Goal: Task Accomplishment & Management: Complete application form

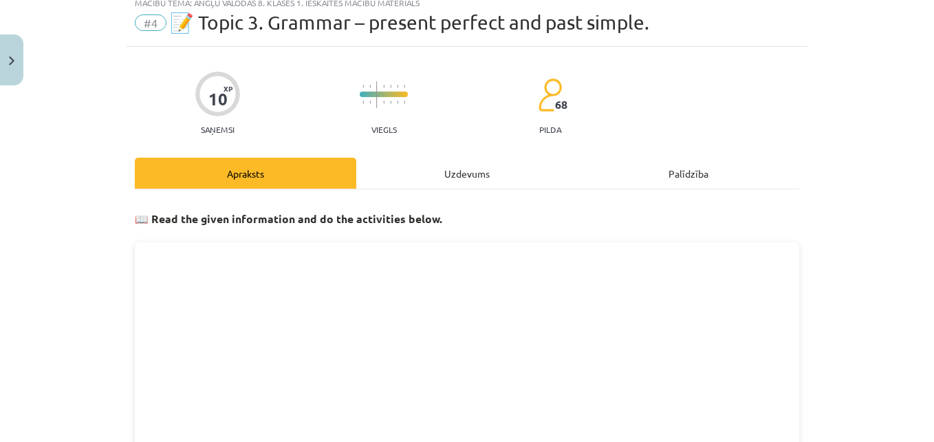
scroll to position [31, 0]
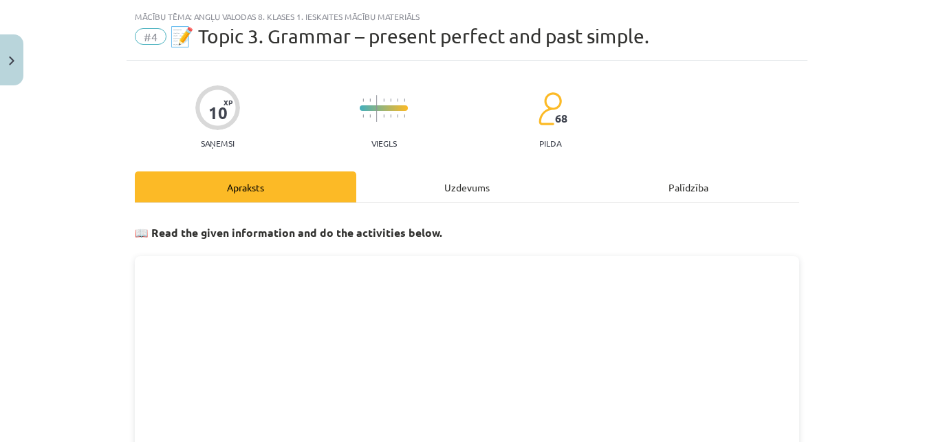
click at [484, 200] on div "Uzdevums" at bounding box center [467, 186] width 222 height 31
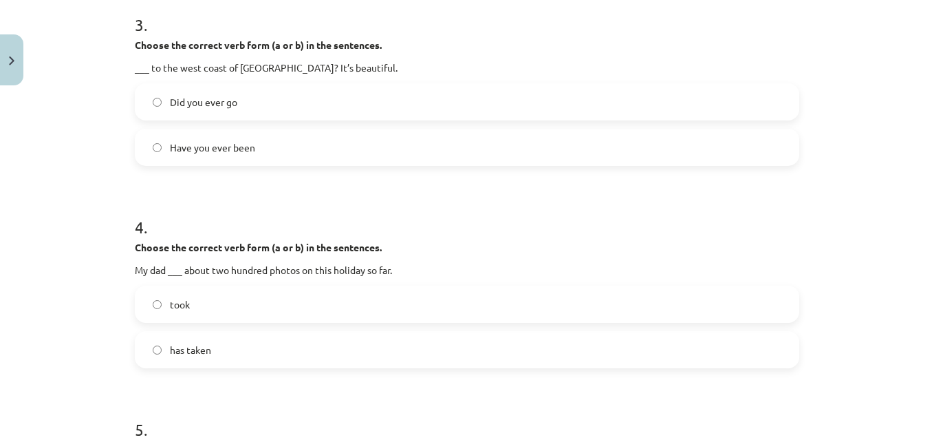
scroll to position [998, 0]
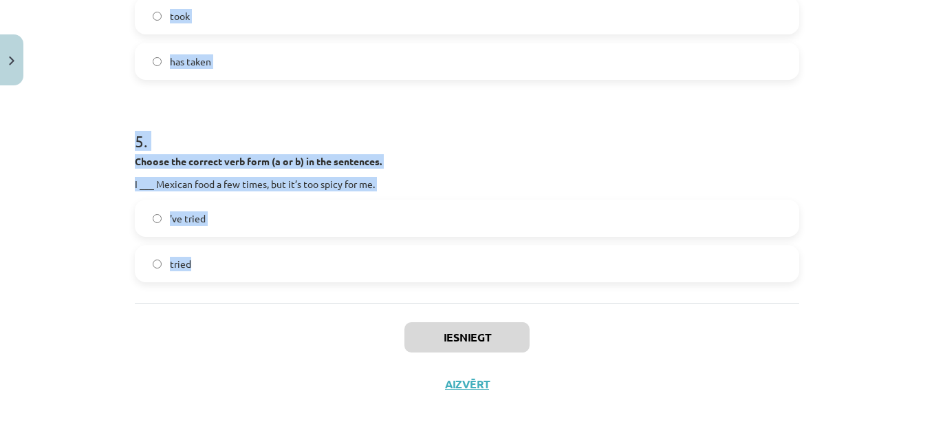
drag, startPoint x: 127, startPoint y: 261, endPoint x: 266, endPoint y: 272, distance: 139.4
copy form "1 . Choose the correct verb form (a or b) in the sentences. I ___ a lot of inte…"
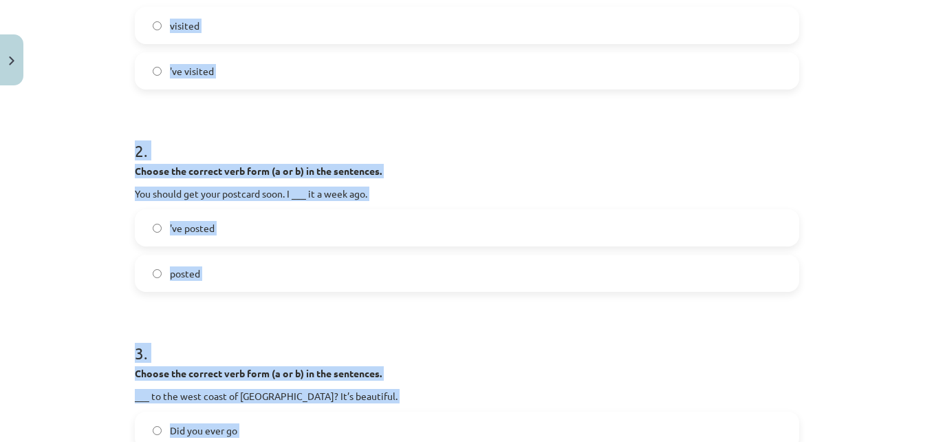
scroll to position [385, 0]
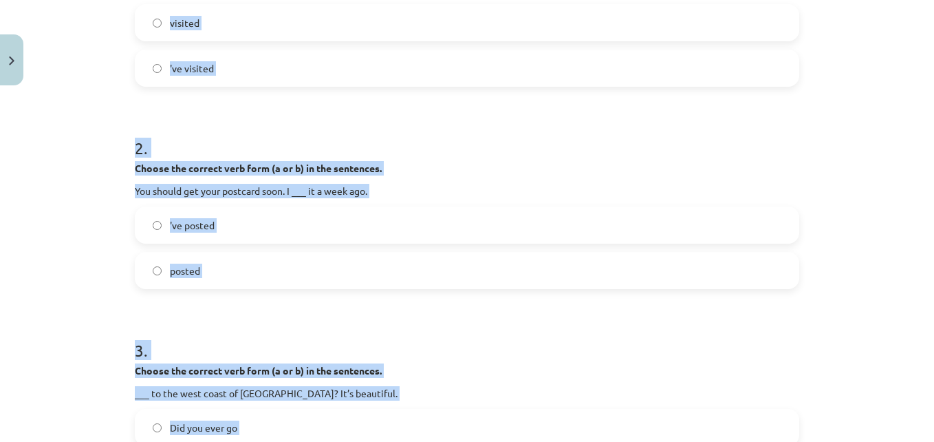
click at [363, 64] on label "'ve visited" at bounding box center [467, 68] width 662 height 34
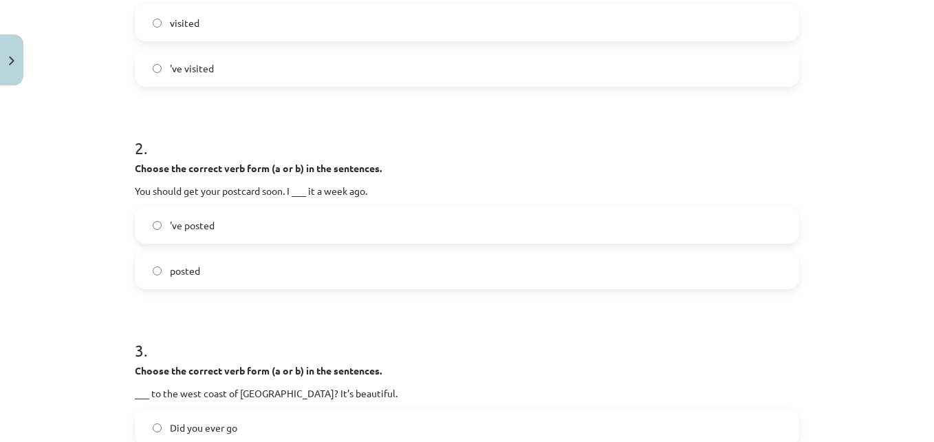
click at [222, 272] on label "posted" at bounding box center [467, 270] width 662 height 34
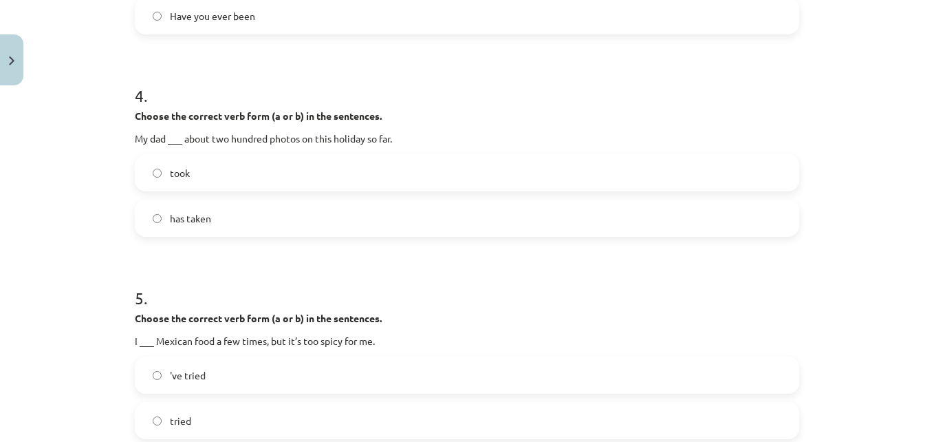
scroll to position [795, 0]
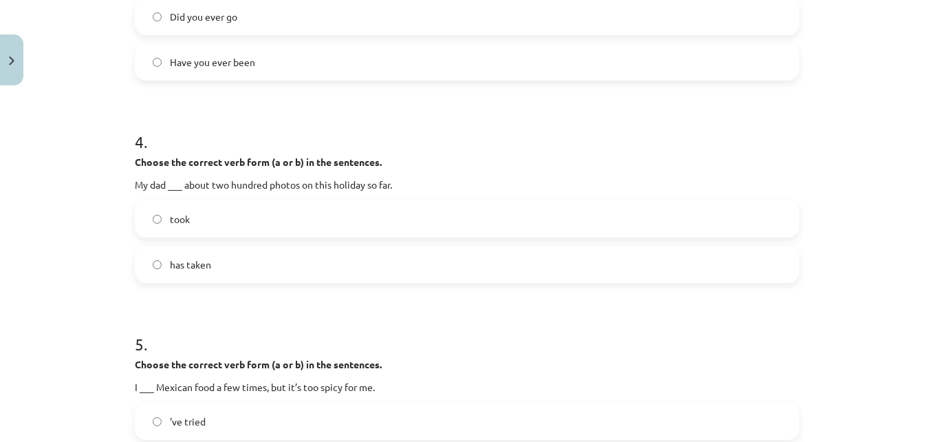
click at [325, 73] on label "Have you ever been" at bounding box center [467, 62] width 662 height 34
click at [239, 264] on label "has taken" at bounding box center [467, 264] width 662 height 34
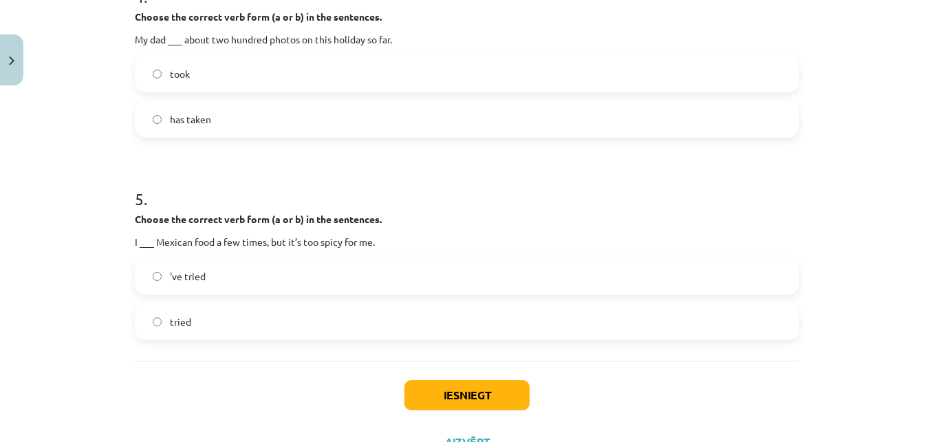
scroll to position [998, 0]
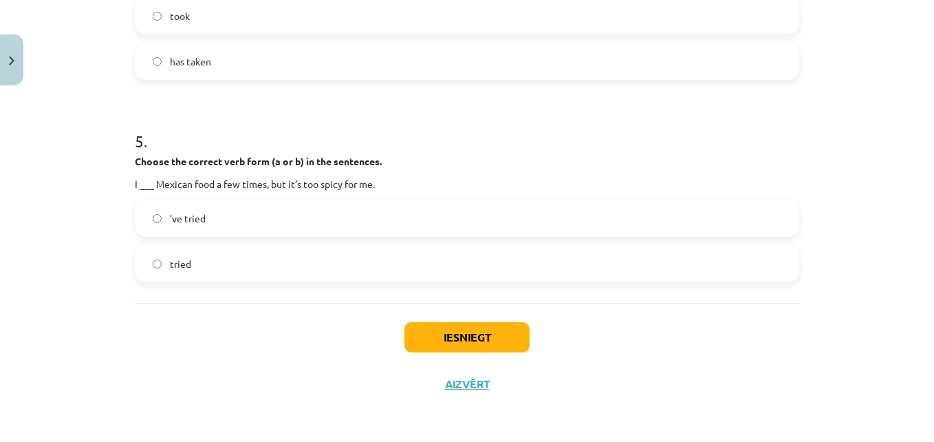
click at [274, 220] on label "'ve tried" at bounding box center [467, 218] width 662 height 34
click at [461, 338] on button "Iesniegt" at bounding box center [467, 337] width 125 height 30
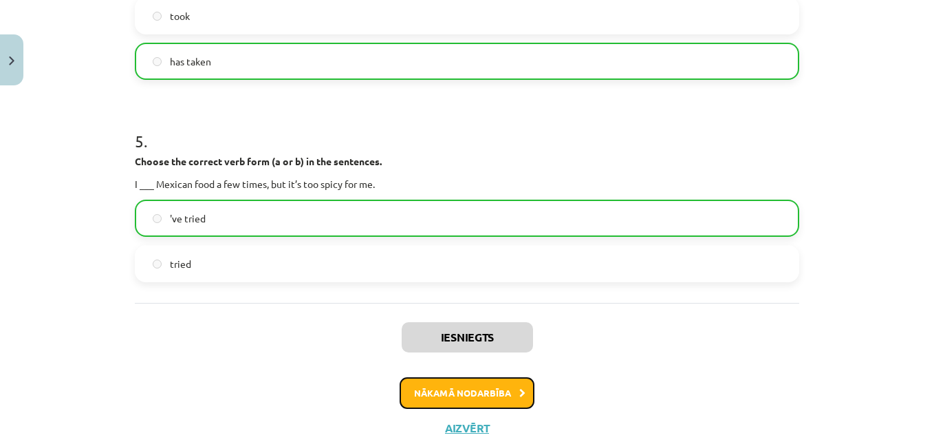
click at [490, 395] on button "Nākamā nodarbība" at bounding box center [467, 393] width 135 height 32
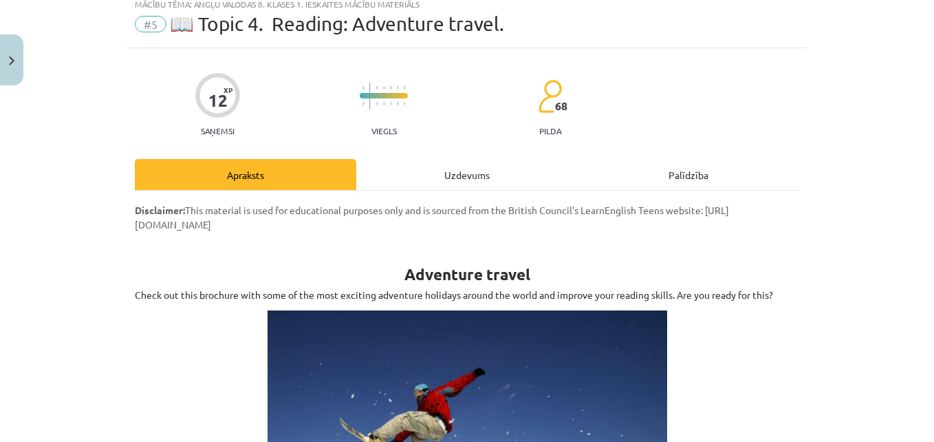
scroll to position [34, 0]
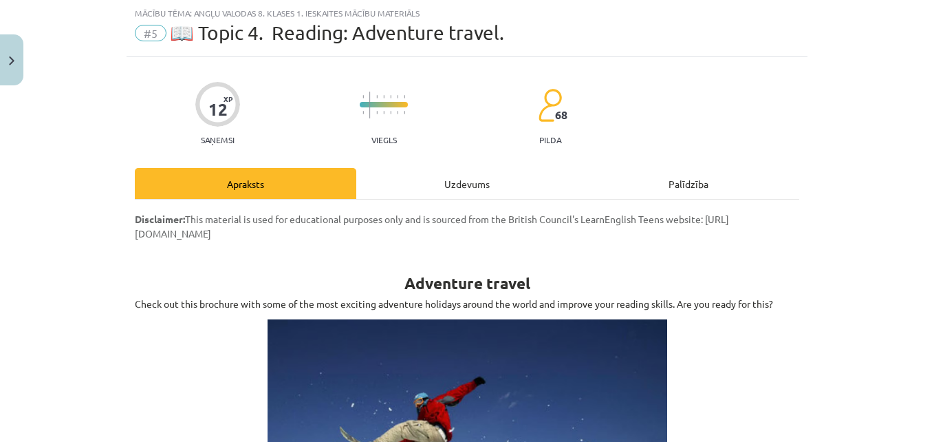
click at [449, 175] on div "Uzdevums" at bounding box center [467, 183] width 222 height 31
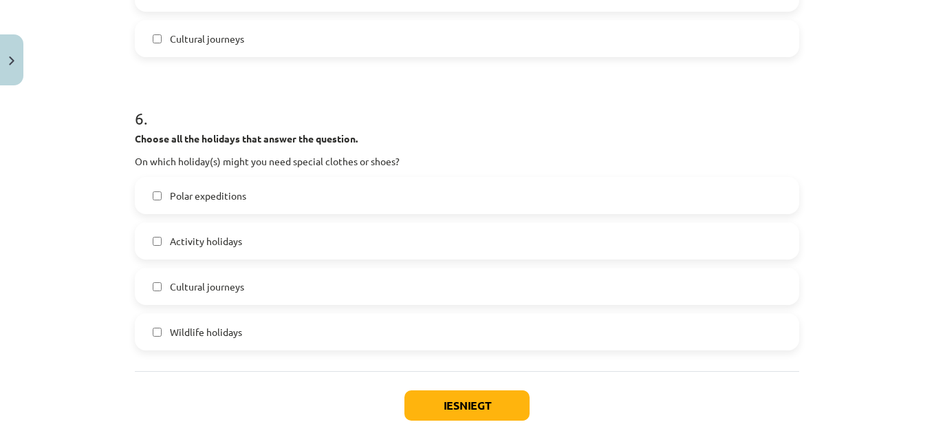
scroll to position [1904, 0]
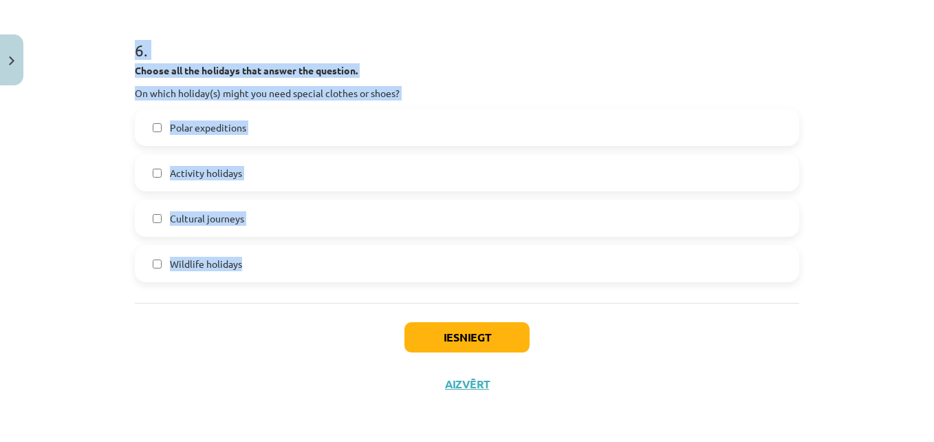
drag, startPoint x: 121, startPoint y: 268, endPoint x: 364, endPoint y: 265, distance: 242.9
copy form "1 . Choose all the holidays that answer the question. On which holiday(s) can y…"
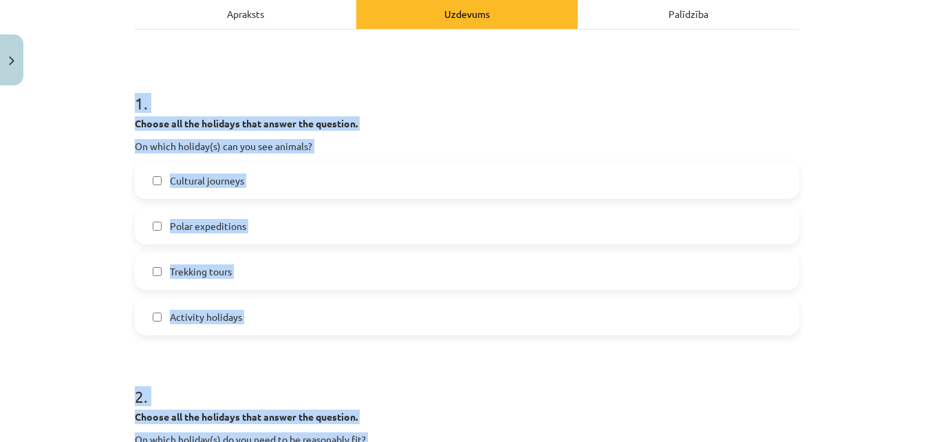
scroll to position [201, 0]
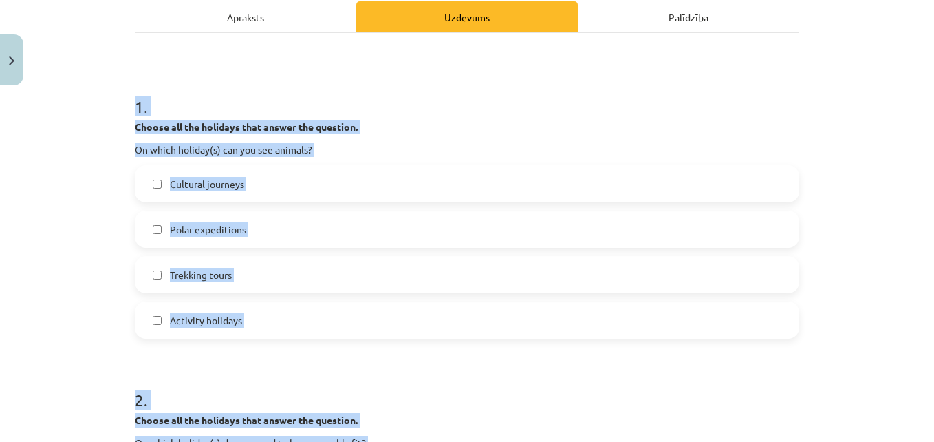
click at [211, 232] on span "Polar expeditions" at bounding box center [208, 229] width 76 height 14
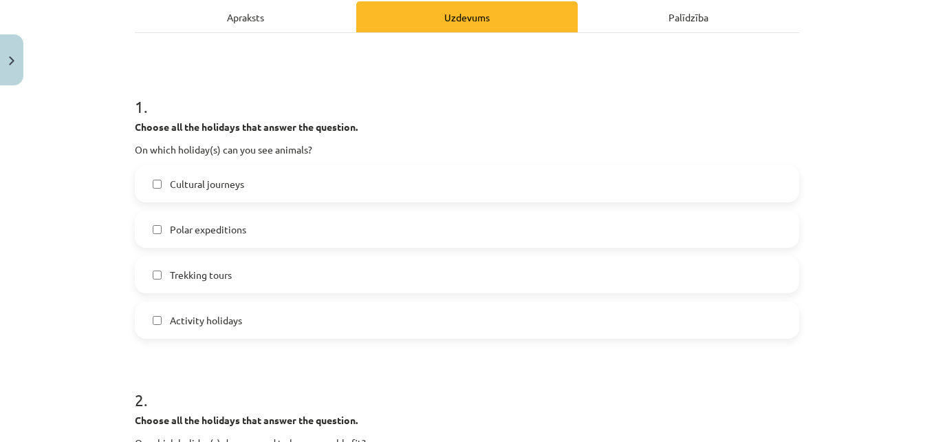
click at [180, 266] on label "Trekking tours" at bounding box center [467, 274] width 662 height 34
click at [171, 317] on span "Activity holidays" at bounding box center [206, 320] width 72 height 14
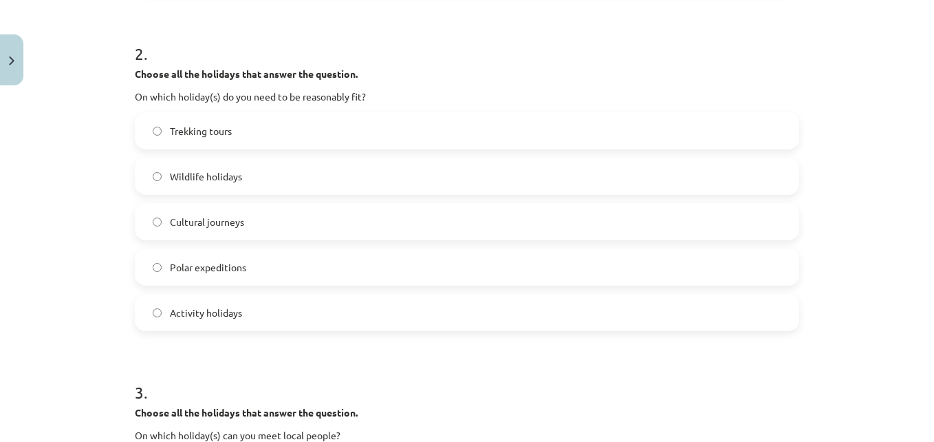
scroll to position [570, 0]
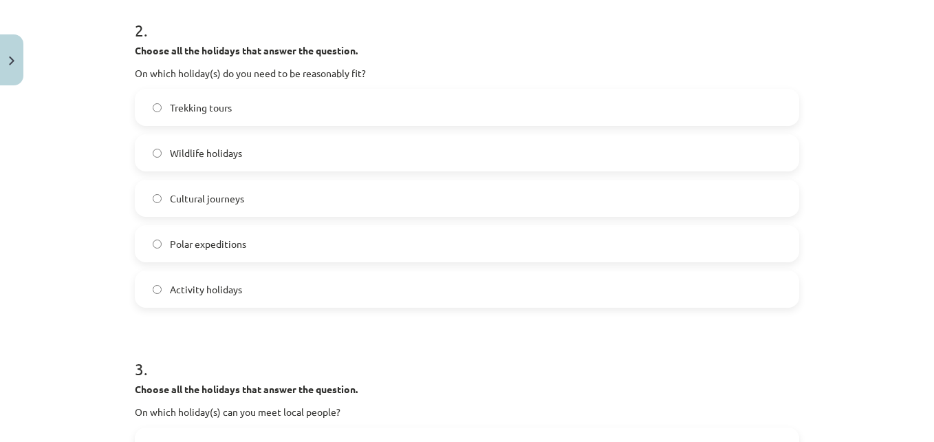
click at [263, 107] on label "Trekking tours" at bounding box center [467, 107] width 662 height 34
click at [199, 245] on span "Polar expeditions" at bounding box center [208, 244] width 76 height 14
click at [194, 292] on span "Activity holidays" at bounding box center [206, 289] width 72 height 14
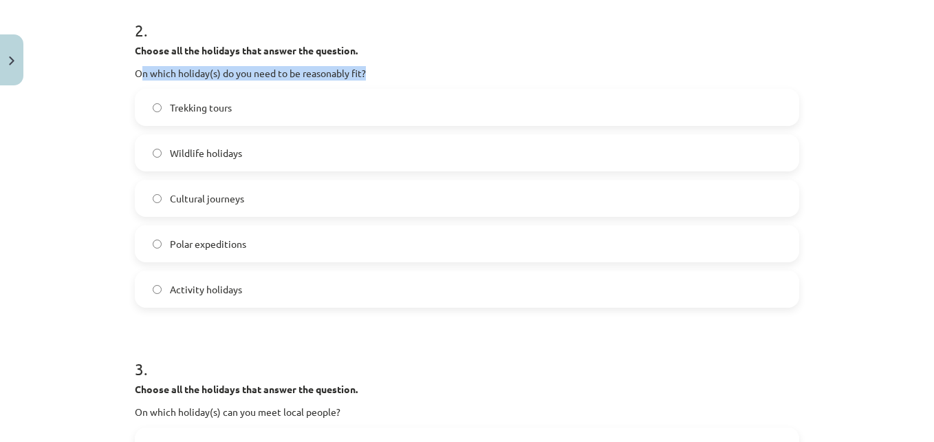
drag, startPoint x: 133, startPoint y: 72, endPoint x: 380, endPoint y: 67, distance: 246.3
click at [380, 67] on p "On which holiday(s) do you need to be reasonably fit?" at bounding box center [467, 73] width 665 height 14
copy p "n which holiday(s) do you need to be reasonably fit?"
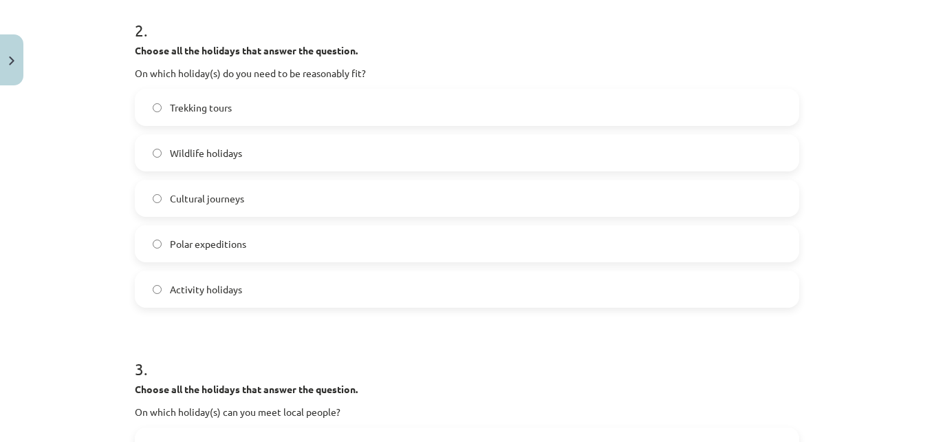
click at [279, 248] on label "Polar expeditions" at bounding box center [467, 243] width 662 height 34
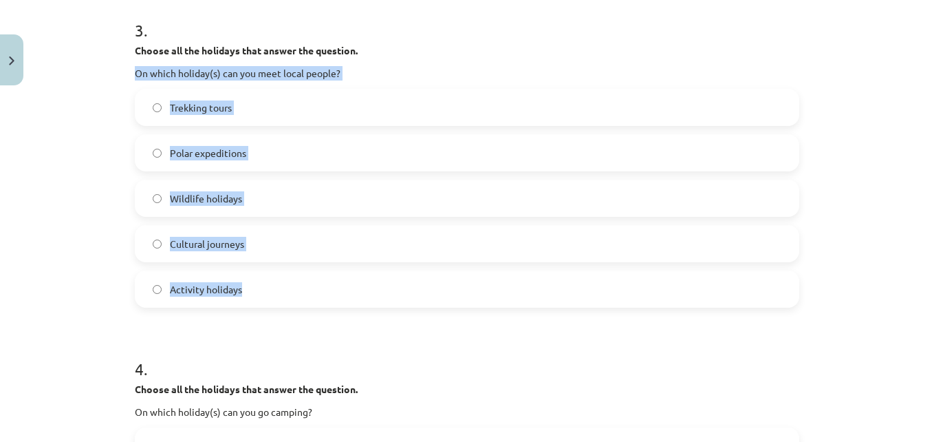
drag, startPoint x: 130, startPoint y: 66, endPoint x: 311, endPoint y: 294, distance: 290.8
click at [311, 294] on div "12 XP Saņemsi Viegls 68 pilda Apraksts Uzdevums Palīdzība 1 . Choose all the ho…" at bounding box center [467, 293] width 681 height 2220
copy div "On which holiday(s) can you meet local people? Trekking tours Polar expeditions…"
click at [222, 237] on span "Cultural journeys" at bounding box center [207, 244] width 74 height 14
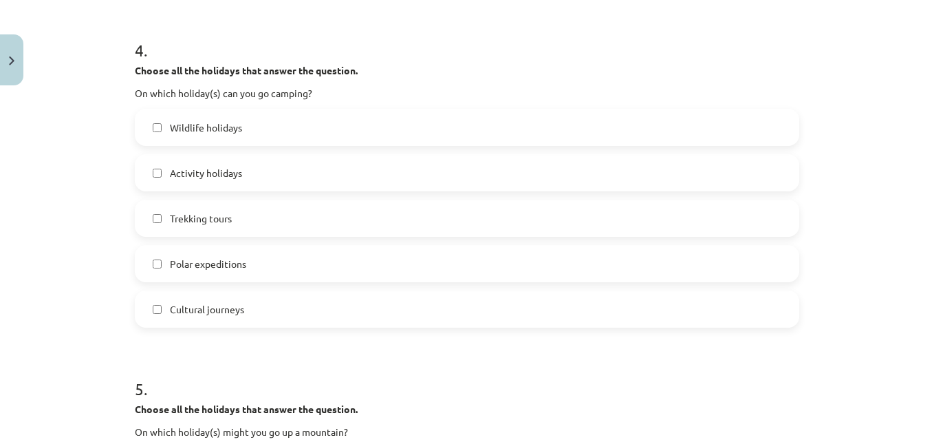
scroll to position [1231, 0]
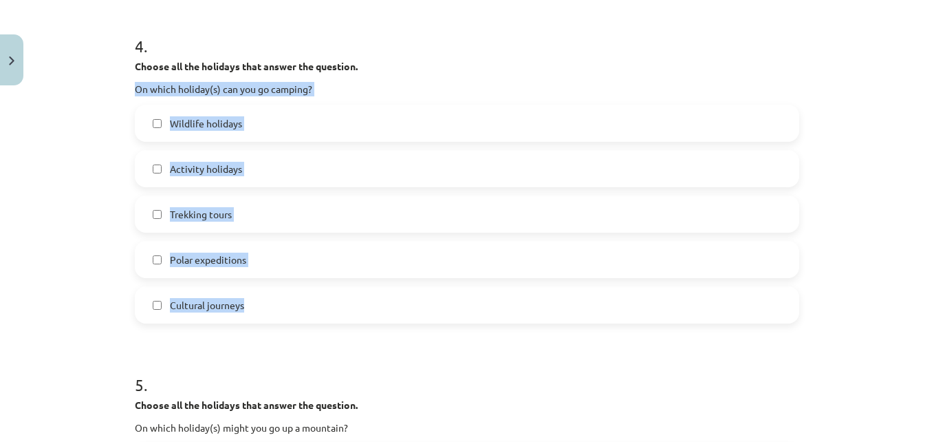
drag, startPoint x: 129, startPoint y: 84, endPoint x: 316, endPoint y: 318, distance: 300.0
click at [8, 236] on div "Mācību tēma: Angļu valodas 8. klases 1. ieskaites mācību materiāls #5 📖 Topic 4…" at bounding box center [467, 221] width 934 height 442
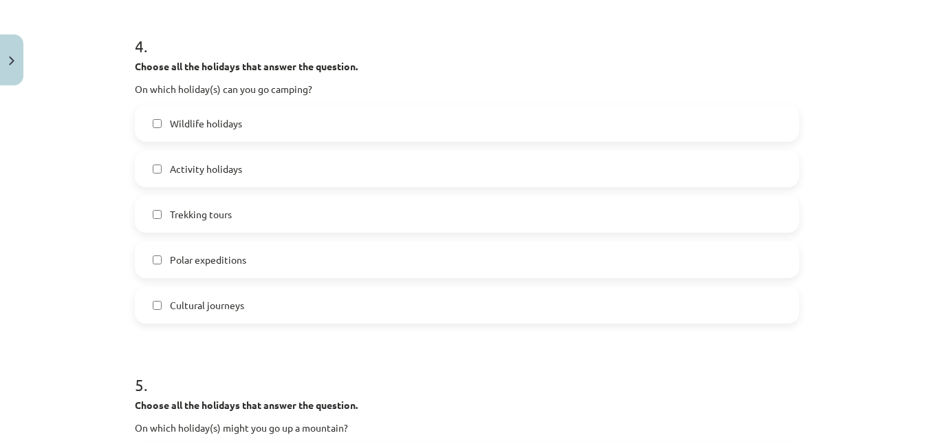
click at [212, 213] on span "Trekking tours" at bounding box center [201, 214] width 62 height 14
click at [199, 259] on span "Polar expeditions" at bounding box center [208, 259] width 76 height 14
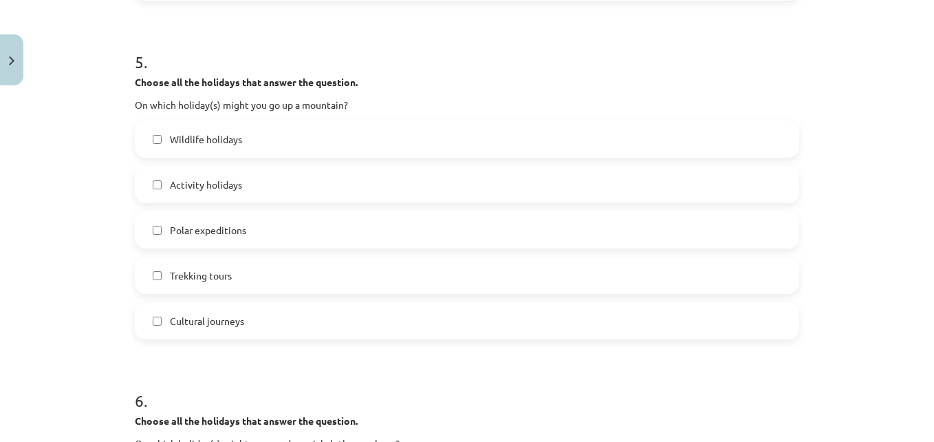
scroll to position [1519, 0]
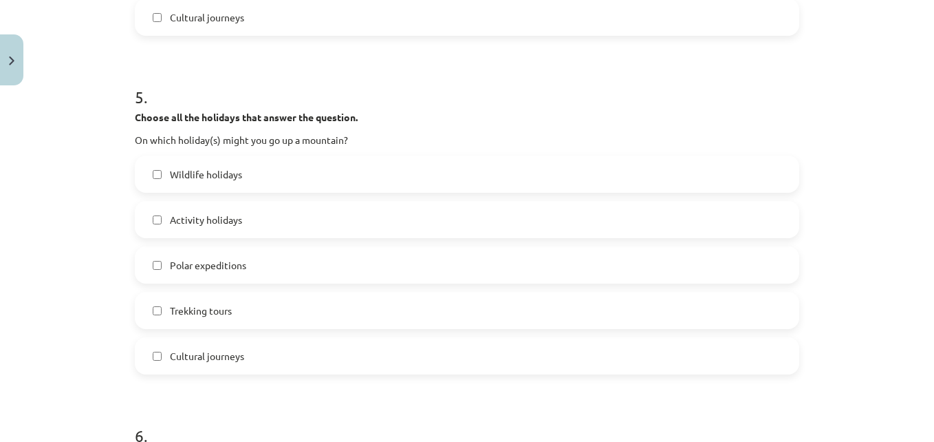
click at [217, 179] on span "Wildlife holidays" at bounding box center [206, 174] width 72 height 14
click at [222, 222] on span "Activity holidays" at bounding box center [206, 220] width 72 height 14
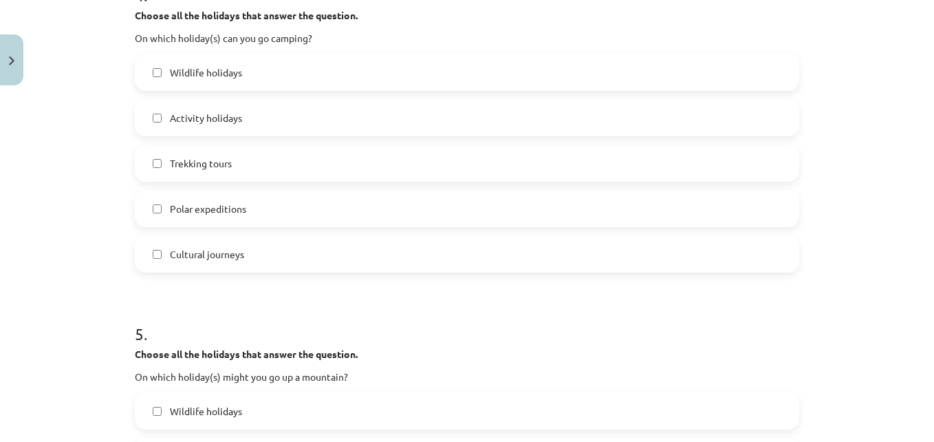
scroll to position [1267, 0]
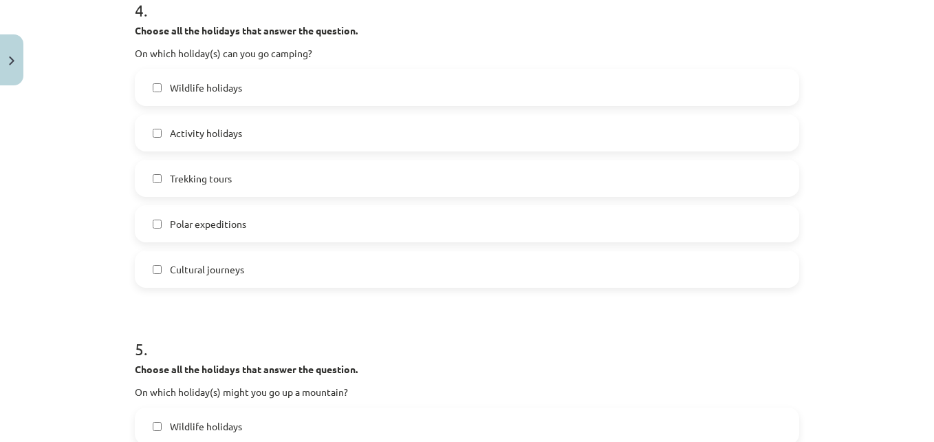
click at [409, 186] on label "Trekking tours" at bounding box center [467, 178] width 662 height 34
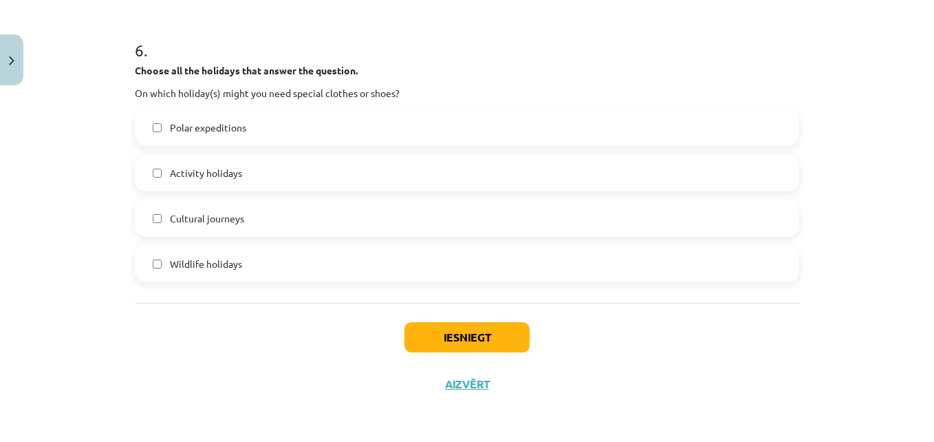
scroll to position [1897, 0]
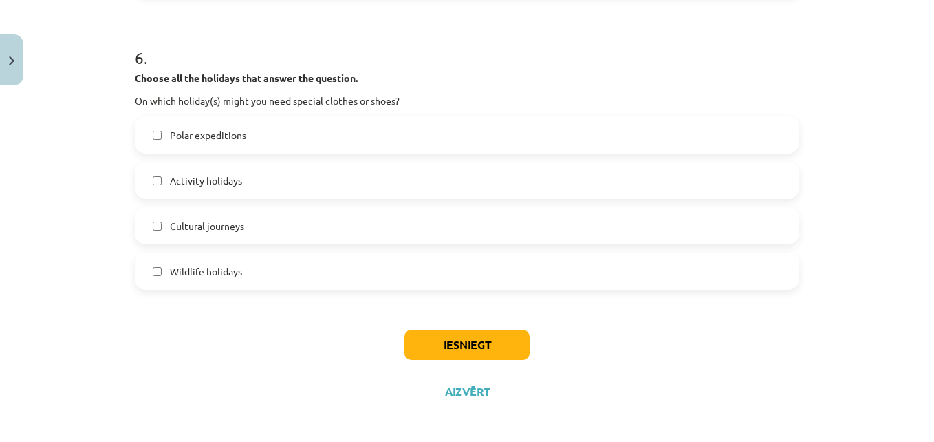
click at [213, 136] on span "Polar expeditions" at bounding box center [208, 135] width 76 height 14
click at [170, 272] on span "Wildlife holidays" at bounding box center [206, 271] width 72 height 14
click at [209, 180] on span "Activity holidays" at bounding box center [206, 180] width 72 height 14
click at [219, 268] on span "Wildlife holidays" at bounding box center [206, 271] width 72 height 14
click at [477, 340] on button "Iesniegt" at bounding box center [467, 345] width 125 height 30
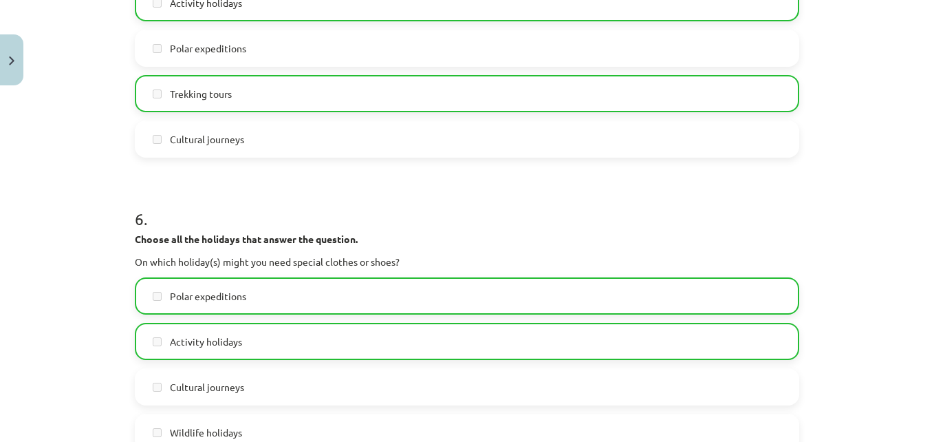
scroll to position [1892, 0]
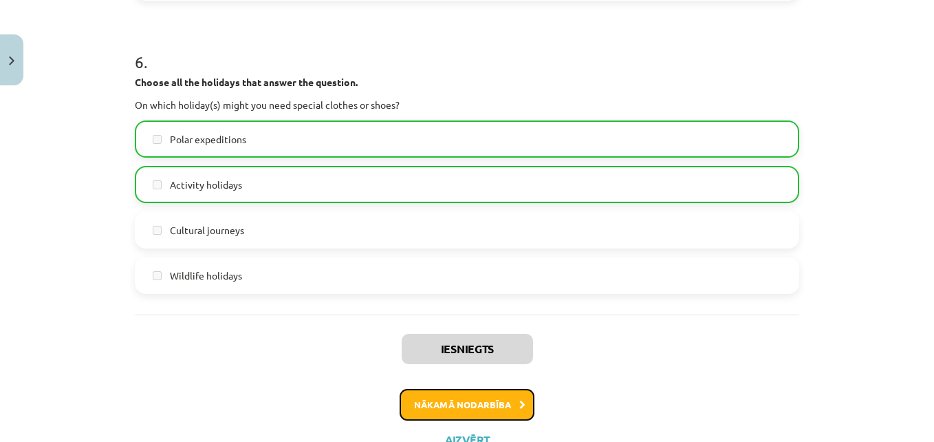
click at [440, 409] on button "Nākamā nodarbība" at bounding box center [467, 405] width 135 height 32
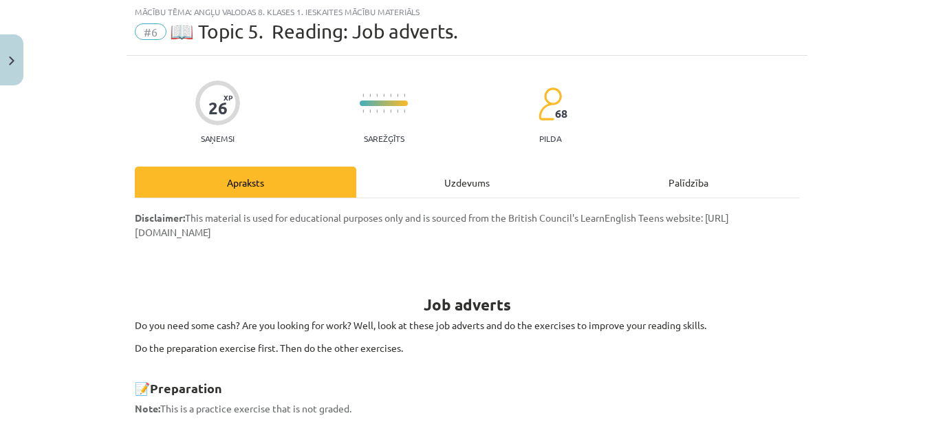
scroll to position [34, 0]
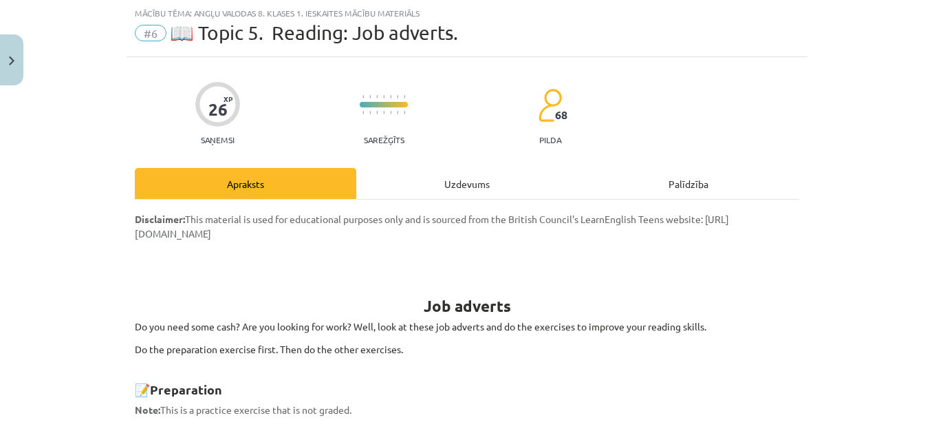
click at [466, 187] on div "Uzdevums" at bounding box center [467, 183] width 222 height 31
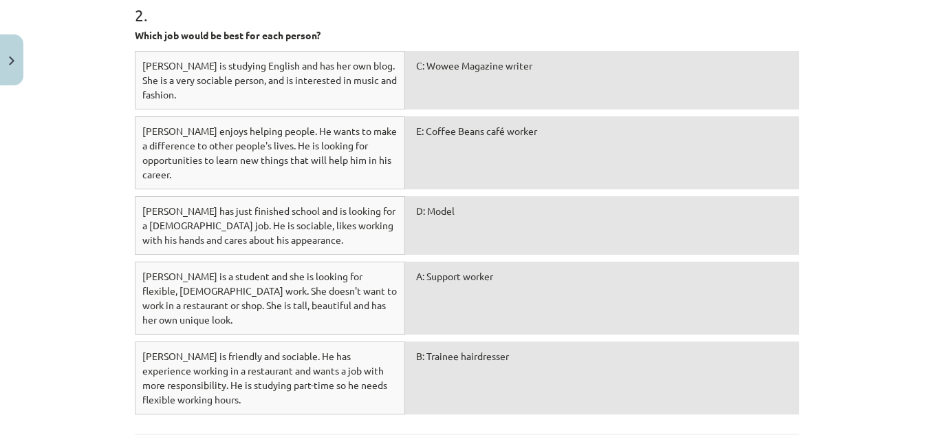
scroll to position [946, 0]
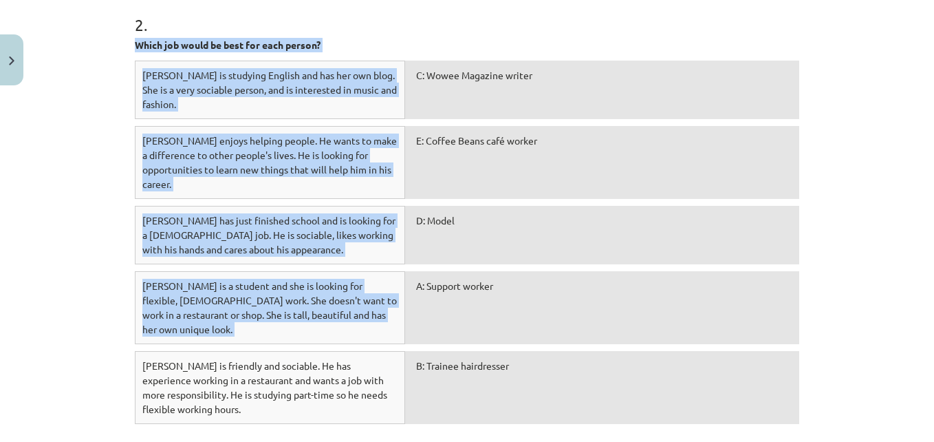
drag, startPoint x: 118, startPoint y: 34, endPoint x: 722, endPoint y: 328, distance: 671.3
click at [722, 328] on div "Mācību tēma: Angļu valodas 8. klases 1. ieskaites mācību materiāls #6 📖 Topic 5…" at bounding box center [467, 221] width 934 height 442
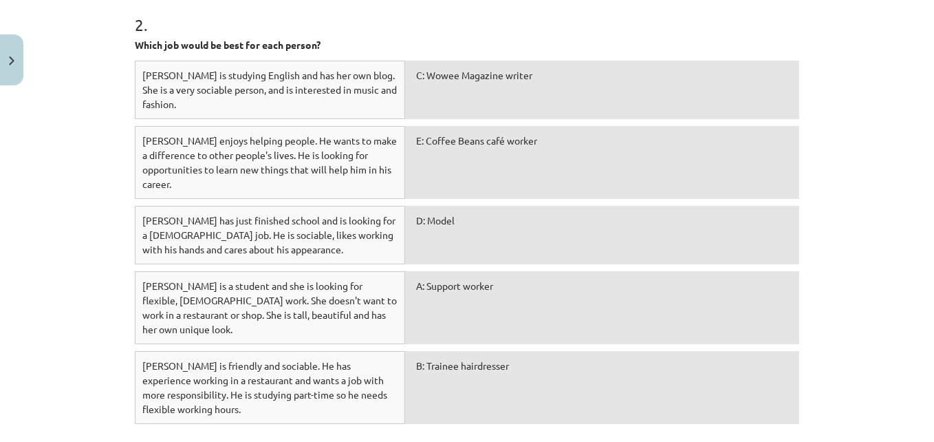
click at [442, 32] on h1 "2 ." at bounding box center [467, 12] width 665 height 43
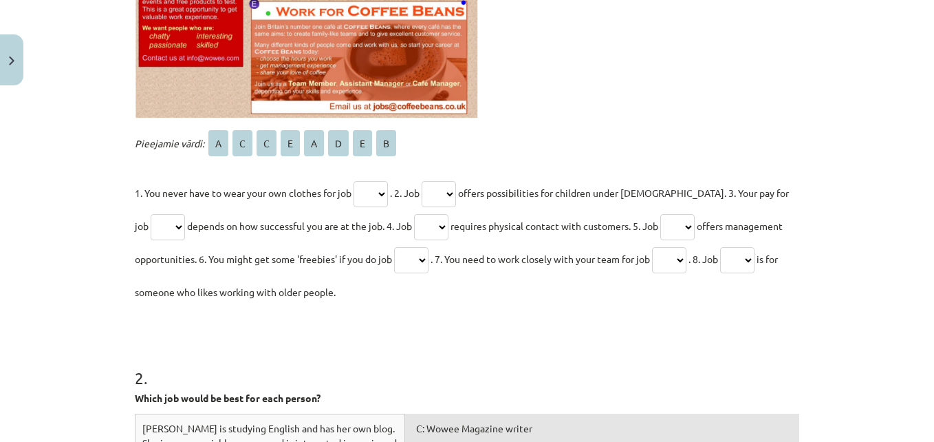
scroll to position [623, 0]
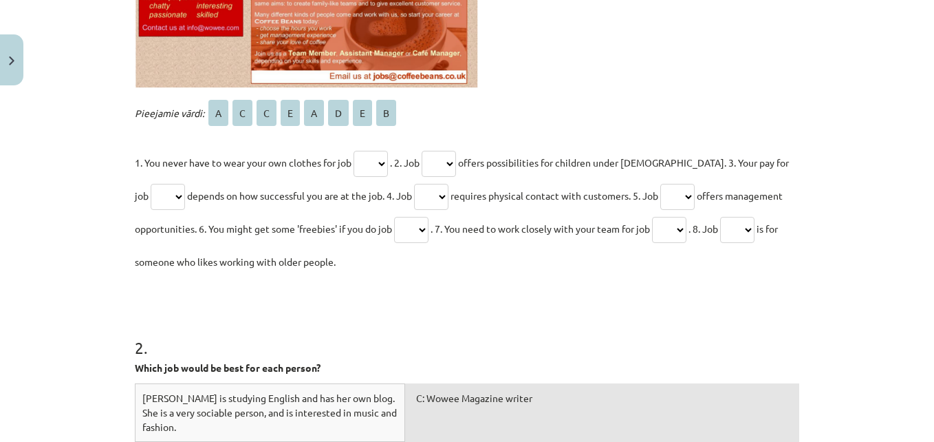
click at [375, 162] on select "* * * * * * * *" at bounding box center [371, 164] width 34 height 26
click at [376, 165] on select "* * * * * * * *" at bounding box center [371, 164] width 34 height 26
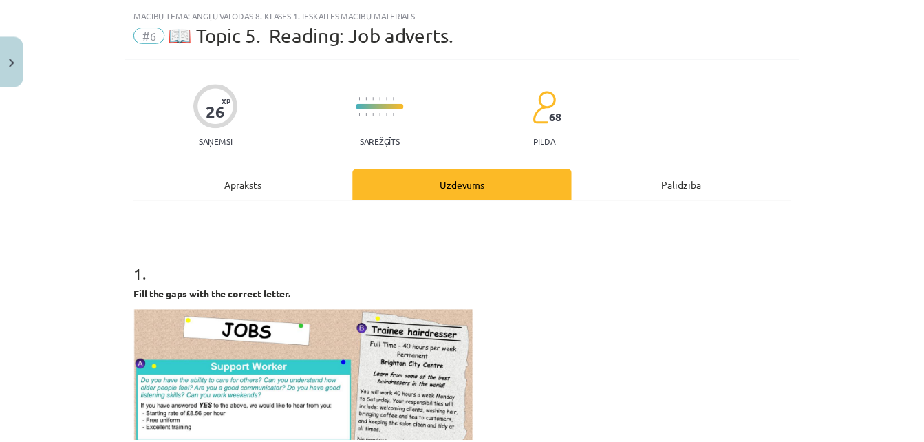
scroll to position [24, 0]
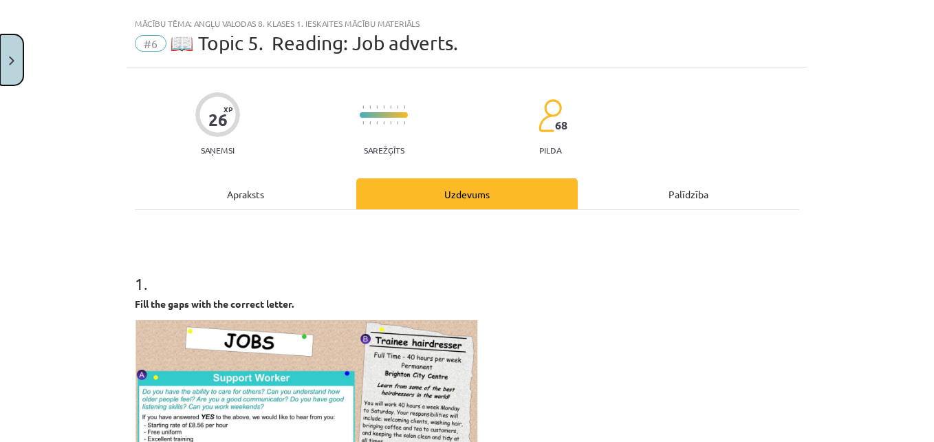
click at [2, 56] on button "Close" at bounding box center [11, 59] width 23 height 51
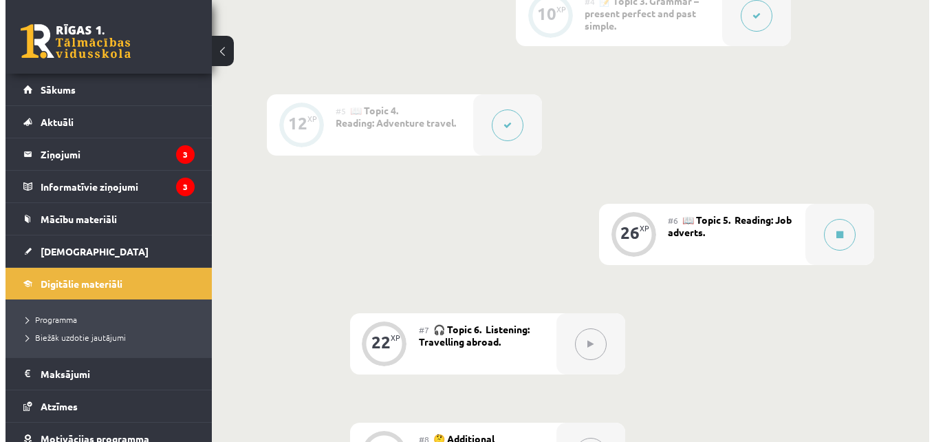
scroll to position [852, 0]
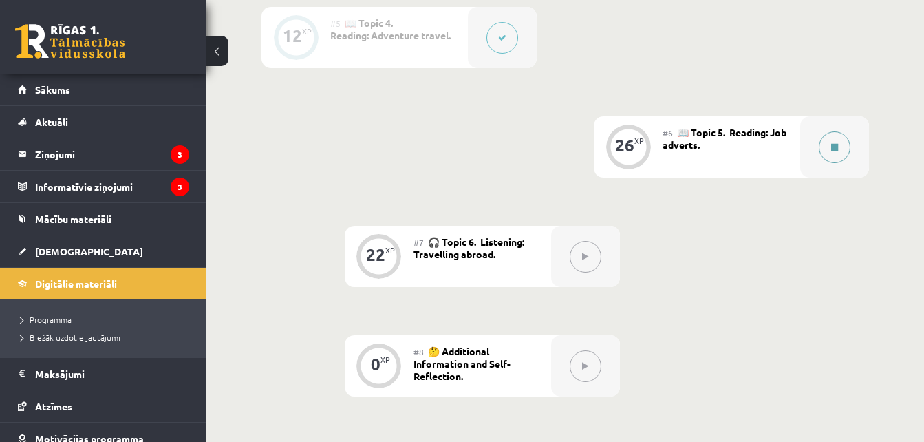
click at [801, 133] on div at bounding box center [834, 146] width 69 height 61
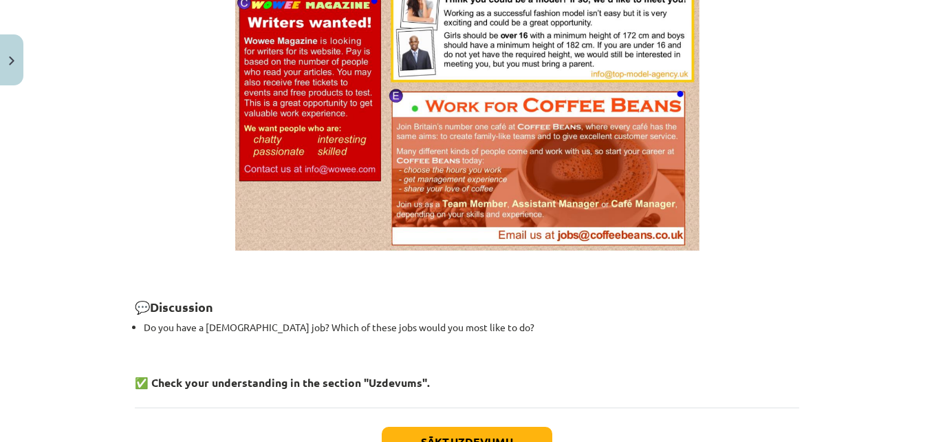
scroll to position [1102, 0]
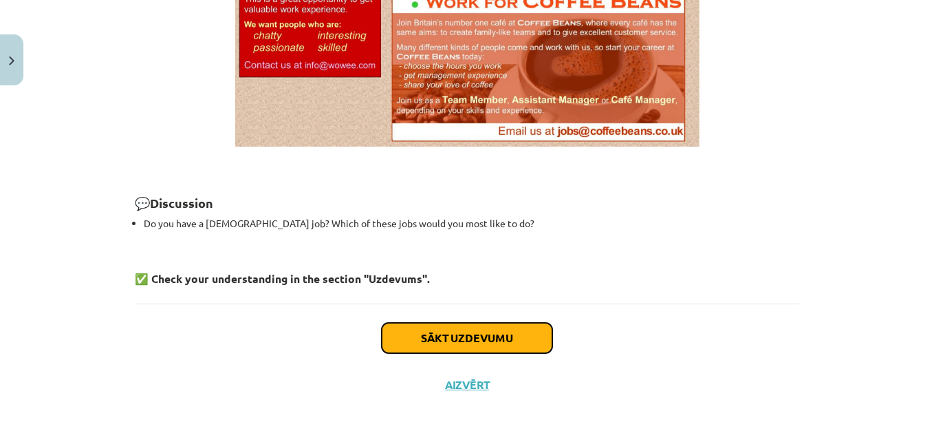
click at [440, 341] on button "Sākt uzdevumu" at bounding box center [467, 338] width 171 height 30
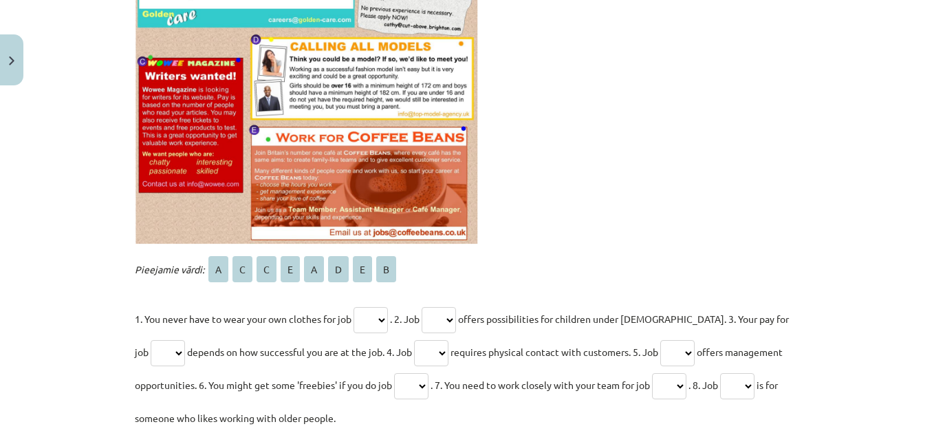
scroll to position [460, 0]
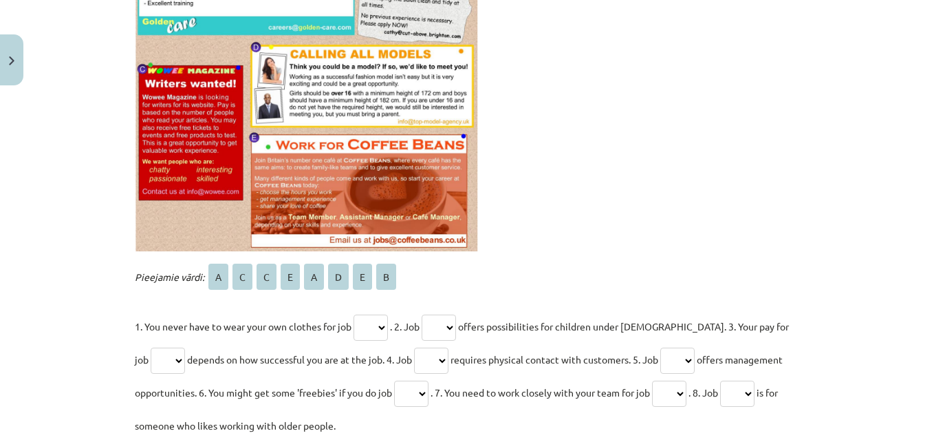
click at [371, 328] on select "* * * * * * * *" at bounding box center [371, 327] width 34 height 26
click at [524, 269] on p "Pieejamie vārdi: A C C E A D E B" at bounding box center [467, 276] width 665 height 33
click at [299, 120] on img at bounding box center [307, 68] width 344 height 368
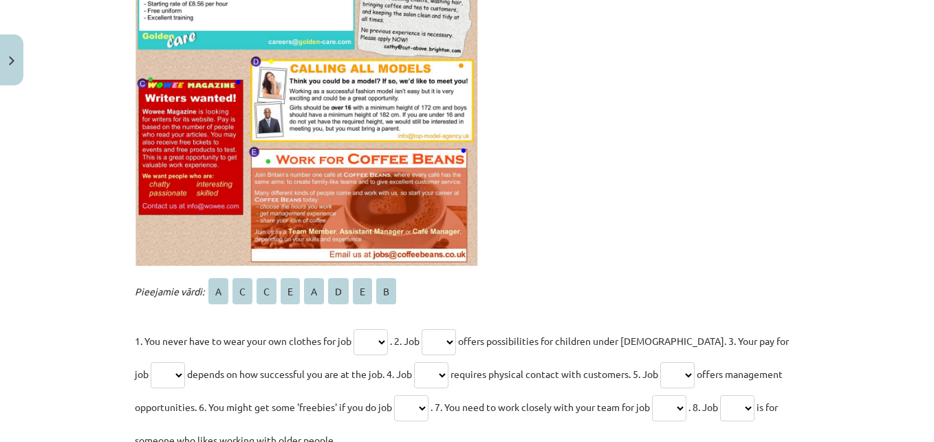
scroll to position [462, 0]
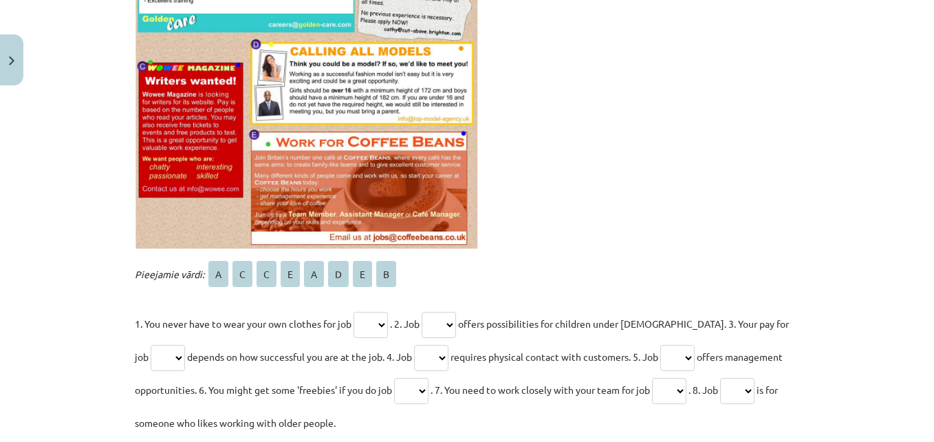
click at [385, 325] on select "* * * * * * * *" at bounding box center [371, 325] width 34 height 26
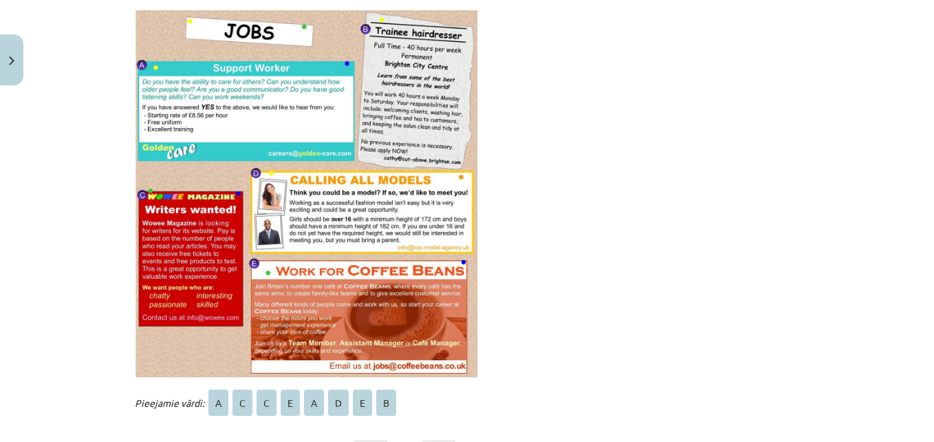
scroll to position [332, 0]
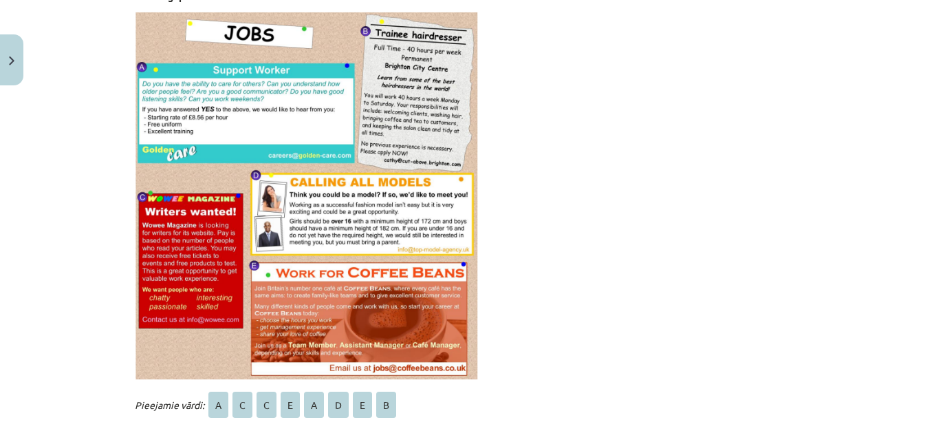
click at [292, 283] on img at bounding box center [307, 196] width 344 height 368
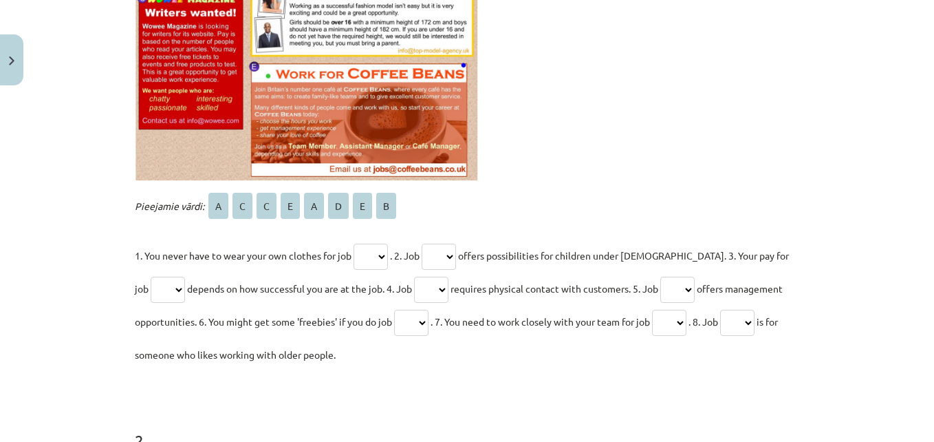
scroll to position [535, 0]
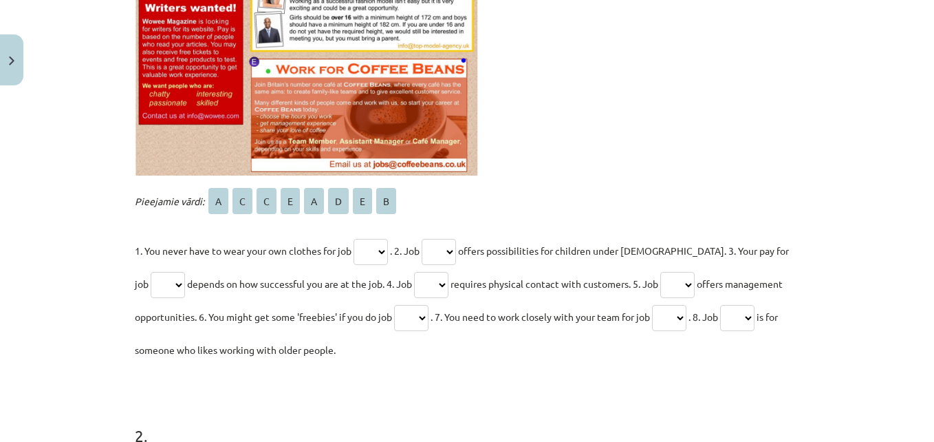
click at [379, 250] on select "* * * * * * * *" at bounding box center [371, 252] width 34 height 26
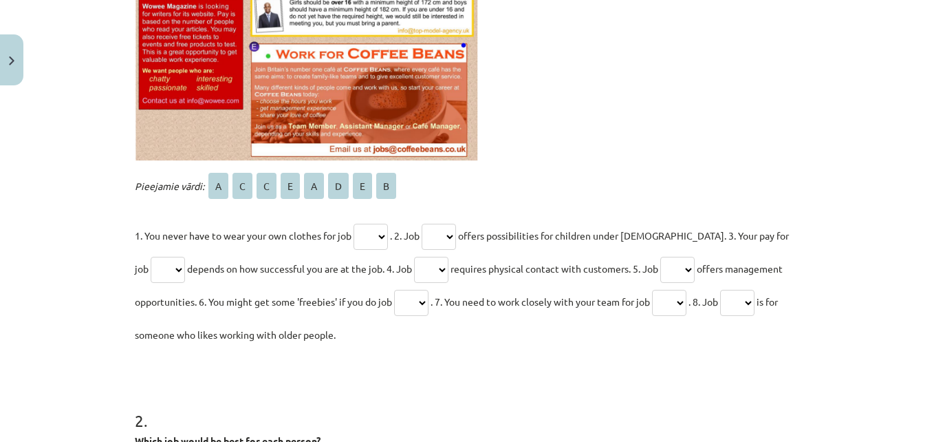
scroll to position [561, 0]
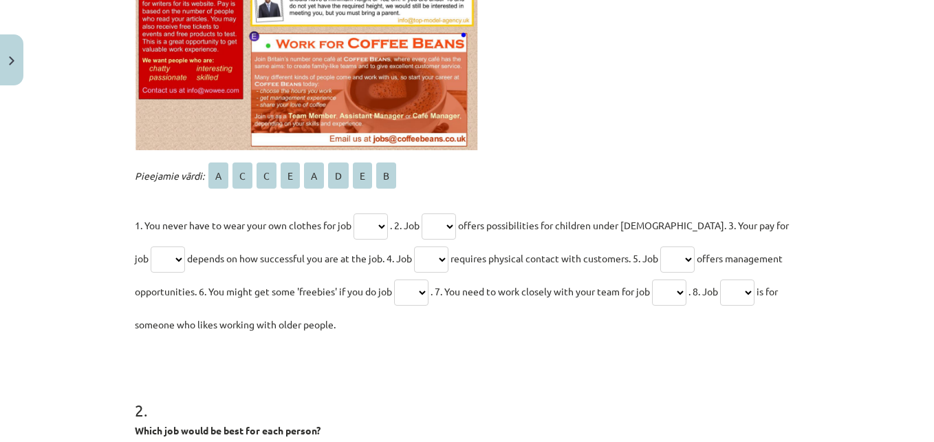
click at [369, 222] on select "* * * * * * * *" at bounding box center [371, 226] width 34 height 26
select select "*"
click at [354, 213] on select "* * * * * * * *" at bounding box center [371, 226] width 34 height 26
click at [449, 227] on select "* * * * * * * *" at bounding box center [439, 226] width 34 height 26
click at [356, 218] on select "* * * * * * * *" at bounding box center [371, 226] width 34 height 26
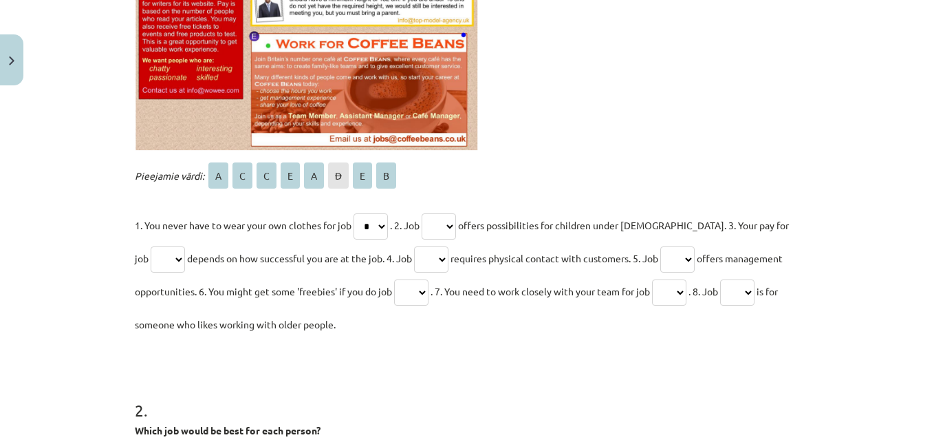
select select
click at [354, 213] on select "* * * * * * * *" at bounding box center [371, 226] width 34 height 26
click at [444, 221] on select "* * * * * * * *" at bounding box center [439, 226] width 34 height 26
select select "*"
click at [427, 213] on select "* * * * * * * *" at bounding box center [439, 226] width 34 height 26
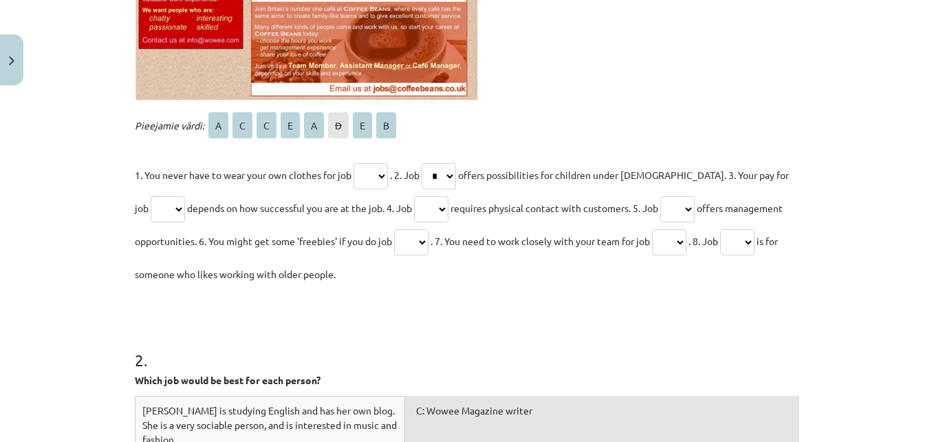
scroll to position [608, 0]
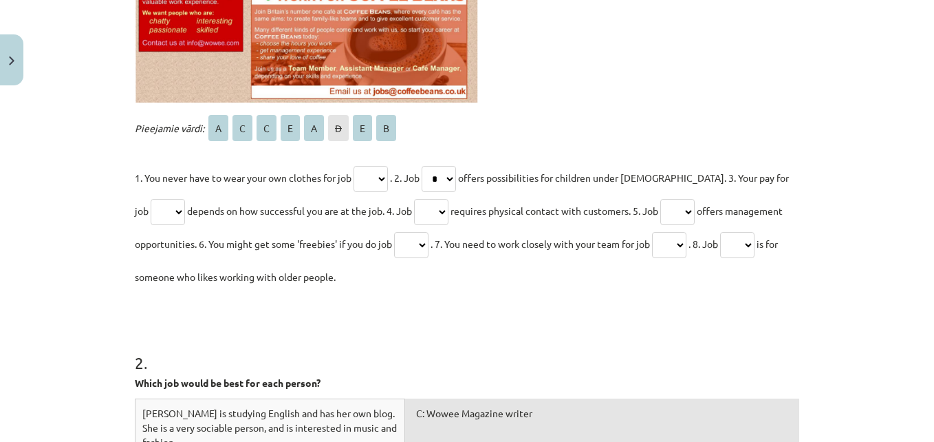
click at [376, 183] on select "* * * * * * * *" at bounding box center [371, 179] width 34 height 26
select select "*"
click at [354, 166] on select "* * * * * * * *" at bounding box center [371, 179] width 34 height 26
click at [151, 211] on select "* * * * * * * *" at bounding box center [168, 212] width 34 height 26
select select "*"
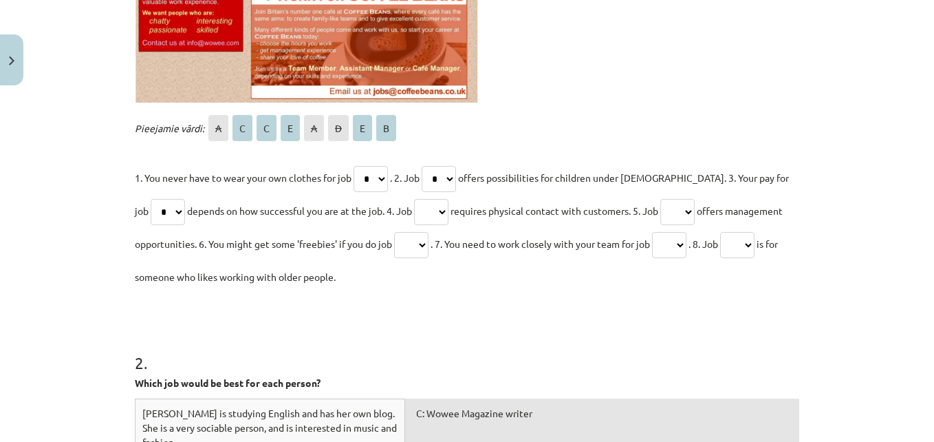
click at [151, 199] on select "* * * * * * * *" at bounding box center [168, 212] width 34 height 26
click at [424, 208] on select "* * * * * * * *" at bounding box center [431, 212] width 34 height 26
select select "*"
click at [414, 199] on select "* * * * * * * *" at bounding box center [431, 212] width 34 height 26
click at [674, 212] on select "* * * * * * * *" at bounding box center [677, 212] width 34 height 26
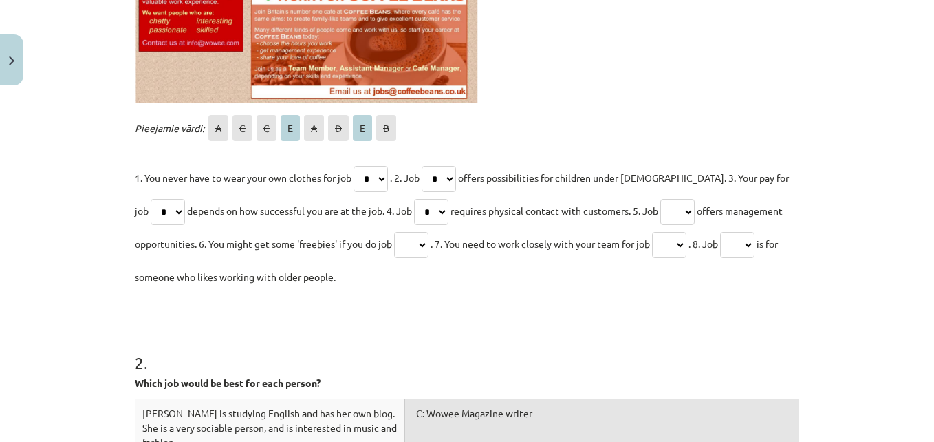
select select "*"
click at [660, 199] on select "* * * * * * * *" at bounding box center [677, 212] width 34 height 26
click at [414, 245] on select "* * * * * * * *" at bounding box center [411, 245] width 34 height 26
select select "*"
click at [394, 232] on select "* * * * * * * *" at bounding box center [411, 245] width 34 height 26
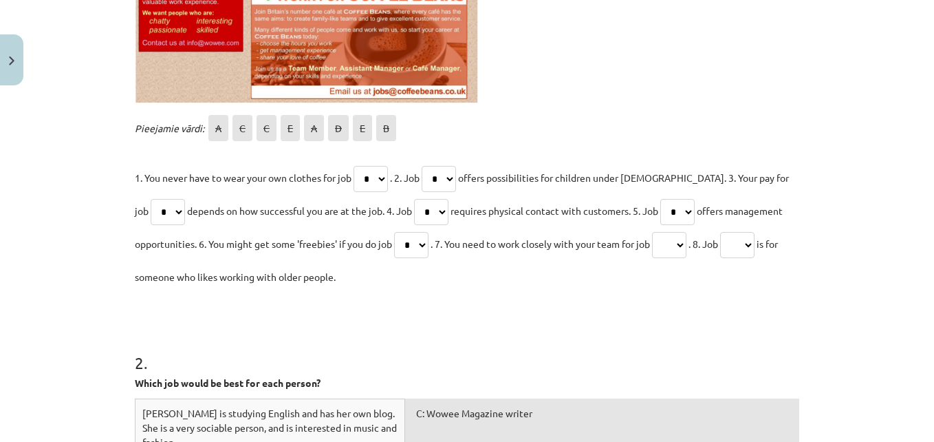
click at [673, 239] on select "* * * * * * * *" at bounding box center [669, 245] width 34 height 26
select select "*"
click at [659, 232] on select "* * * * * * * *" at bounding box center [669, 245] width 34 height 26
click at [744, 246] on select "* * * * * * * *" at bounding box center [737, 245] width 34 height 26
select select "*"
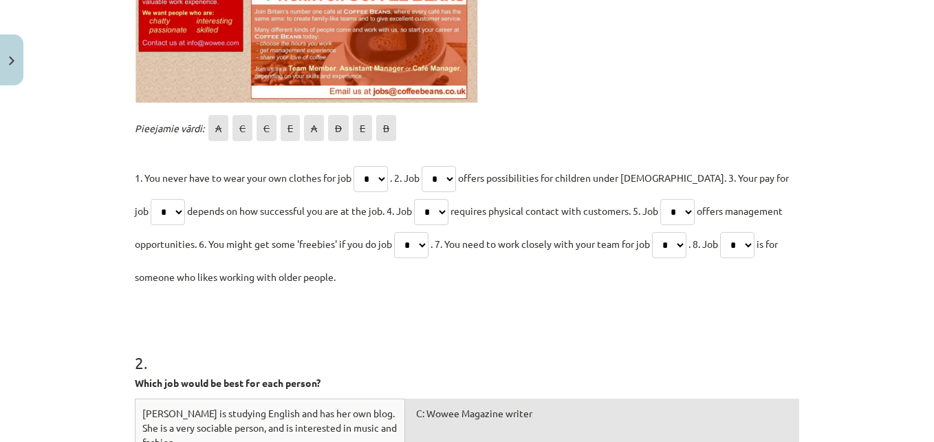
click at [732, 232] on select "* * * * * * * *" at bounding box center [737, 245] width 34 height 26
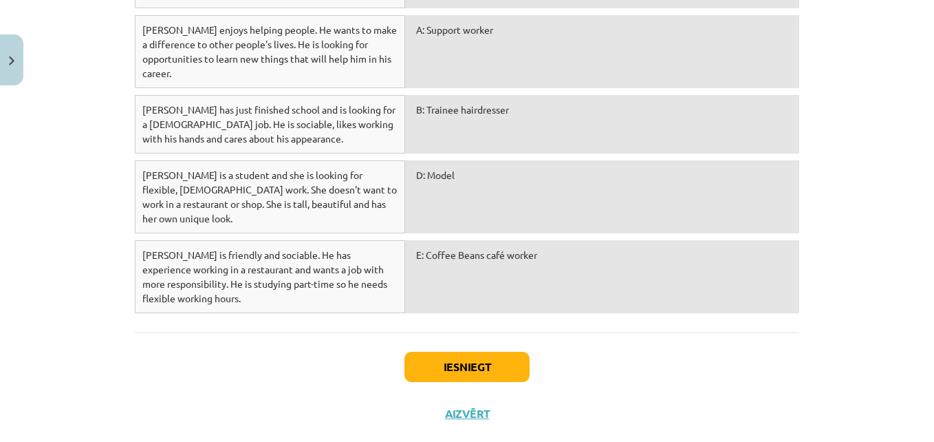
scroll to position [1057, 0]
click at [455, 351] on button "Iesniegt" at bounding box center [467, 366] width 125 height 30
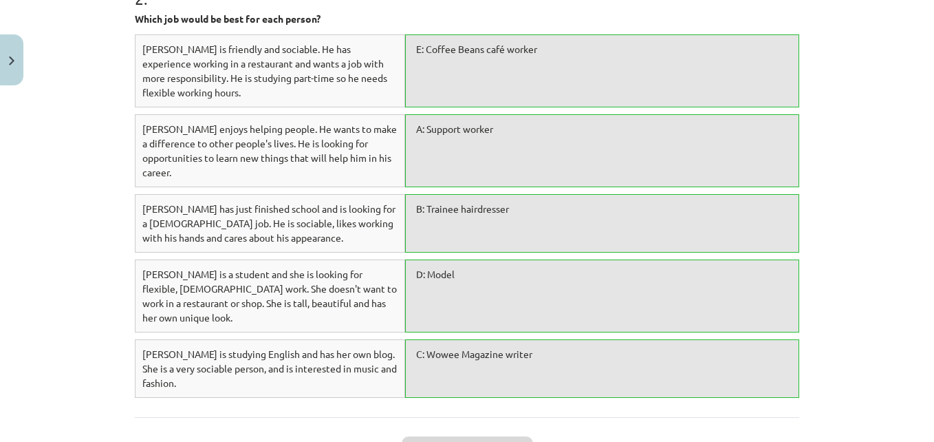
scroll to position [1101, 0]
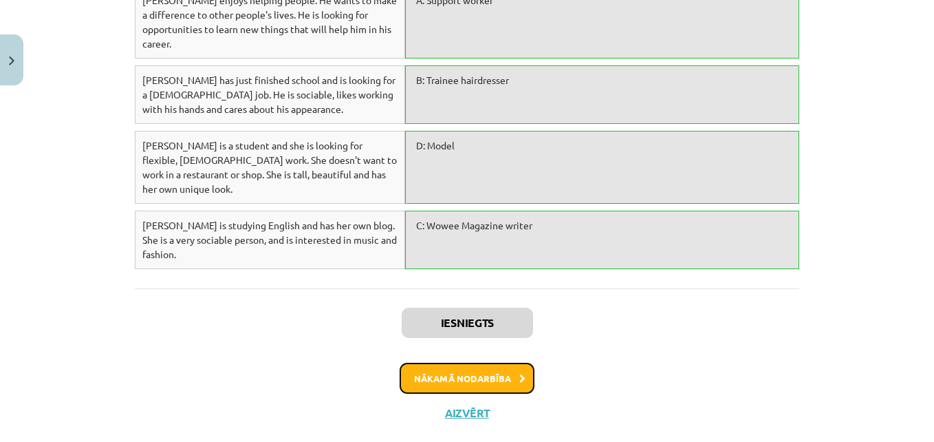
click at [495, 363] on button "Nākamā nodarbība" at bounding box center [467, 379] width 135 height 32
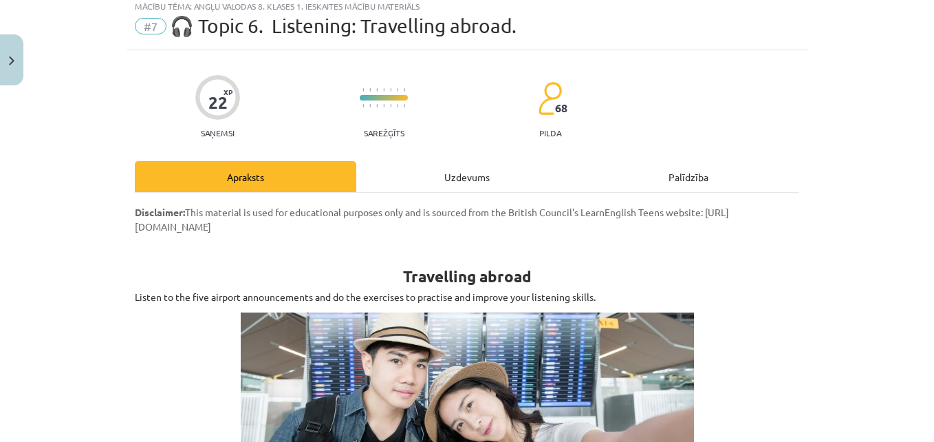
scroll to position [34, 0]
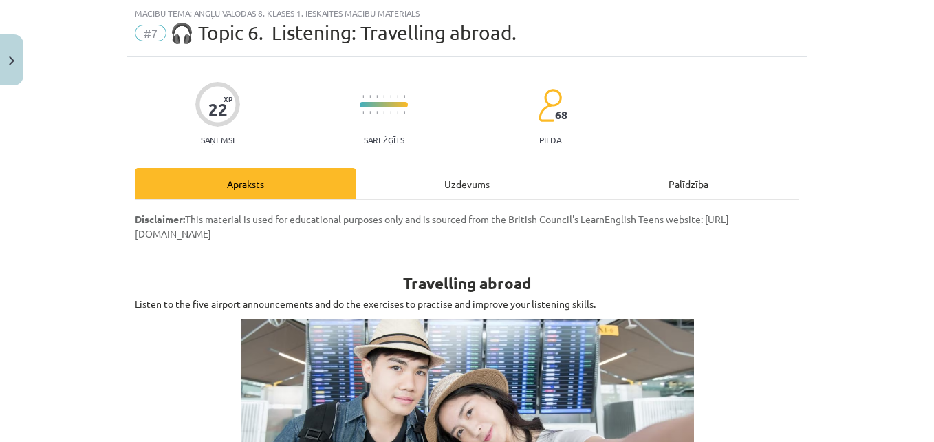
click at [476, 186] on div "Uzdevums" at bounding box center [467, 183] width 222 height 31
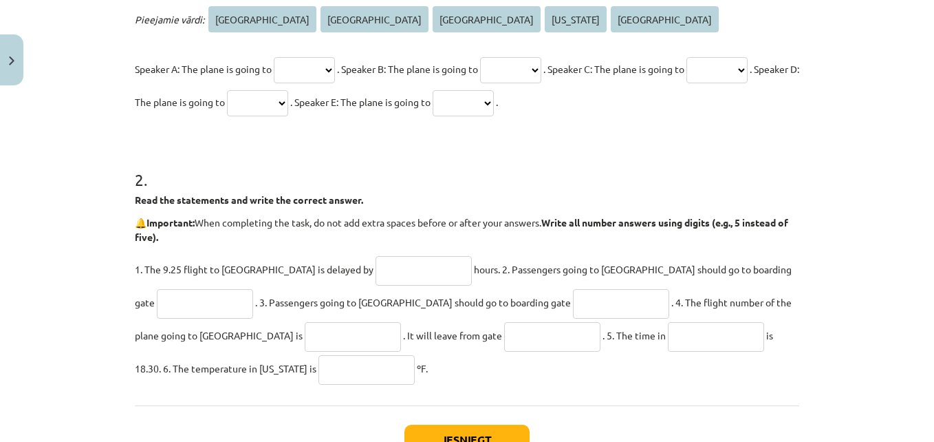
scroll to position [443, 0]
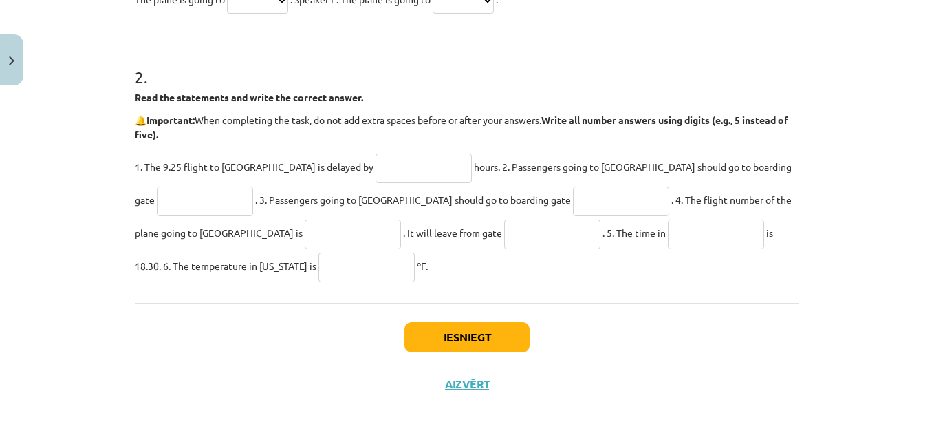
drag, startPoint x: 119, startPoint y: 23, endPoint x: 569, endPoint y: 280, distance: 517.9
click at [569, 280] on div "Mācību tēma: Angļu valodas 8. klases 1. ieskaites mācību materiāls #7 🎧 Topic 6…" at bounding box center [467, 221] width 934 height 442
copy form "1 . Match the speaker with the place the plane is going to. Pieejamie vārdi: Ro…"
click at [376, 170] on input "text" at bounding box center [424, 168] width 96 height 30
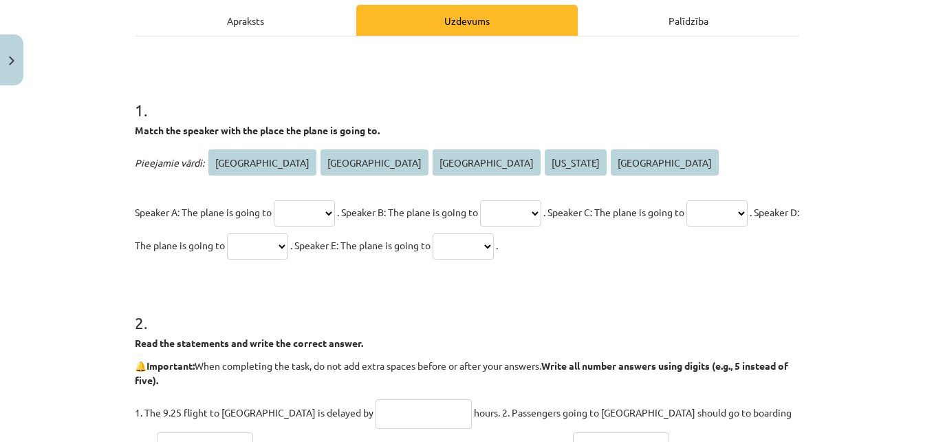
scroll to position [201, 0]
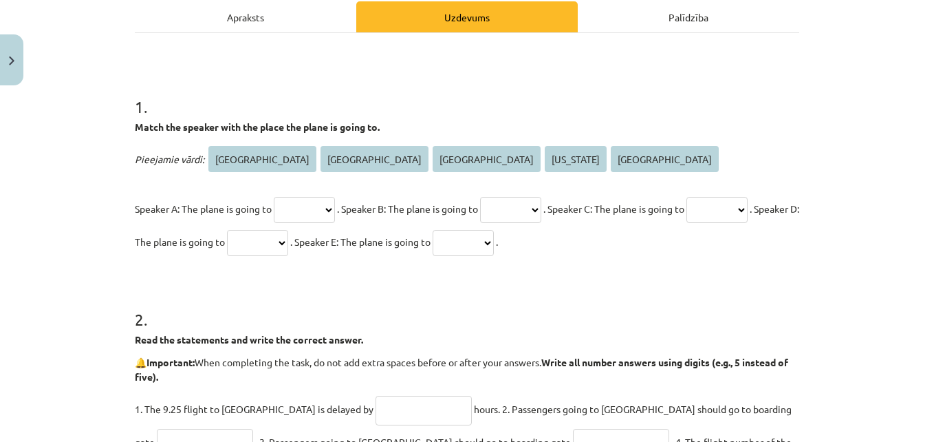
click at [285, 6] on div "Apraksts" at bounding box center [246, 16] width 222 height 31
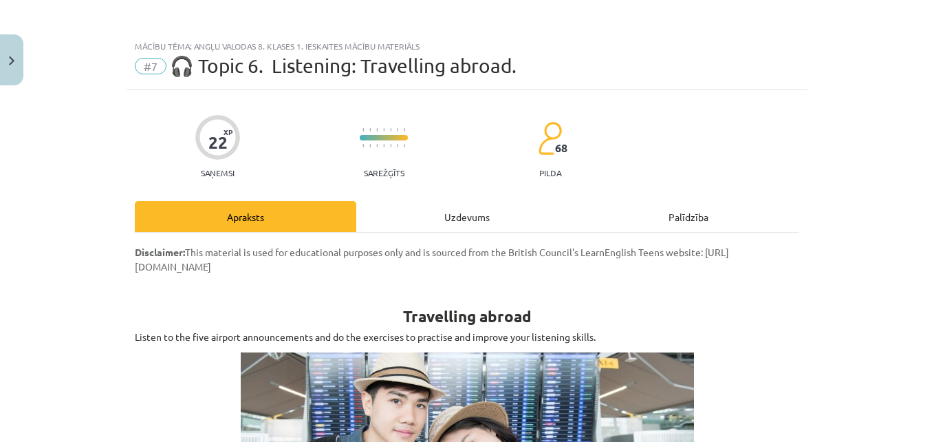
scroll to position [0, 0]
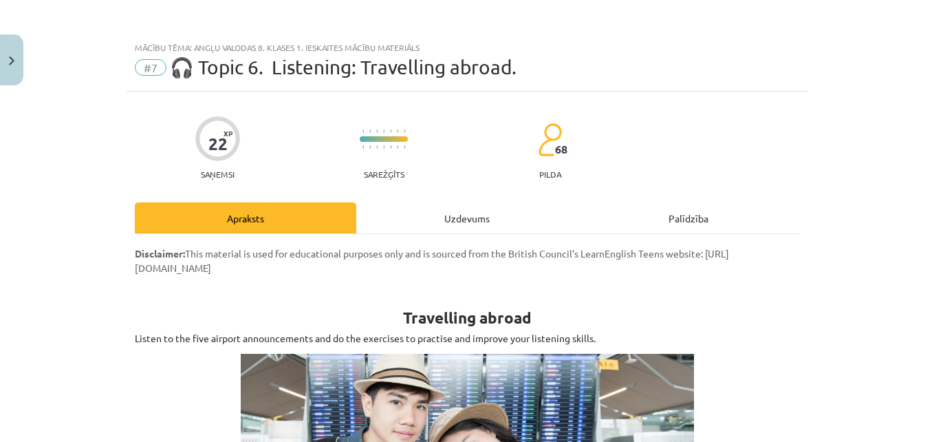
click at [454, 222] on div "Uzdevums" at bounding box center [467, 217] width 222 height 31
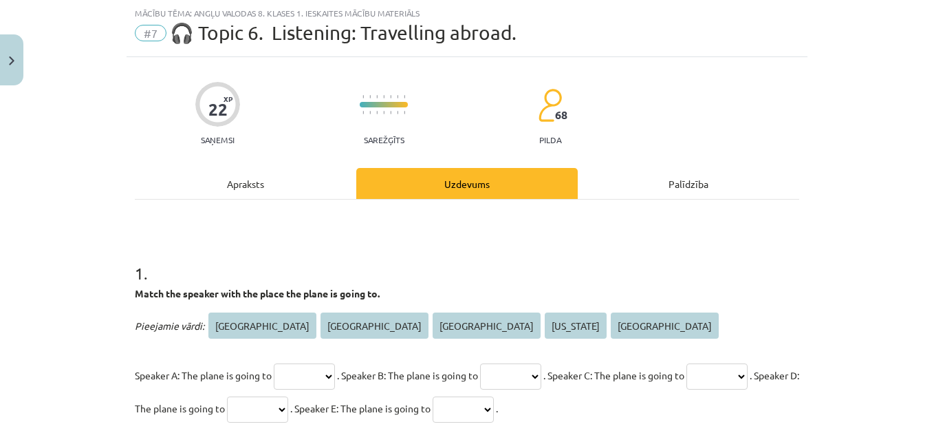
click at [241, 188] on div "Apraksts" at bounding box center [246, 183] width 222 height 31
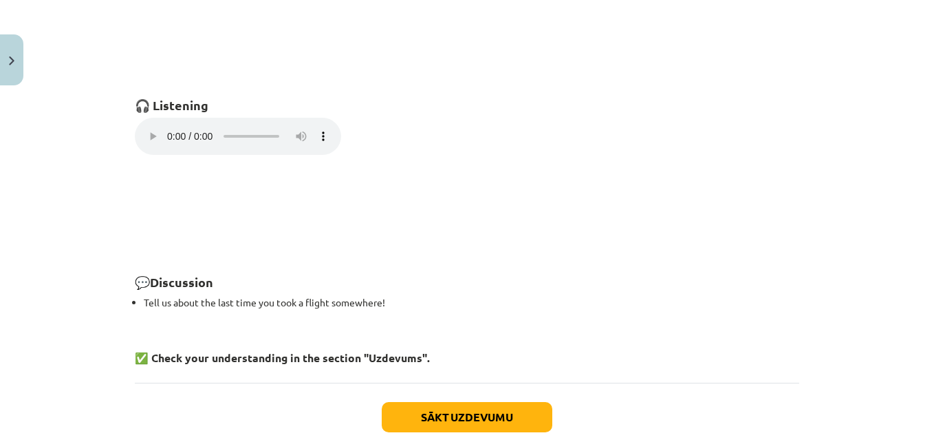
scroll to position [1025, 0]
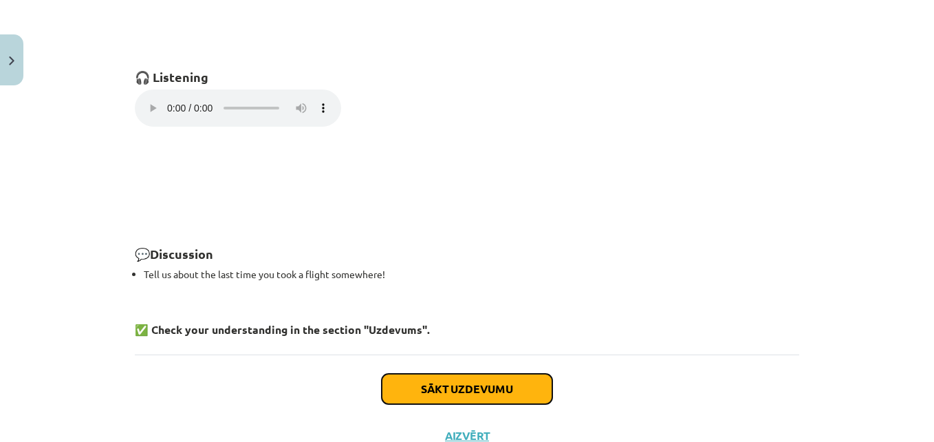
click at [469, 376] on button "Sākt uzdevumu" at bounding box center [467, 389] width 171 height 30
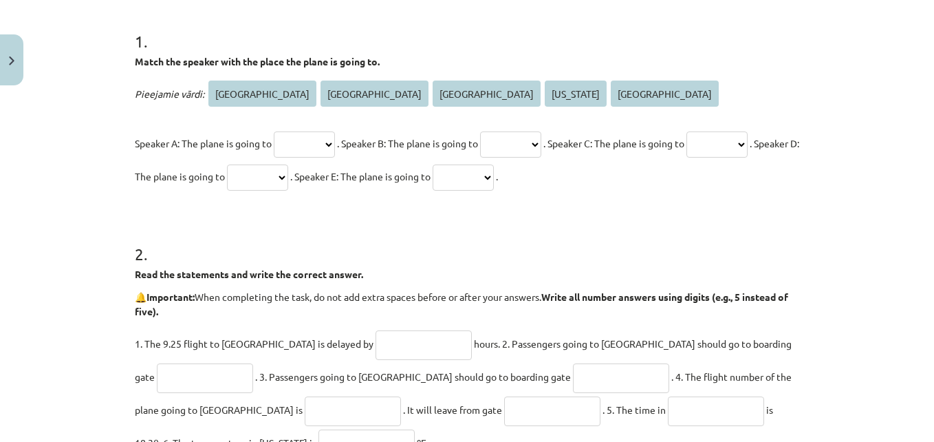
scroll to position [0, 0]
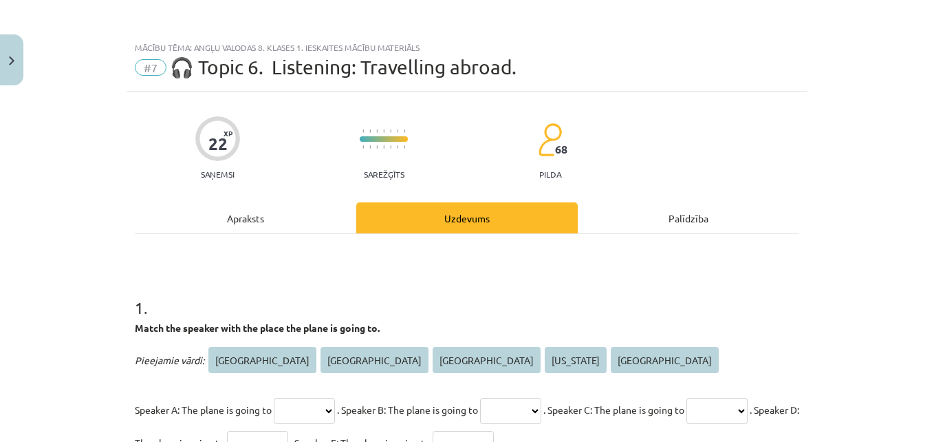
click at [237, 228] on div "Apraksts" at bounding box center [246, 217] width 222 height 31
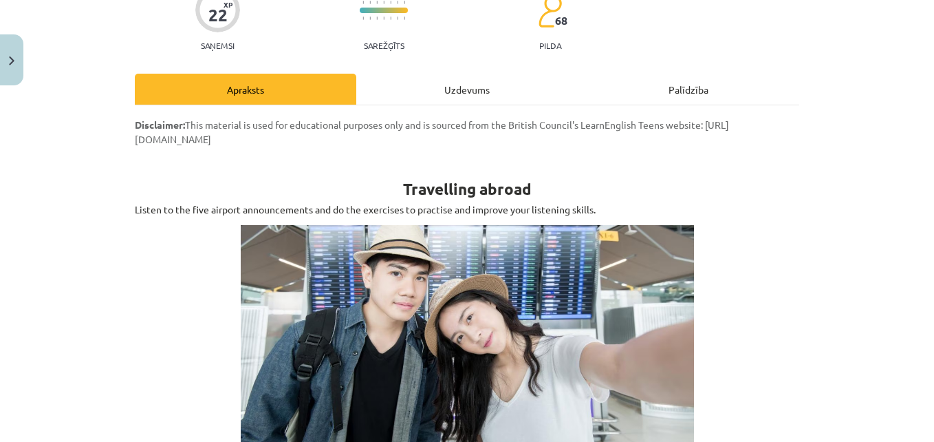
scroll to position [114, 0]
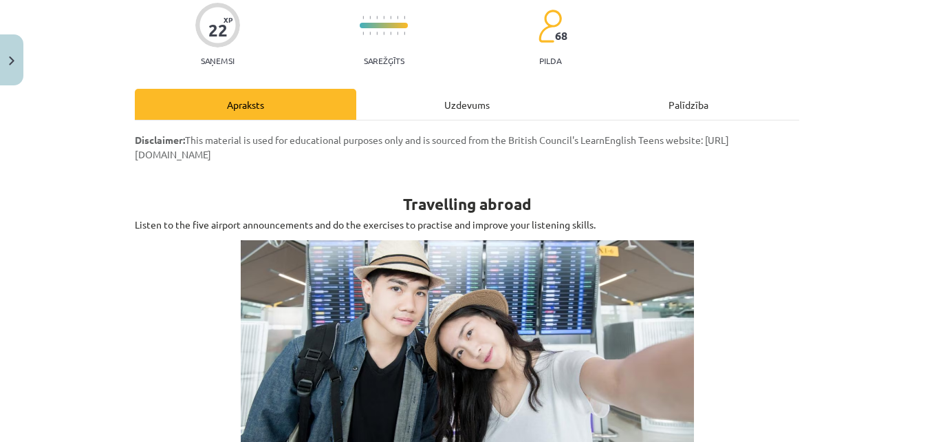
click at [464, 107] on div "Uzdevums" at bounding box center [467, 104] width 222 height 31
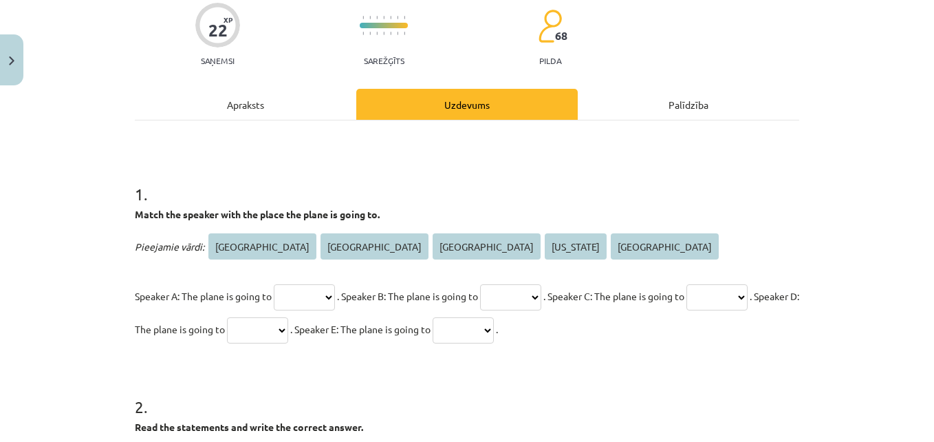
scroll to position [34, 0]
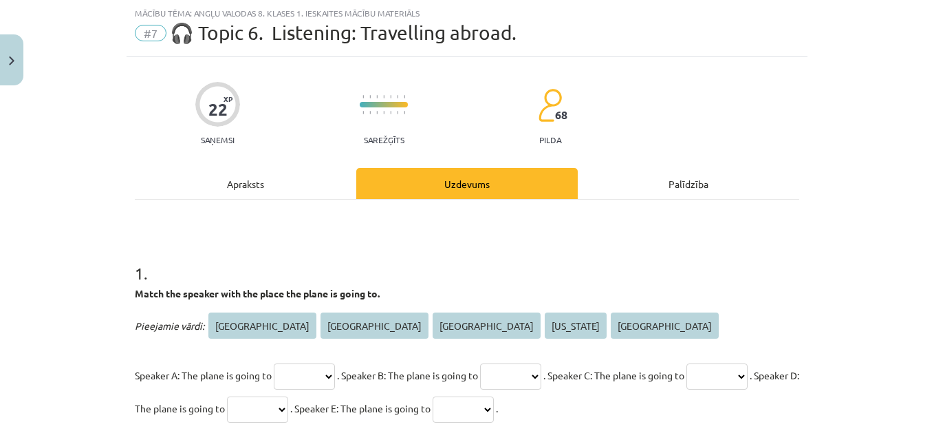
click at [328, 371] on select "**** ***** ****** ******** *********" at bounding box center [304, 376] width 61 height 26
select select "****"
click at [274, 363] on select "**** ***** ****** ******** *********" at bounding box center [304, 376] width 61 height 26
click at [541, 374] on select "**** ***** ****** ******** *********" at bounding box center [510, 376] width 61 height 26
select select "*****"
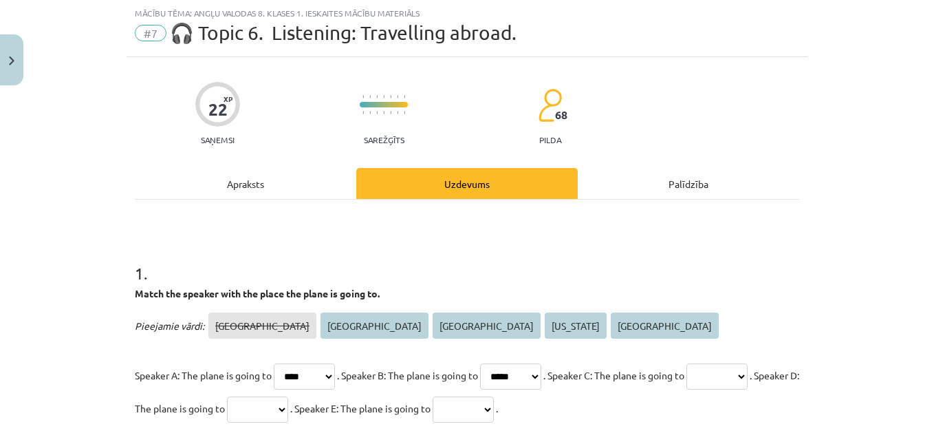
click at [502, 363] on select "**** ***** ****** ******** *********" at bounding box center [510, 376] width 61 height 26
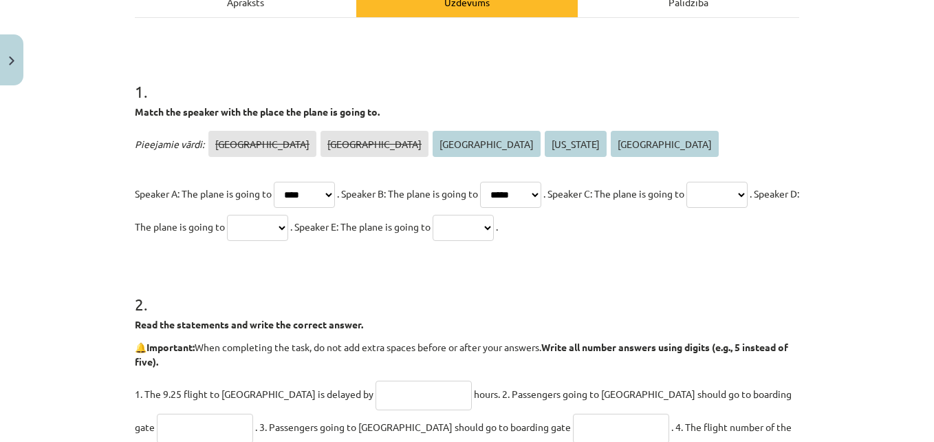
scroll to position [237, 0]
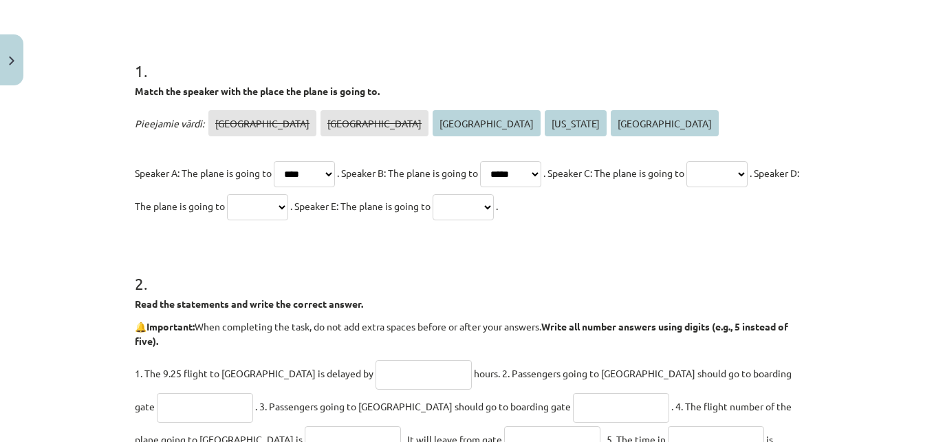
click at [687, 187] on select "**** ***** ****** ******** *********" at bounding box center [717, 174] width 61 height 26
select select "******"
click at [687, 187] on select "**** ***** ****** ******** *********" at bounding box center [717, 174] width 61 height 26
click at [288, 204] on select "**** ***** ****** ******** *********" at bounding box center [257, 207] width 61 height 26
select select "*********"
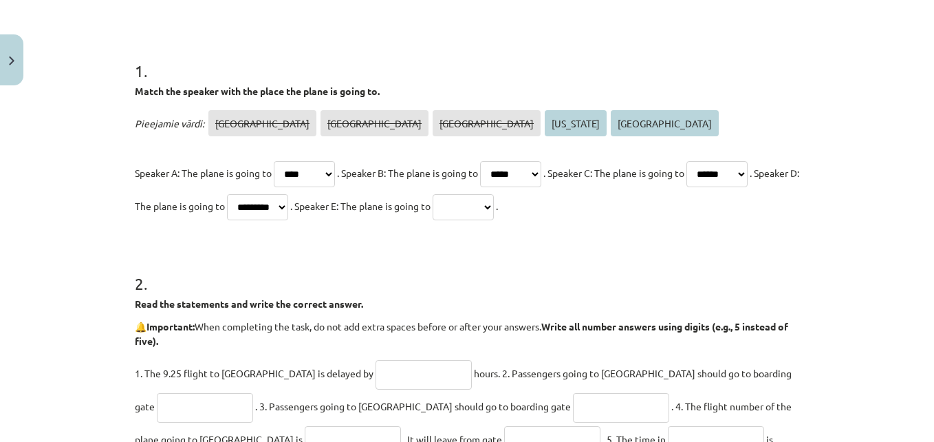
click at [288, 194] on select "**** ***** ****** ******** *********" at bounding box center [257, 207] width 61 height 26
click at [494, 199] on select "**** ***** ****** ******** *********" at bounding box center [463, 207] width 61 height 26
select select "********"
click at [494, 194] on select "**** ***** ****** ******** *********" at bounding box center [463, 207] width 61 height 26
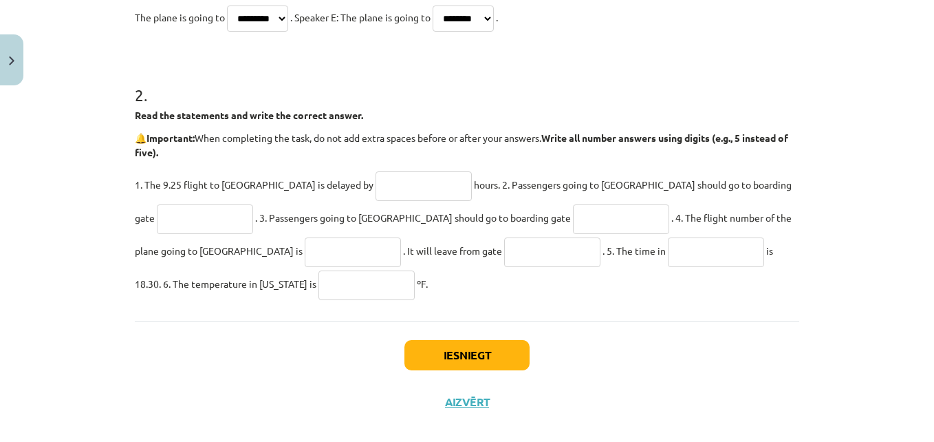
scroll to position [424, 0]
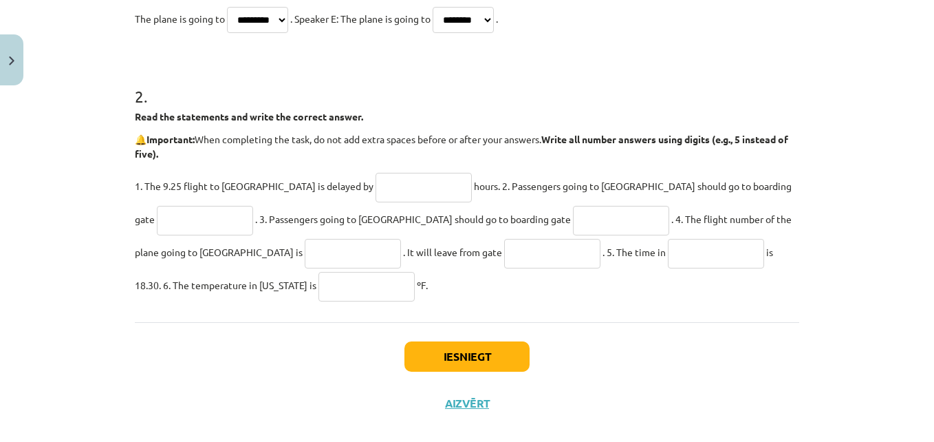
click at [482, 166] on div "2 . Read the statements and write the correct answer. 🔔 Important: When complet…" at bounding box center [467, 182] width 665 height 239
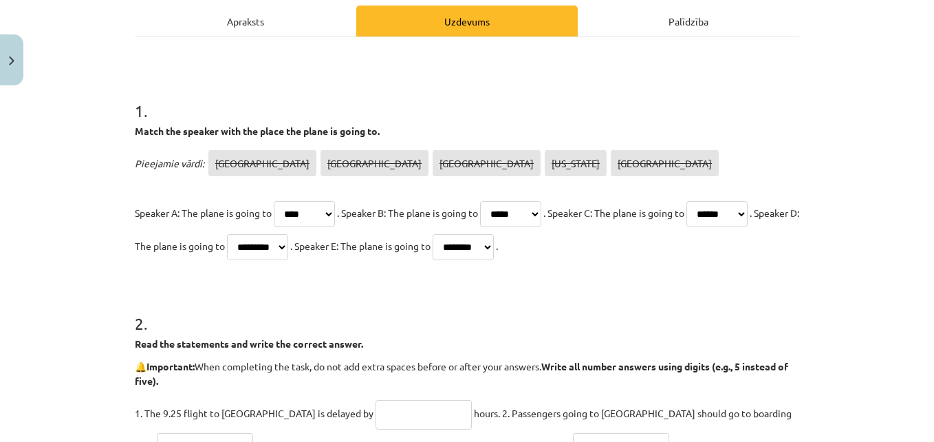
scroll to position [97, 0]
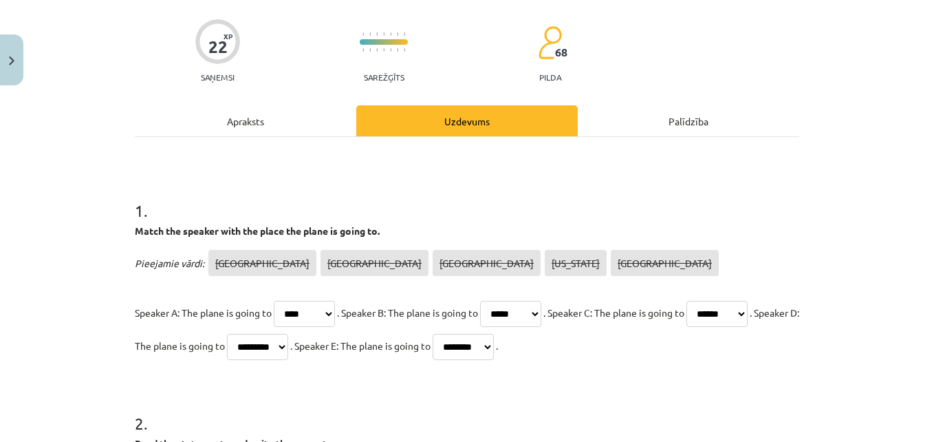
click at [288, 122] on div "Apraksts" at bounding box center [246, 120] width 222 height 31
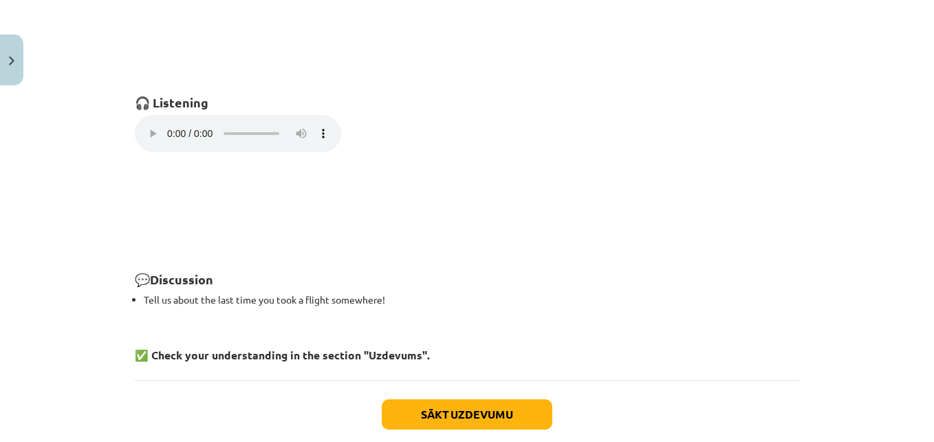
scroll to position [1038, 0]
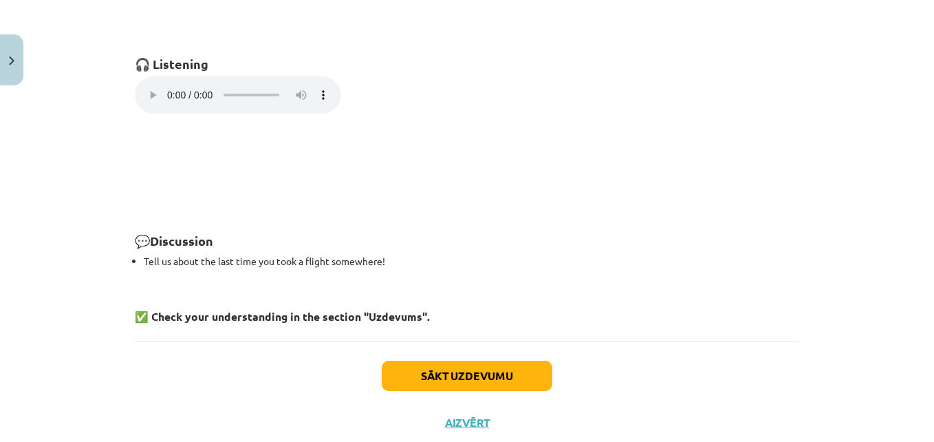
click at [396, 96] on p "Your browser does not support the audio element." at bounding box center [467, 96] width 665 height 41
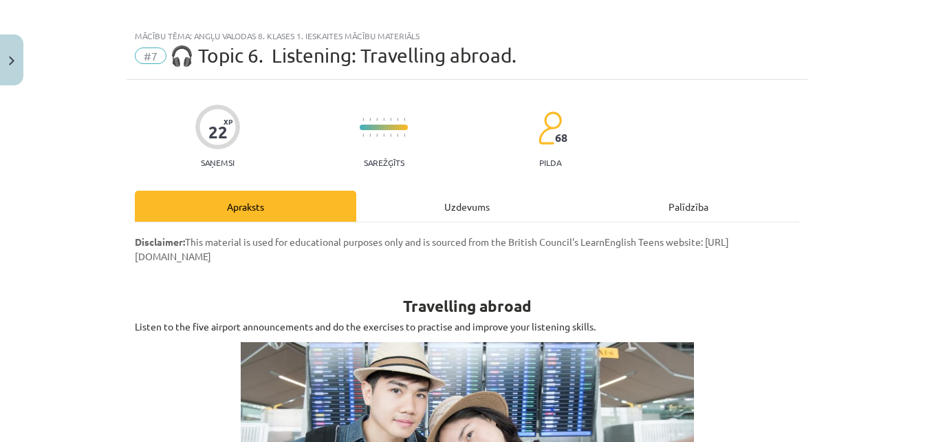
scroll to position [0, 0]
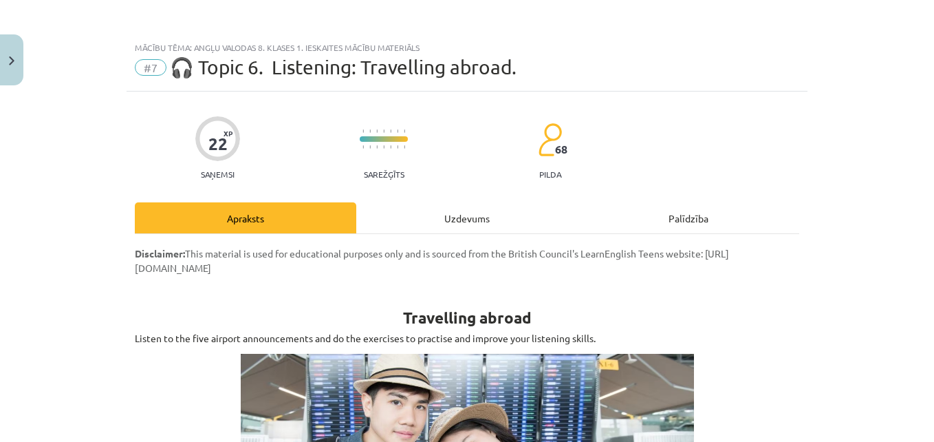
click at [474, 221] on div "Uzdevums" at bounding box center [467, 217] width 222 height 31
select select "****"
select select "*****"
select select "******"
select select "*********"
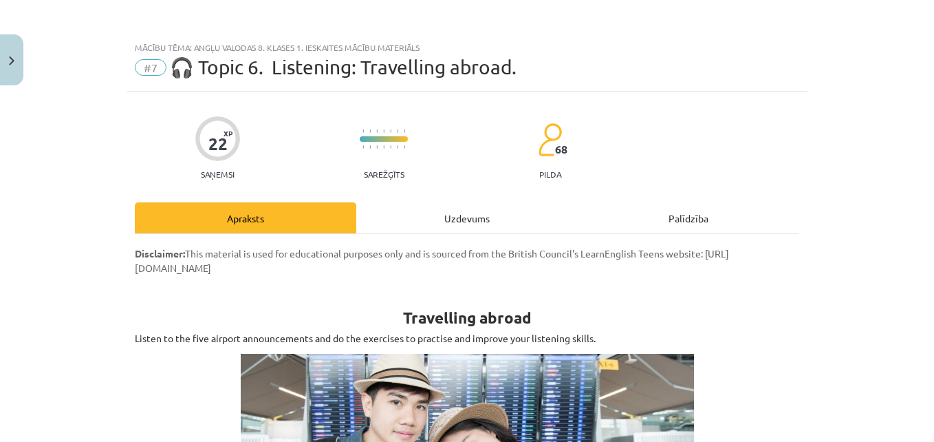
select select "********"
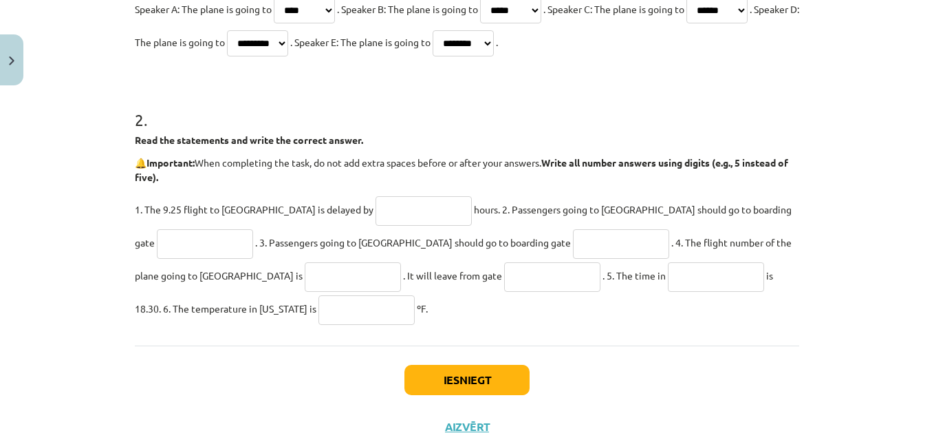
scroll to position [443, 0]
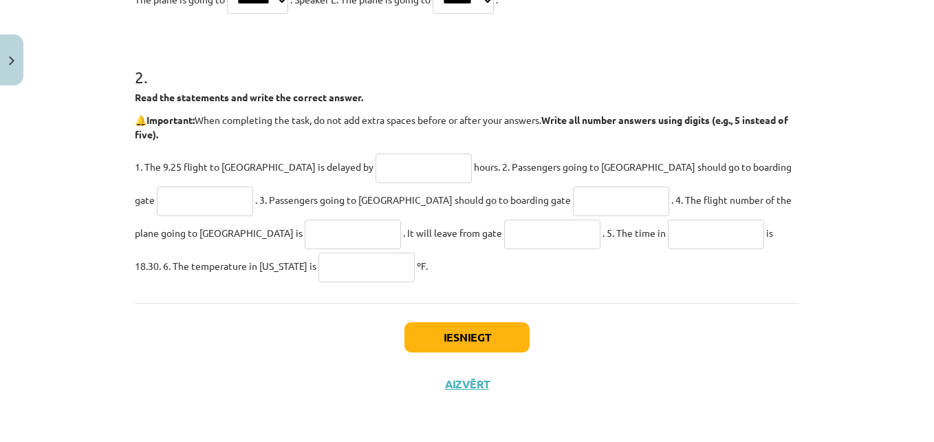
click at [376, 173] on input "text" at bounding box center [424, 168] width 96 height 30
type input "*"
click at [253, 186] on input "text" at bounding box center [205, 201] width 96 height 30
type input "**"
click at [573, 193] on input "text" at bounding box center [621, 201] width 96 height 30
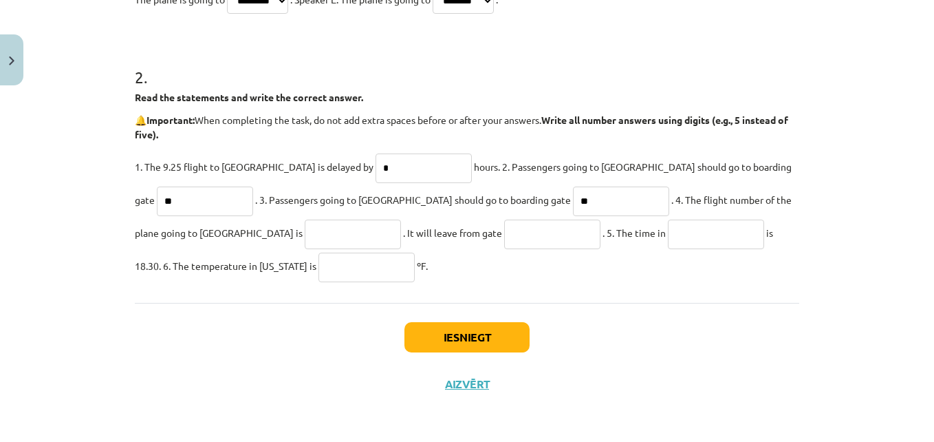
type input "**"
click at [305, 242] on input "text" at bounding box center [353, 234] width 96 height 30
type input "*"
click at [504, 240] on input "text" at bounding box center [552, 234] width 96 height 30
type input "*"
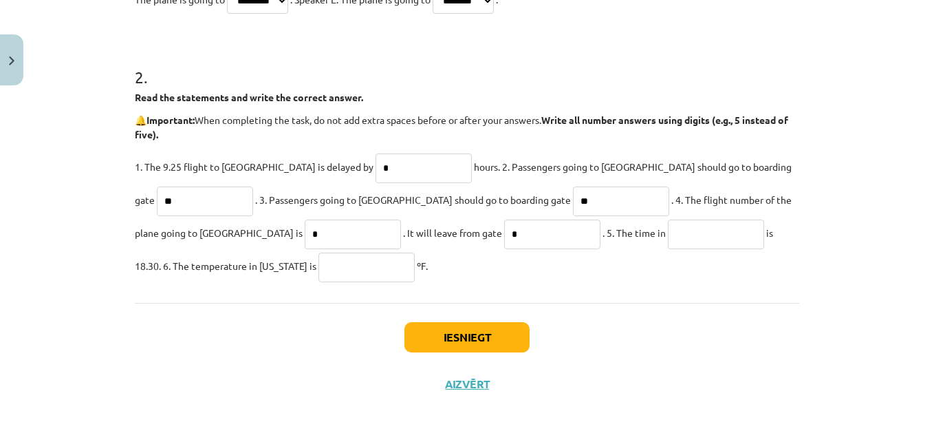
click at [668, 240] on input "text" at bounding box center [716, 234] width 96 height 30
type input "*"
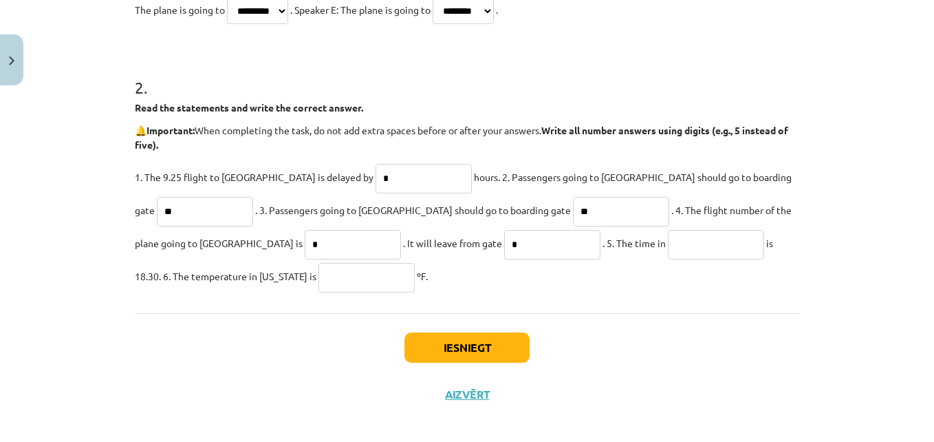
scroll to position [439, 0]
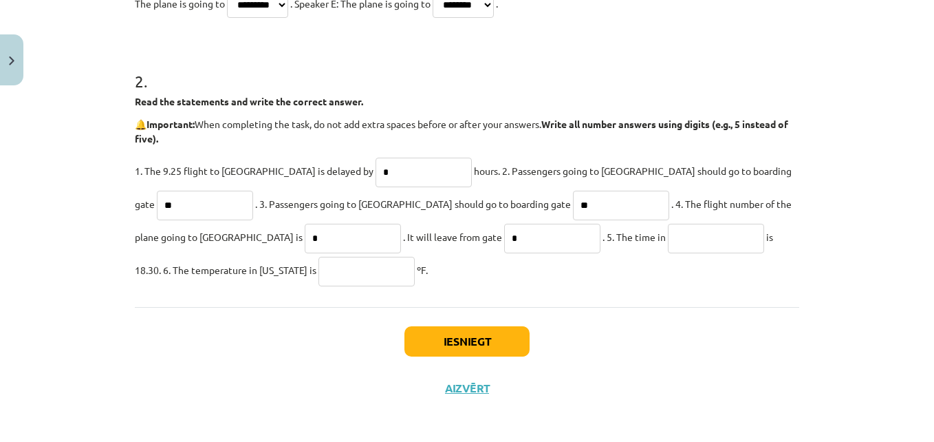
click at [668, 241] on input "text" at bounding box center [716, 239] width 96 height 30
type input "********"
click at [319, 263] on input "text" at bounding box center [367, 272] width 96 height 30
type input "**"
click at [441, 335] on button "Iesniegt" at bounding box center [467, 341] width 125 height 30
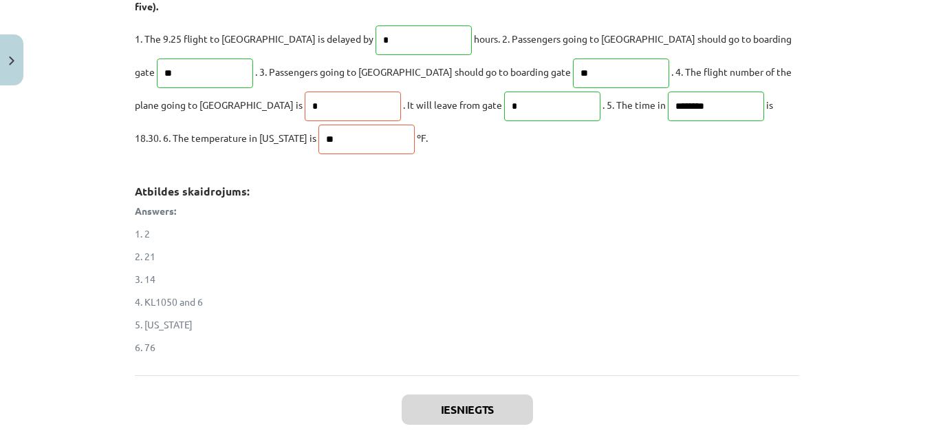
scroll to position [687, 0]
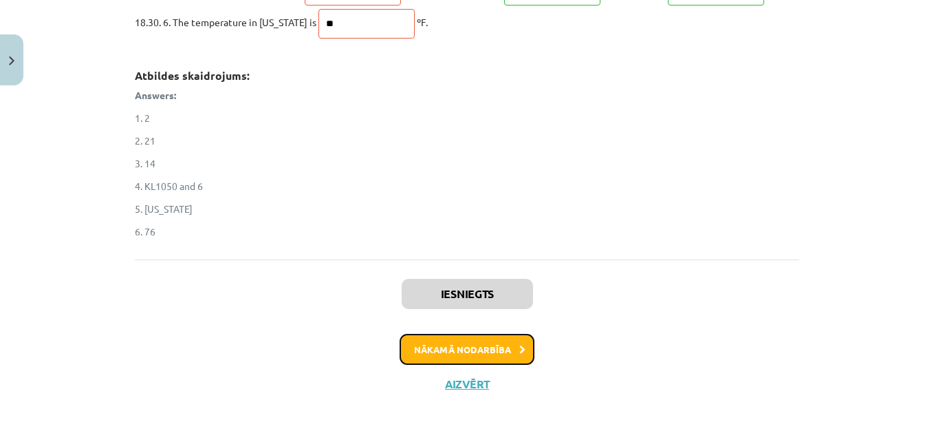
click at [512, 349] on button "Nākamā nodarbība" at bounding box center [467, 350] width 135 height 32
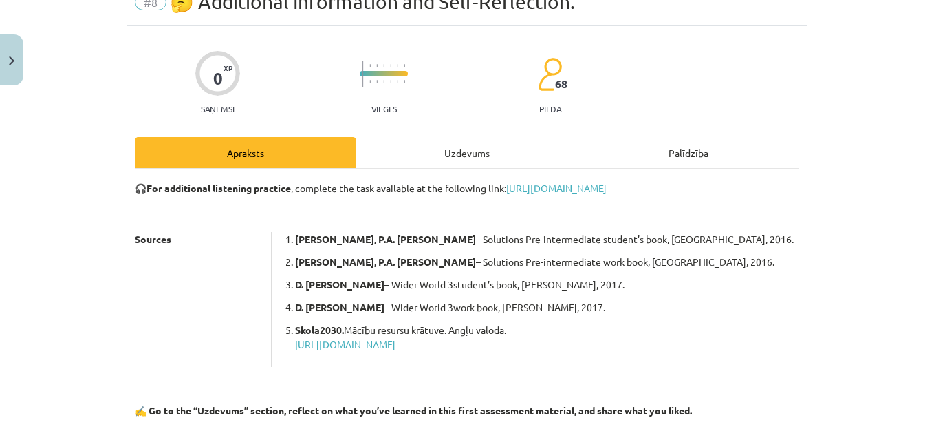
scroll to position [34, 0]
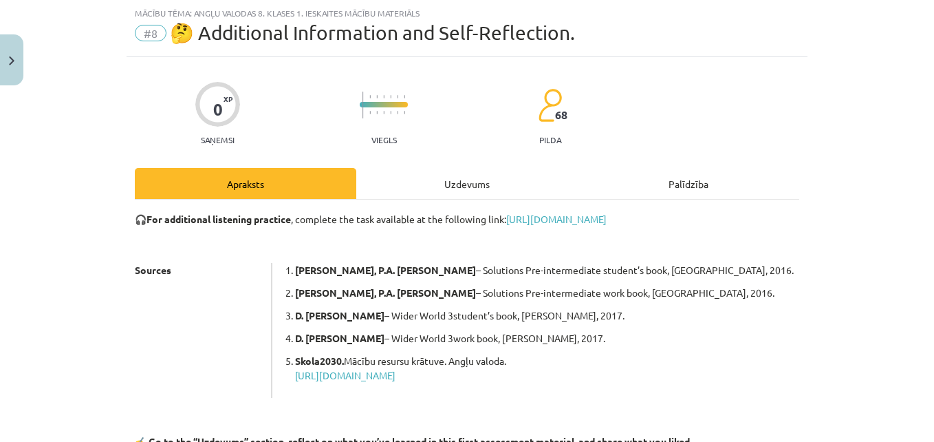
click at [479, 180] on div "Uzdevums" at bounding box center [467, 183] width 222 height 31
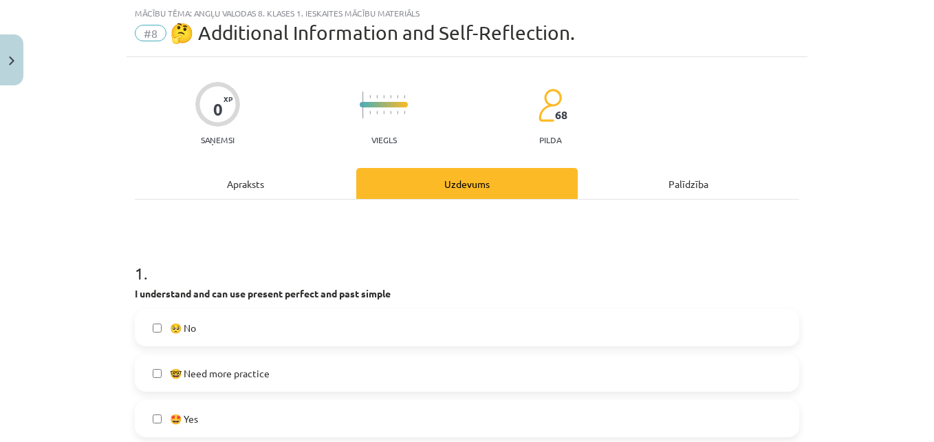
click at [274, 377] on label "🤓 Need more practice" at bounding box center [467, 373] width 662 height 34
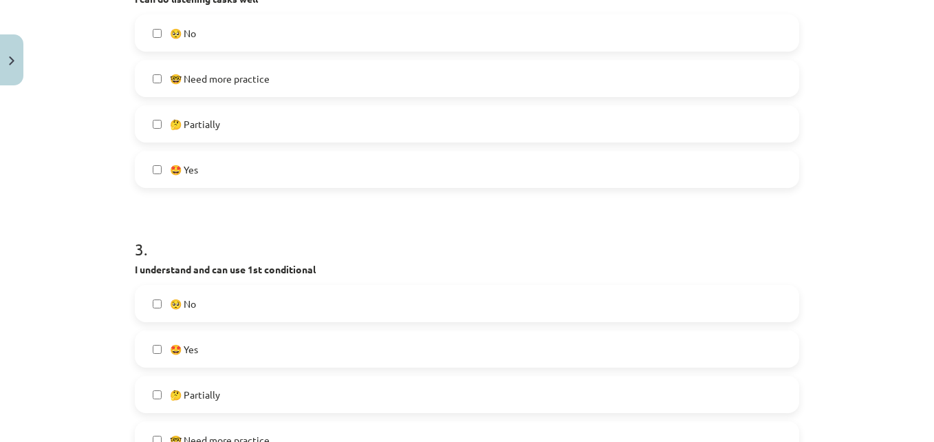
scroll to position [583, 0]
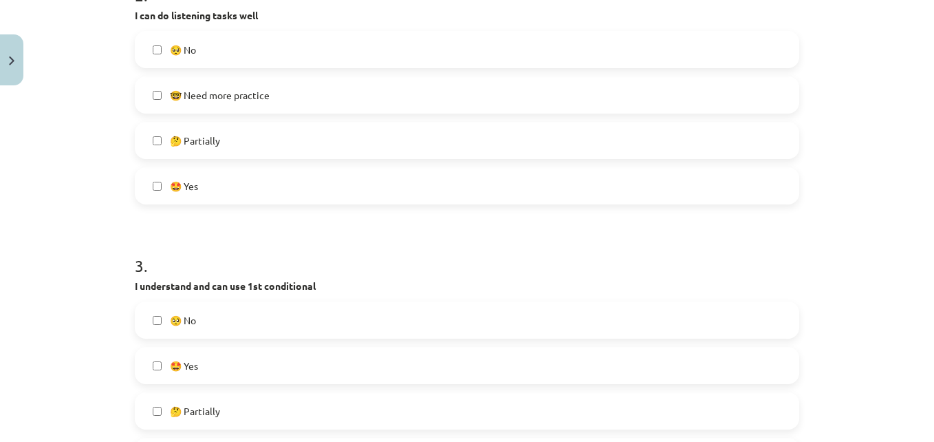
click at [238, 150] on label "🤔 Partially" at bounding box center [467, 140] width 662 height 34
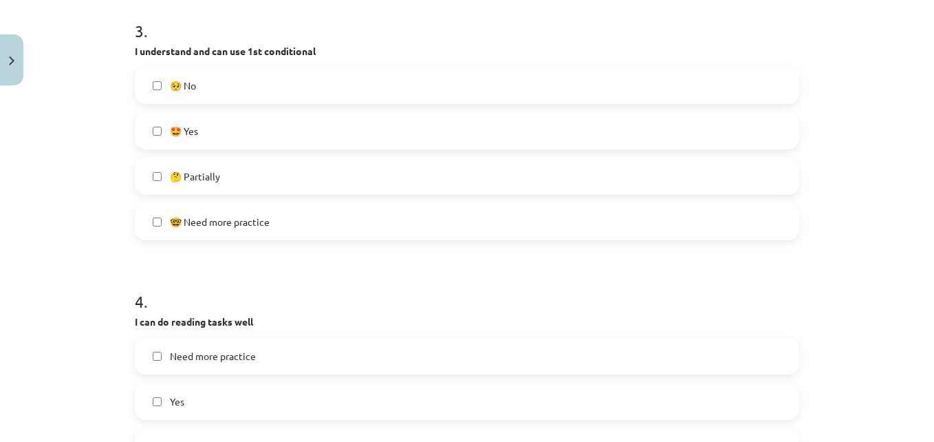
scroll to position [834, 0]
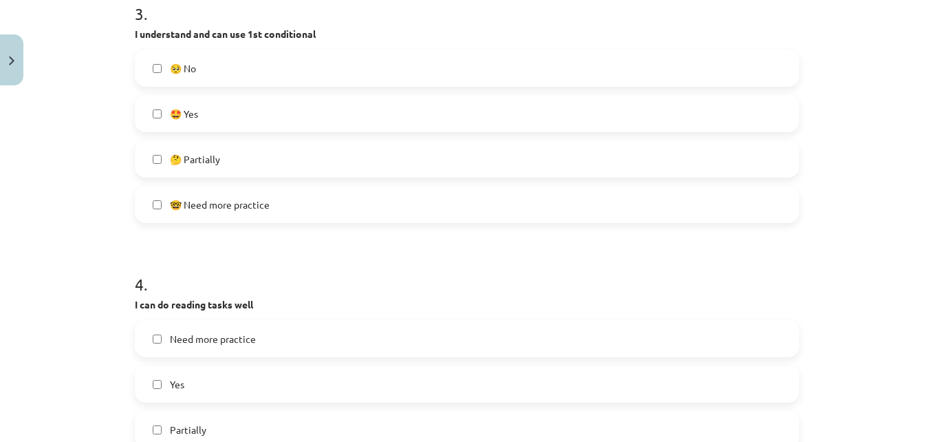
click at [255, 204] on span "🤓 Need more practice" at bounding box center [220, 204] width 100 height 14
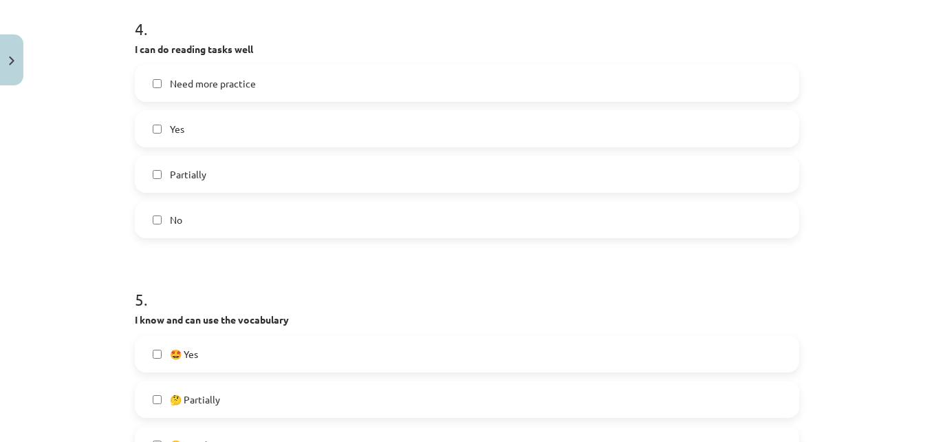
scroll to position [1117, 0]
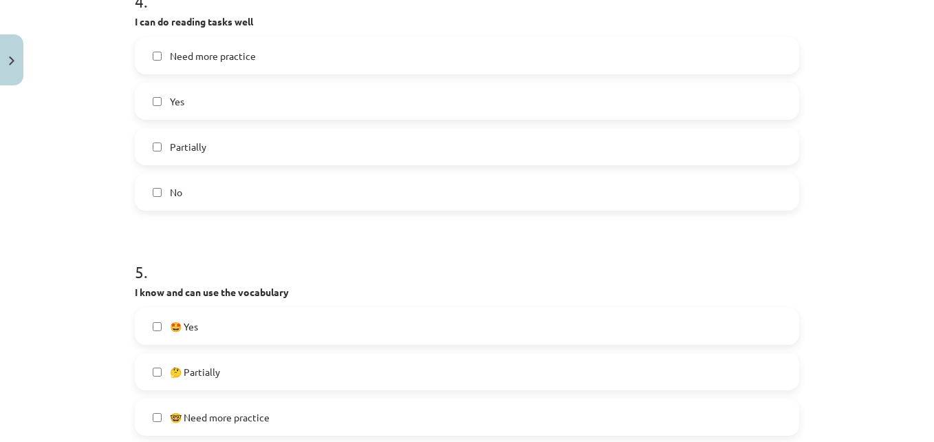
click at [201, 93] on label "Yes" at bounding box center [467, 101] width 662 height 34
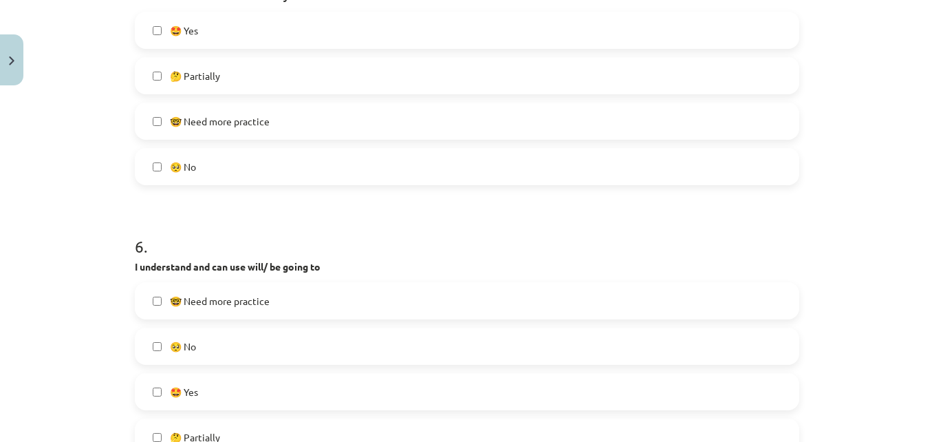
scroll to position [1416, 0]
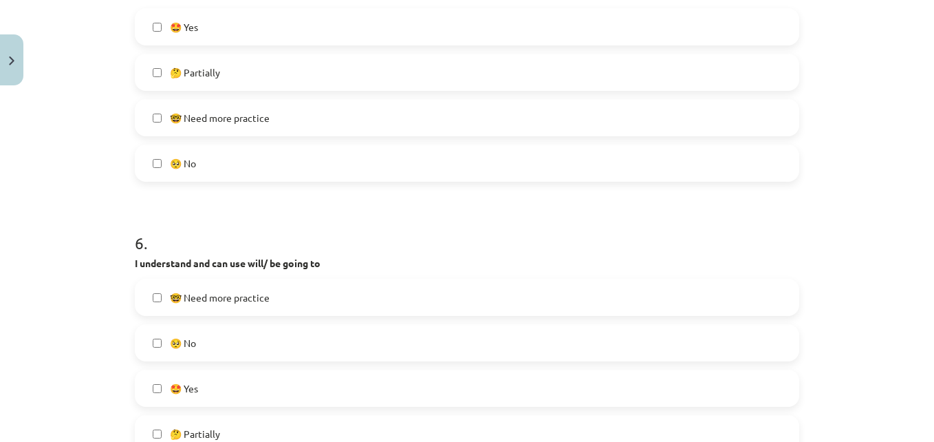
click at [206, 34] on label "🤩 Yes" at bounding box center [467, 27] width 662 height 34
click at [221, 430] on label "🤔 Partially" at bounding box center [467, 433] width 662 height 34
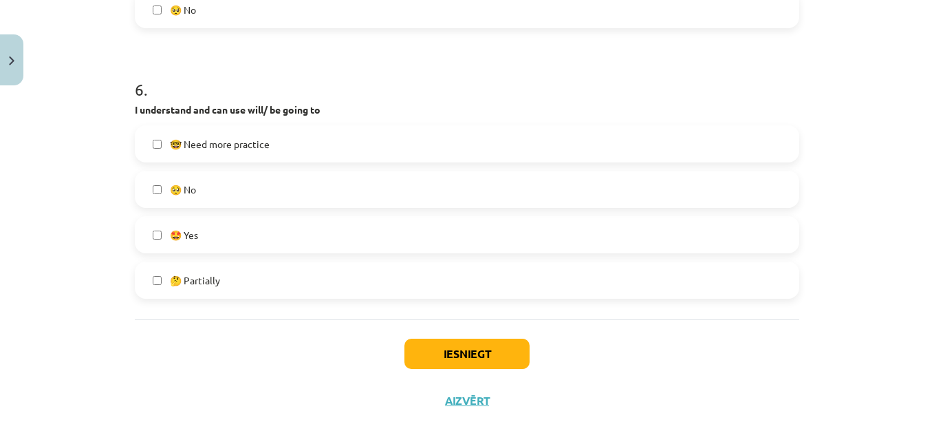
scroll to position [1586, 0]
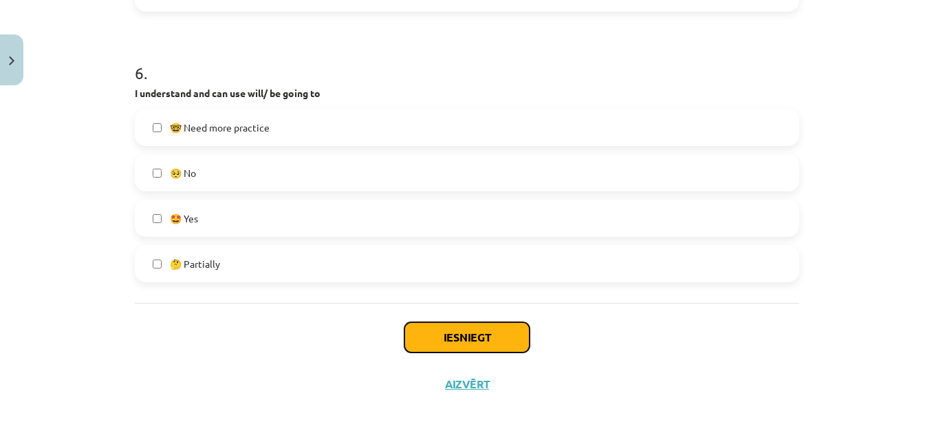
click at [488, 339] on button "Iesniegt" at bounding box center [467, 337] width 125 height 30
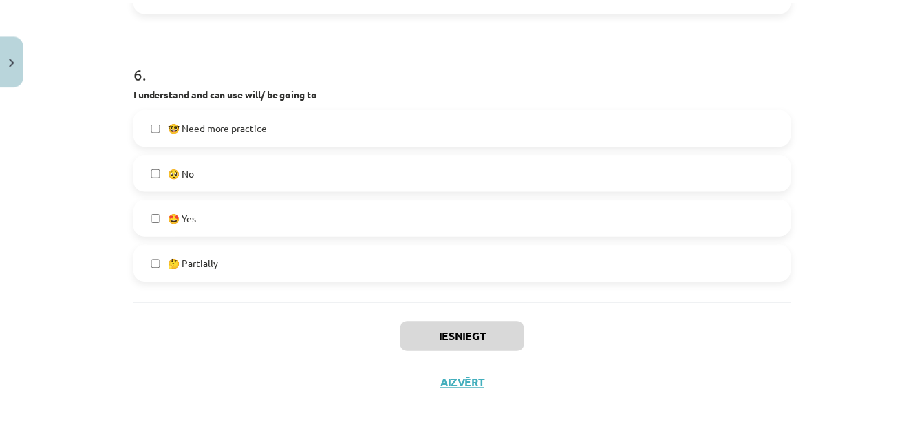
scroll to position [850, 0]
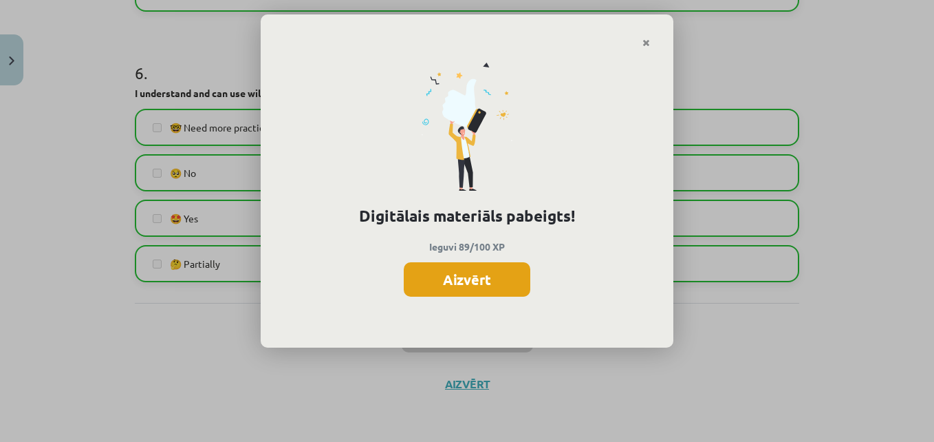
click at [497, 281] on button "Aizvērt" at bounding box center [467, 279] width 127 height 34
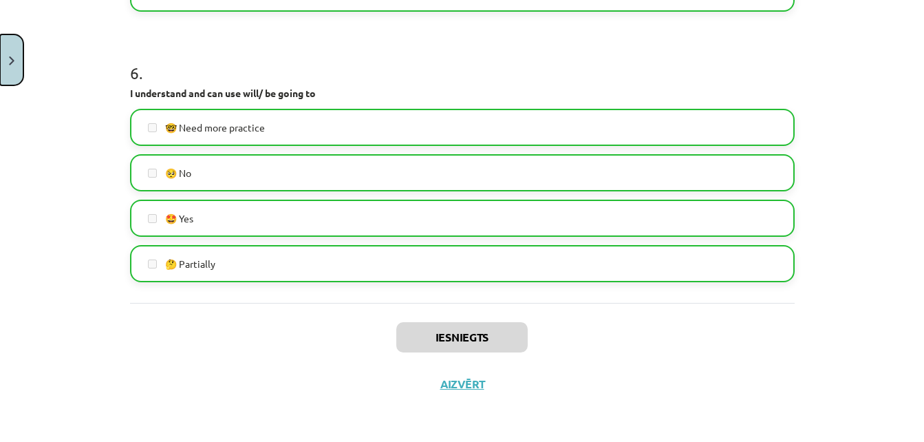
click at [7, 74] on button "Close" at bounding box center [11, 59] width 23 height 51
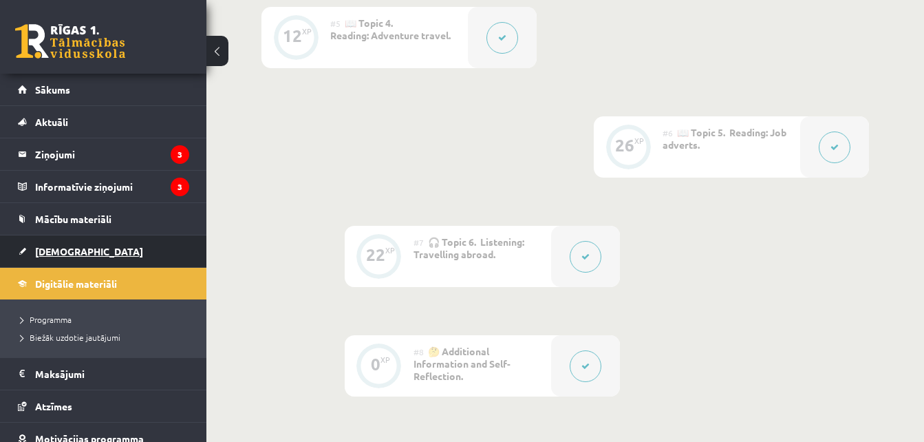
click at [112, 250] on link "[DEMOGRAPHIC_DATA]" at bounding box center [103, 251] width 171 height 32
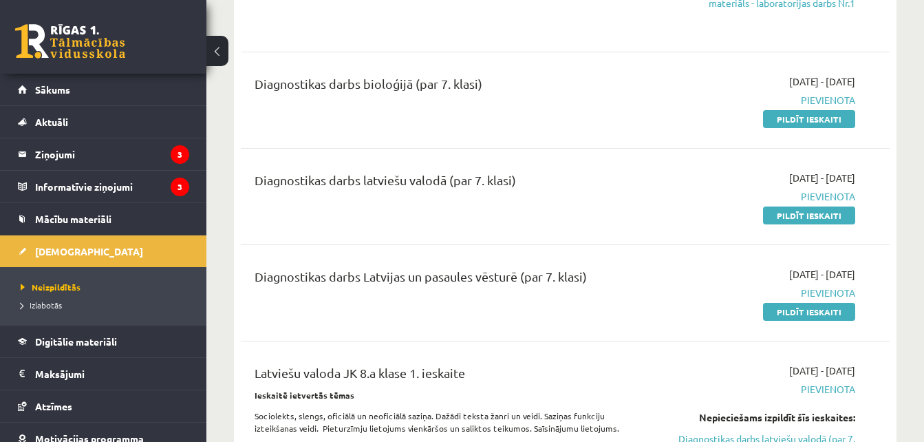
scroll to position [520, 0]
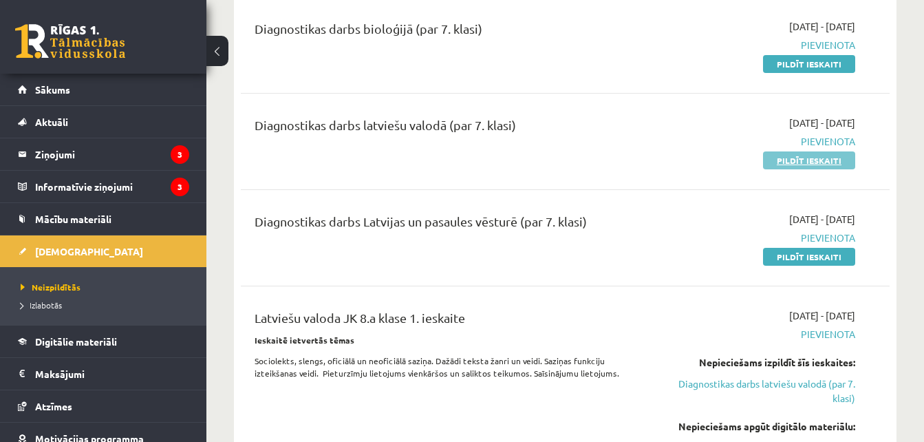
click at [819, 159] on link "Pildīt ieskaiti" at bounding box center [809, 160] width 92 height 18
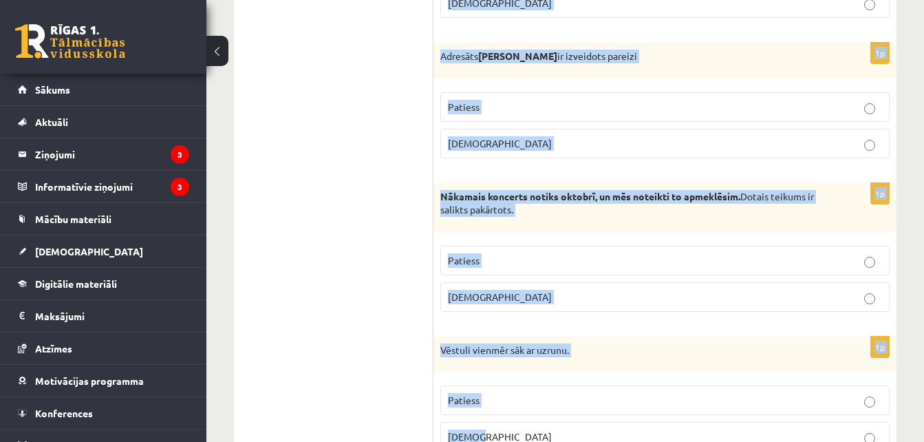
scroll to position [4152, 0]
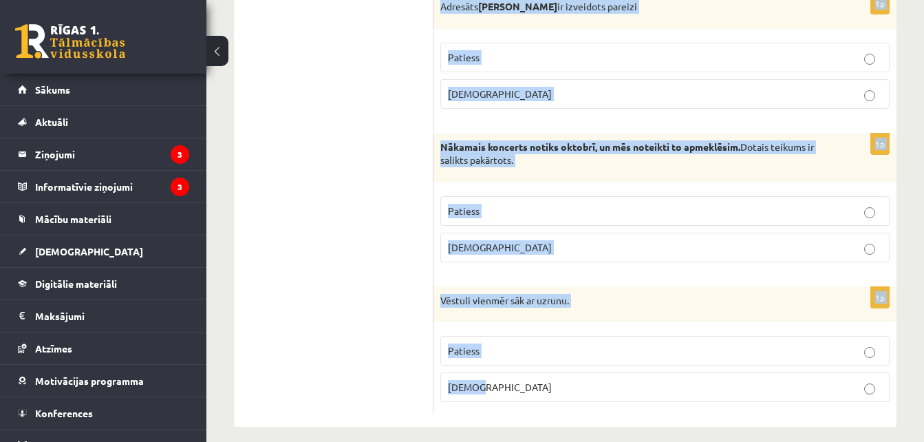
drag, startPoint x: 444, startPoint y: 114, endPoint x: 614, endPoint y: 392, distance: 326.0
copy form "Apgalvojums ir patiess vai aplams? 1p Lūdzu, aizvērt durvis. Teikumā ir izsauks…"
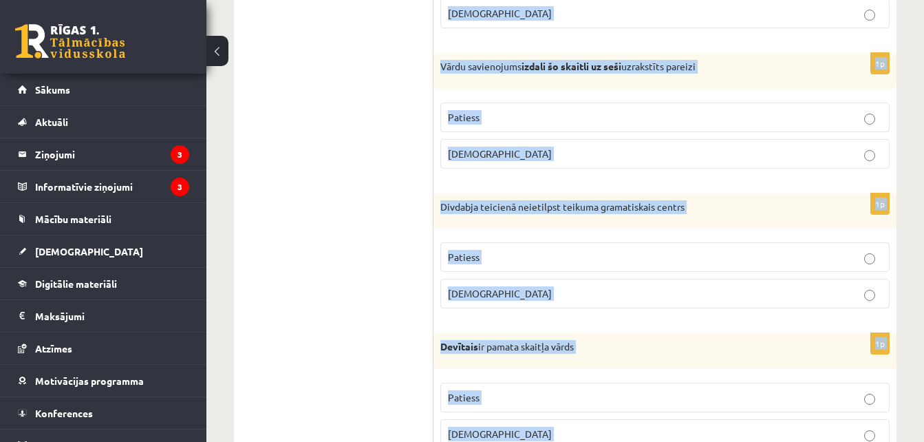
scroll to position [285, 0]
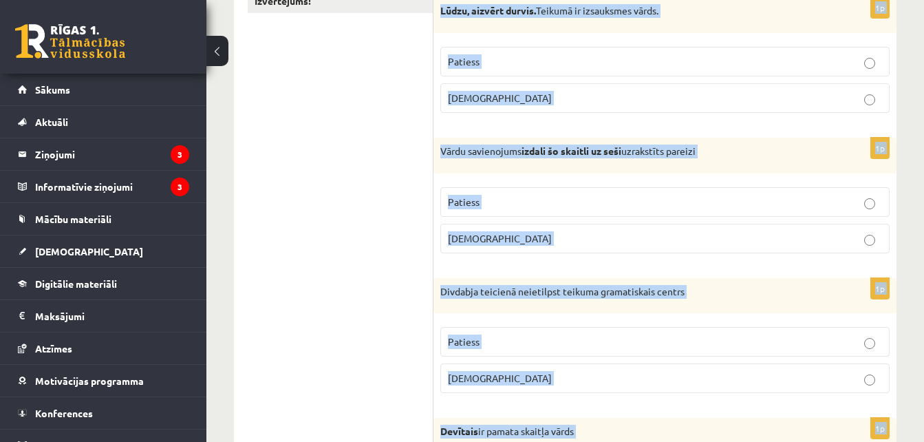
click at [552, 99] on p "Aplams" at bounding box center [665, 98] width 434 height 14
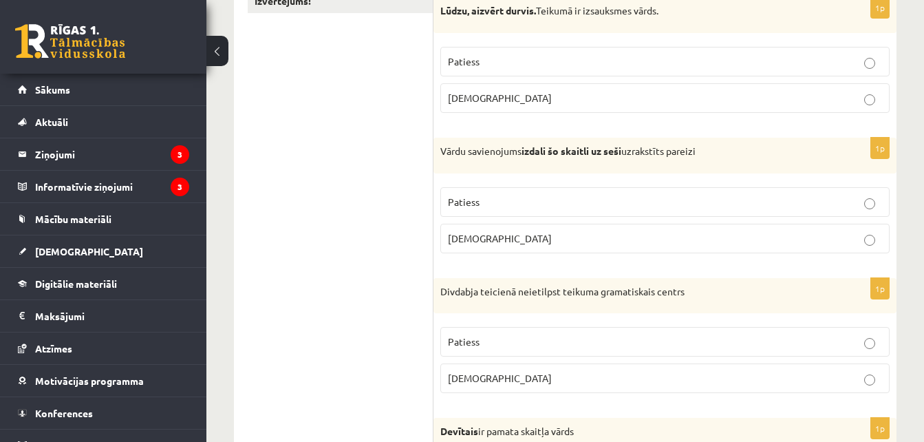
click at [511, 239] on p "Aplams" at bounding box center [665, 238] width 434 height 14
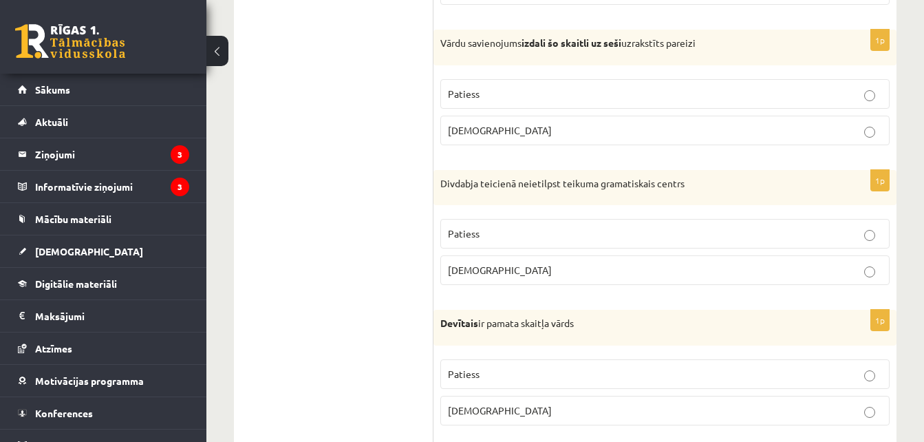
scroll to position [416, 0]
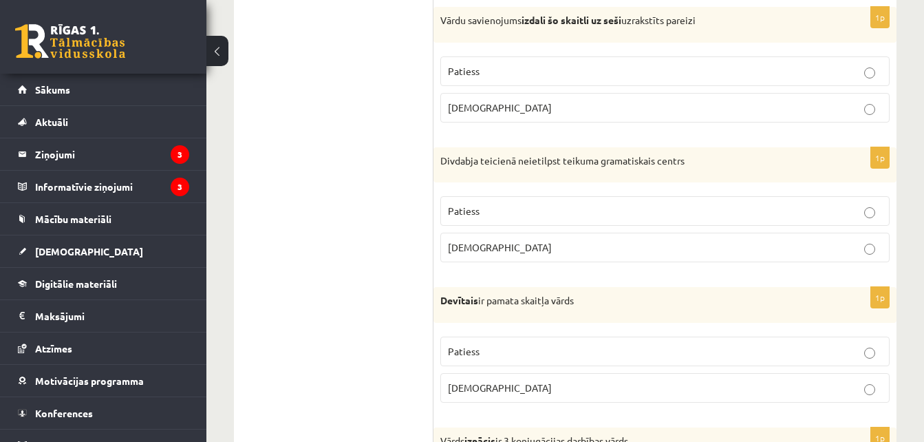
click at [530, 209] on p "Patiess" at bounding box center [665, 211] width 434 height 14
click at [581, 385] on p "Aplams" at bounding box center [665, 387] width 434 height 14
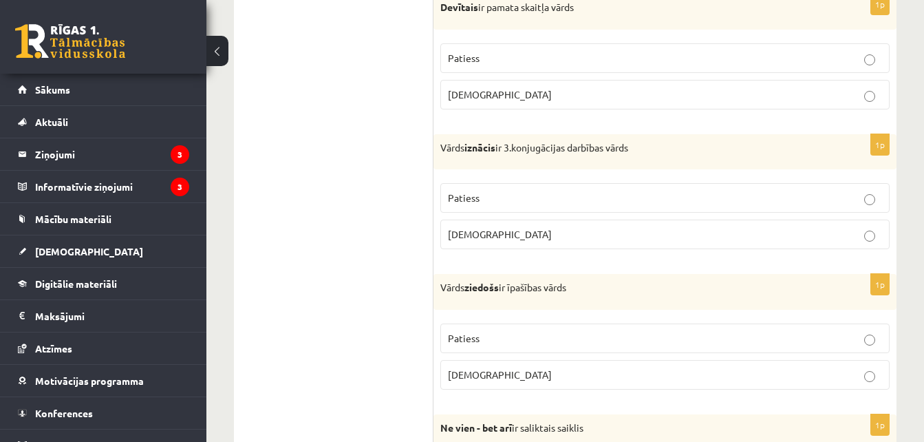
scroll to position [731, 0]
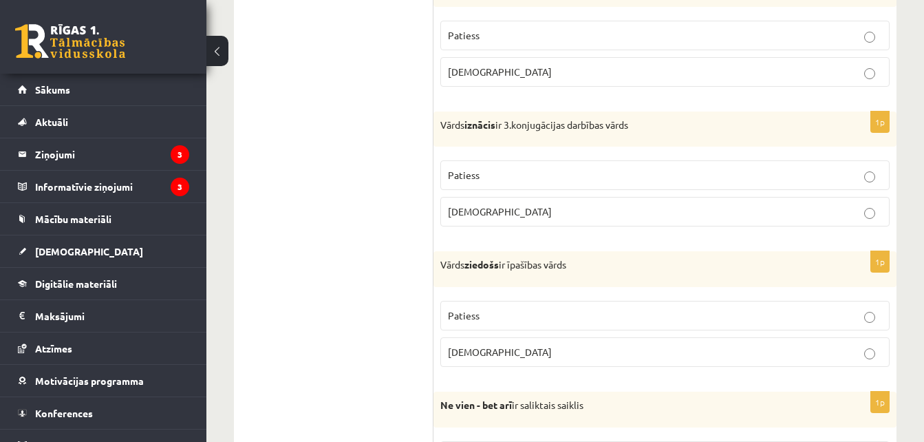
click at [555, 175] on p "Patiess" at bounding box center [665, 175] width 434 height 14
click at [574, 352] on p "Aplams" at bounding box center [665, 352] width 434 height 14
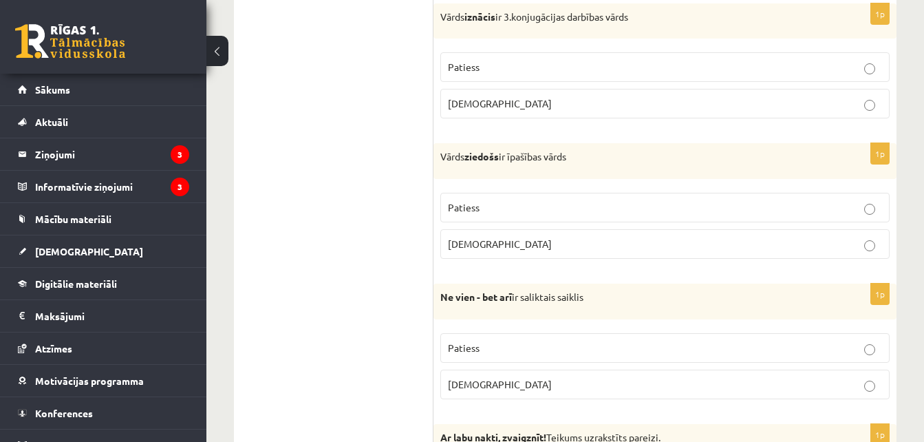
click at [486, 347] on p "Patiess" at bounding box center [665, 348] width 434 height 14
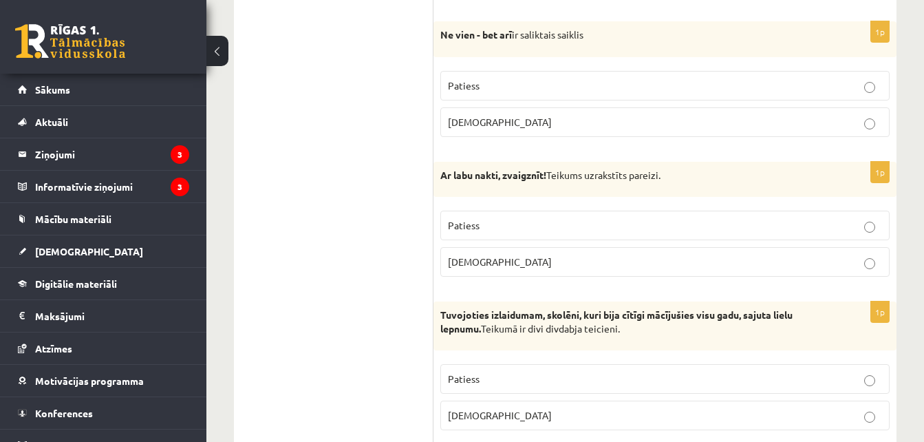
scroll to position [1117, 0]
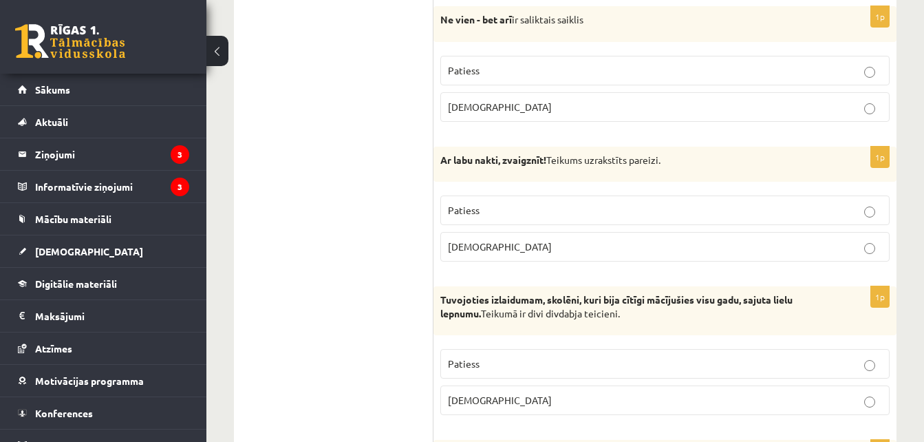
click at [584, 217] on p "Patiess" at bounding box center [665, 210] width 434 height 14
click at [521, 367] on p "Patiess" at bounding box center [665, 363] width 434 height 14
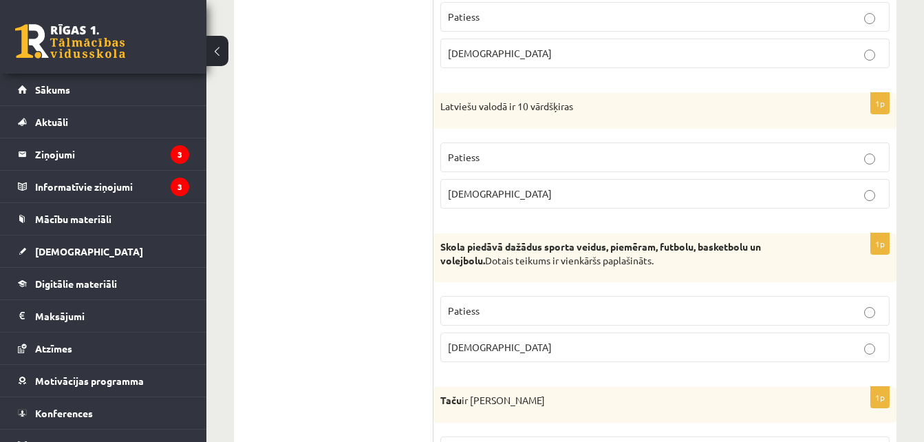
scroll to position [1478, 0]
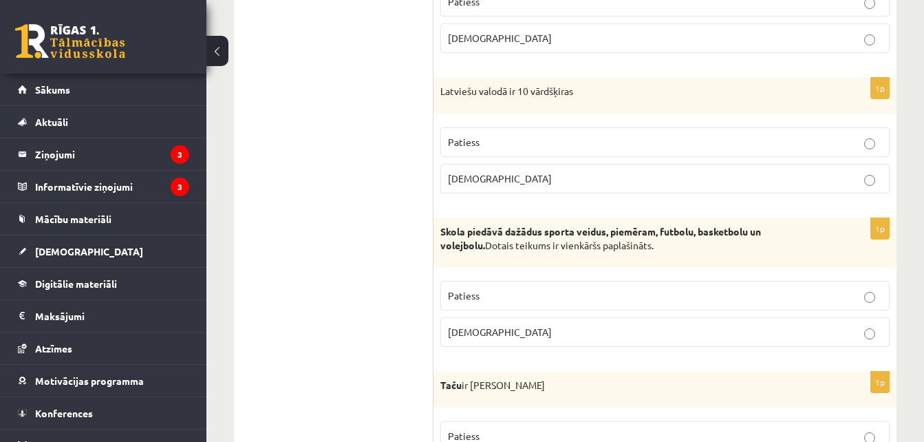
click at [482, 142] on p "Patiess" at bounding box center [665, 142] width 434 height 14
click at [524, 299] on p "Patiess" at bounding box center [665, 295] width 434 height 14
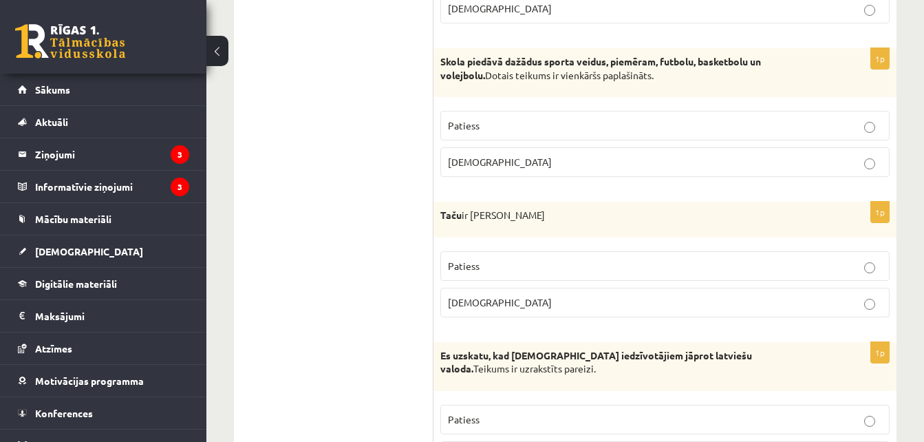
scroll to position [1663, 0]
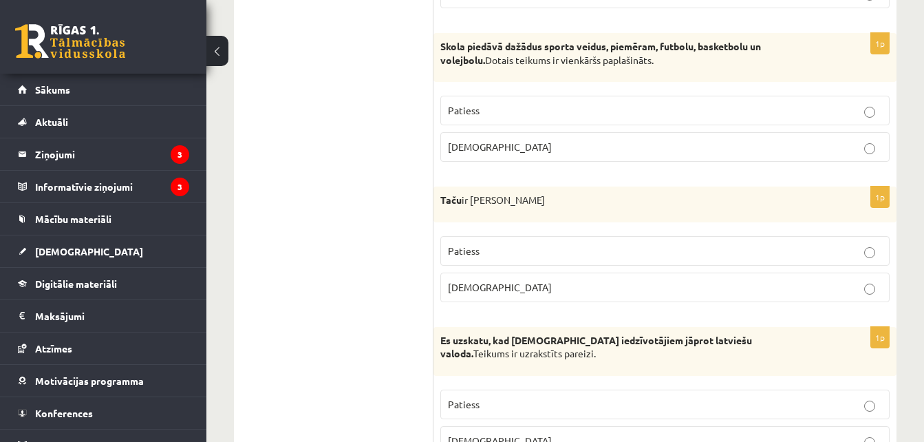
click at [552, 298] on label "Aplams" at bounding box center [664, 287] width 449 height 30
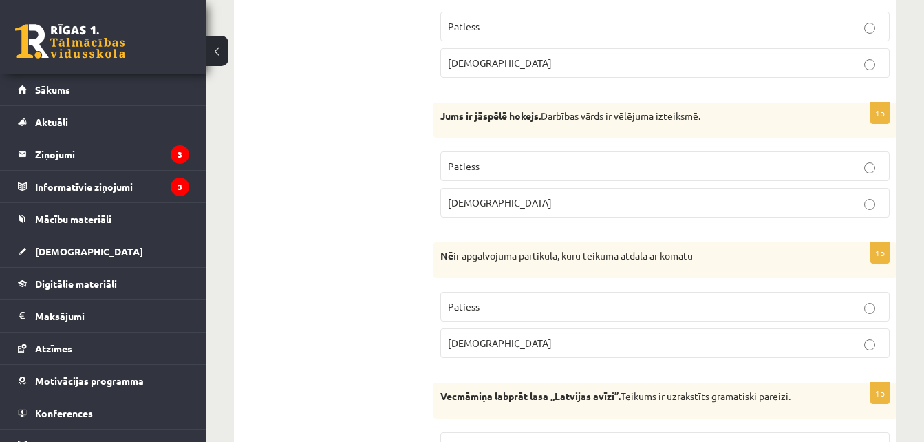
scroll to position [2049, 0]
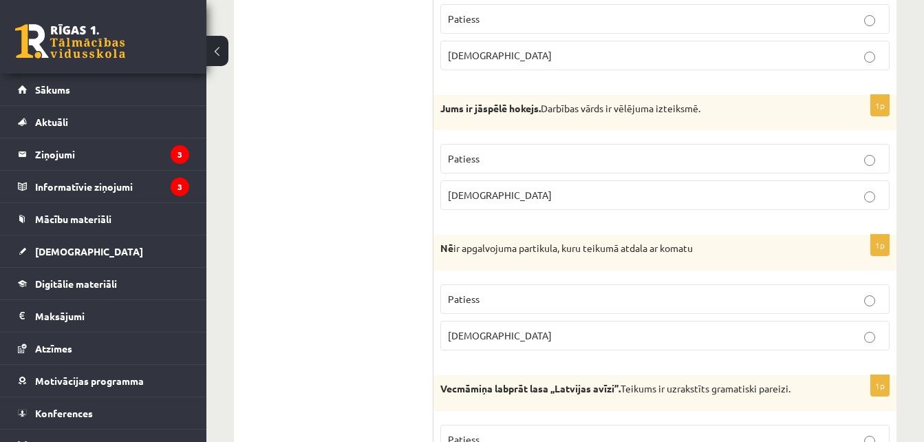
click at [852, 51] on p "Aplams" at bounding box center [665, 55] width 434 height 14
click at [469, 193] on span "Aplams" at bounding box center [500, 194] width 104 height 12
click at [506, 336] on p "Aplams" at bounding box center [665, 335] width 434 height 14
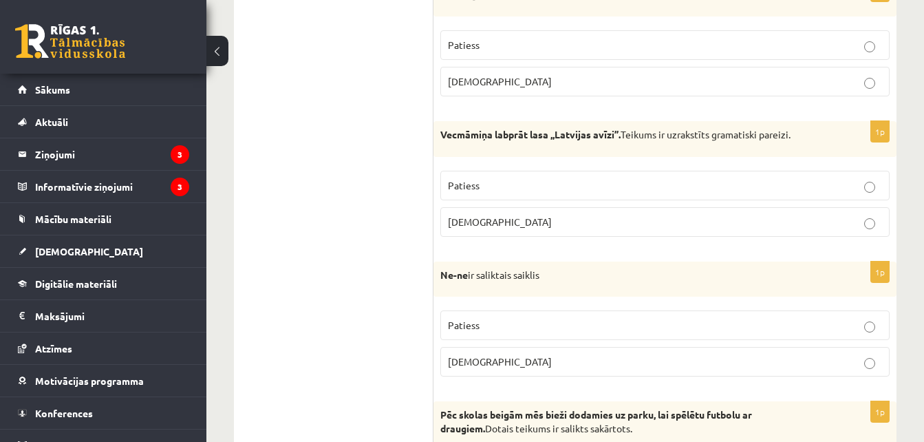
scroll to position [2311, 0]
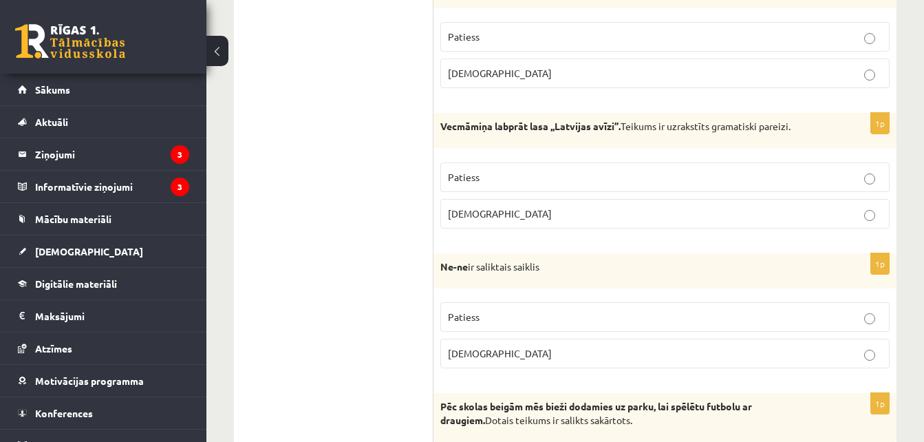
click at [468, 217] on span "Aplams" at bounding box center [500, 213] width 104 height 12
click at [510, 360] on p "Aplams" at bounding box center [665, 353] width 434 height 14
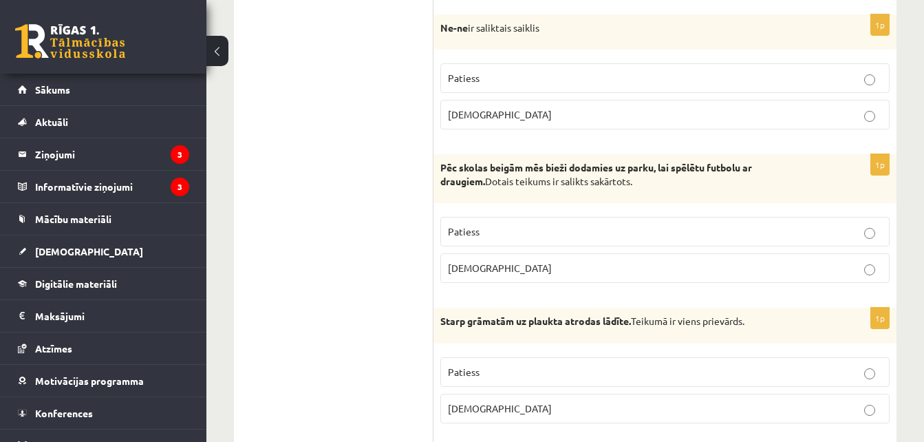
scroll to position [2565, 0]
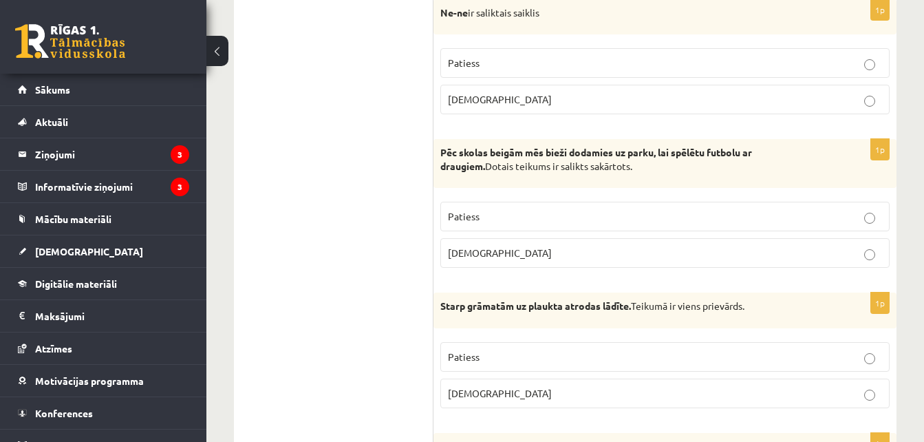
click at [585, 255] on p "Aplams" at bounding box center [665, 253] width 434 height 14
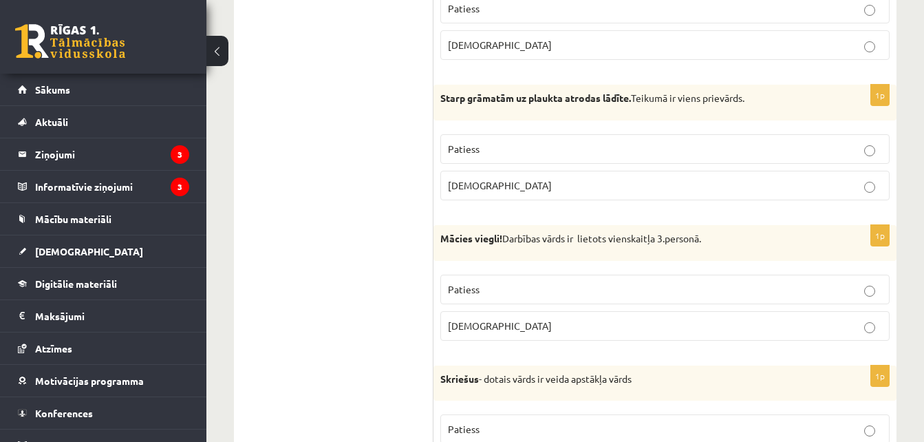
scroll to position [2834, 0]
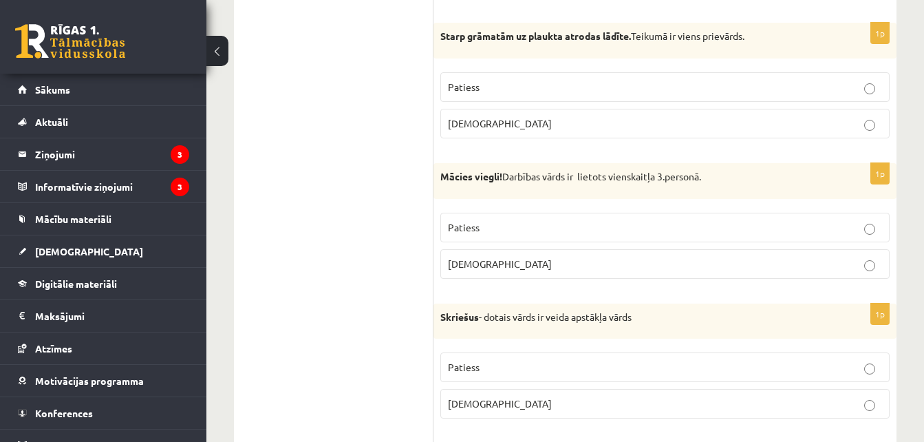
click at [487, 127] on p "Aplams" at bounding box center [665, 123] width 434 height 14
click at [515, 263] on p "Aplams" at bounding box center [665, 264] width 434 height 14
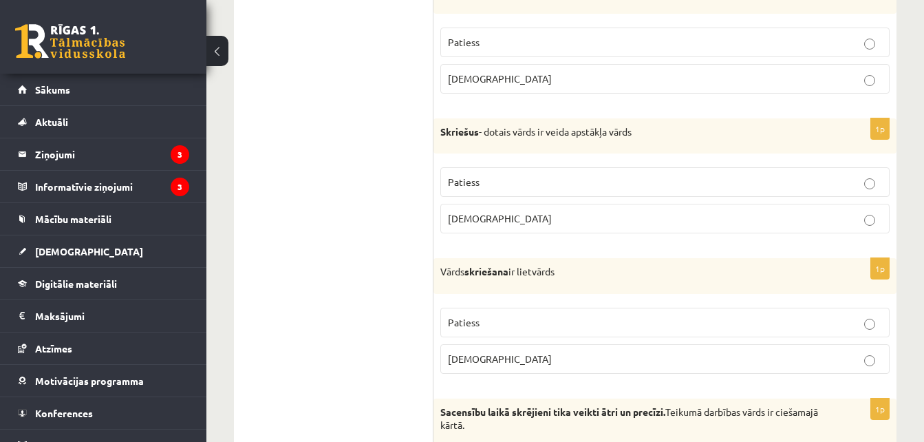
scroll to position [3027, 0]
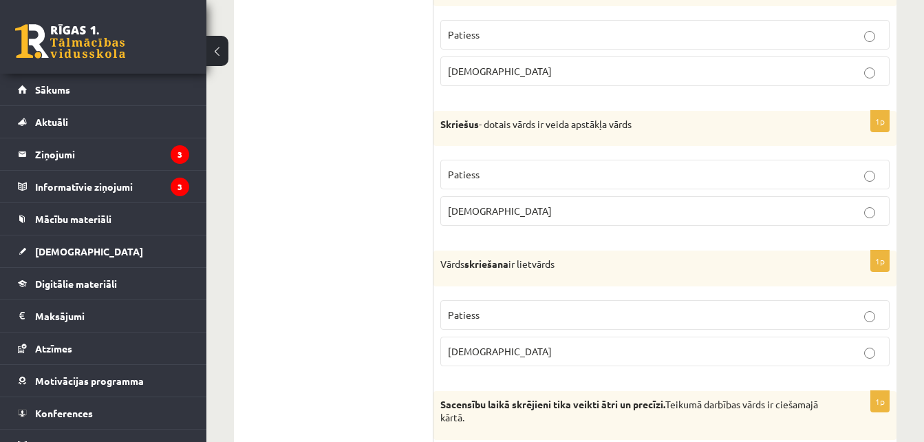
click at [497, 206] on p "Aplams" at bounding box center [665, 211] width 434 height 14
click at [512, 360] on label "Aplams" at bounding box center [664, 351] width 449 height 30
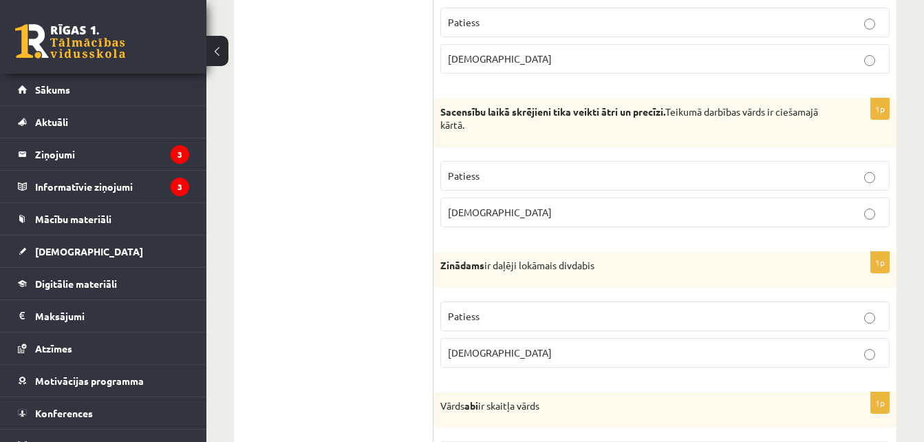
scroll to position [3327, 0]
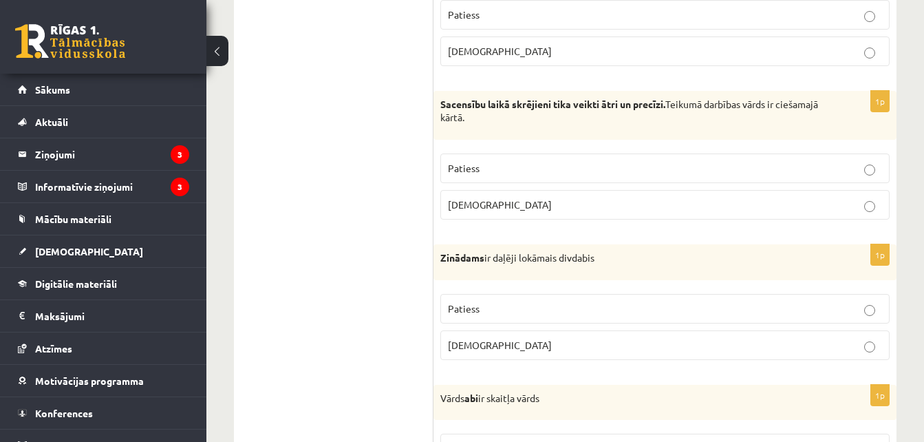
click at [548, 211] on p "Aplams" at bounding box center [665, 204] width 434 height 14
click at [600, 354] on label "Aplams" at bounding box center [664, 345] width 449 height 30
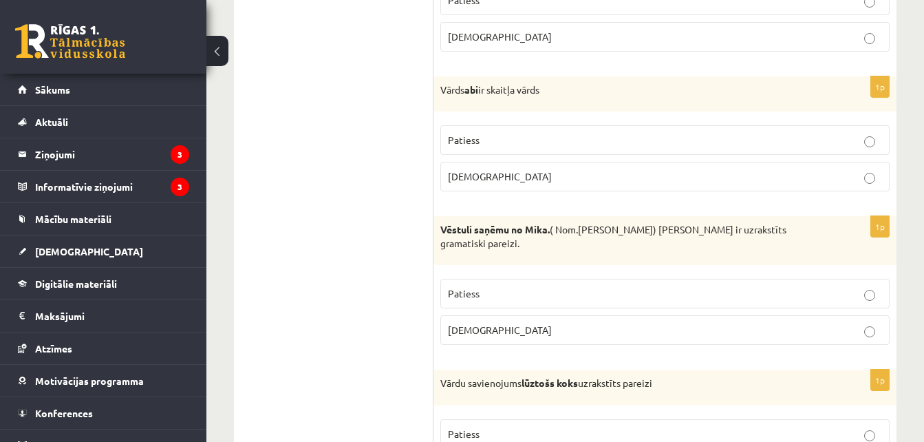
scroll to position [3705, 0]
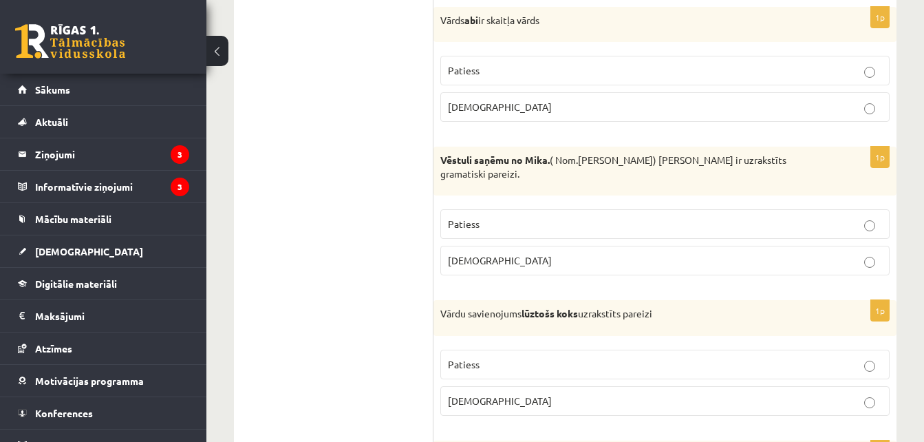
click at [691, 118] on label "Aplams" at bounding box center [664, 107] width 449 height 30
click at [503, 253] on p "Aplams" at bounding box center [665, 260] width 434 height 14
click at [509, 393] on p "Aplams" at bounding box center [665, 400] width 434 height 14
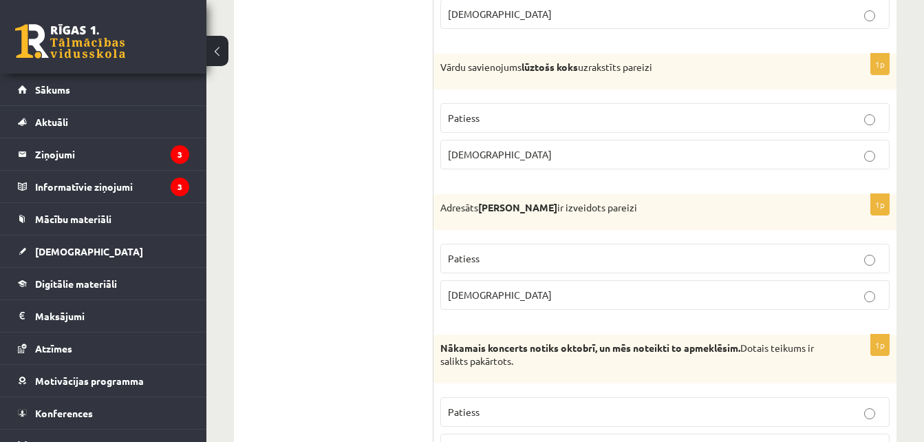
scroll to position [4090, 0]
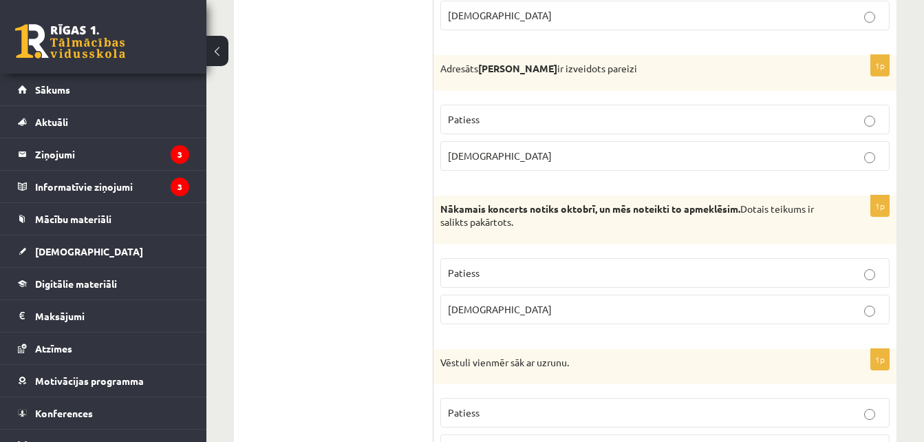
click at [552, 149] on p "Aplams" at bounding box center [665, 156] width 434 height 14
click at [502, 302] on p "Aplams" at bounding box center [665, 309] width 434 height 14
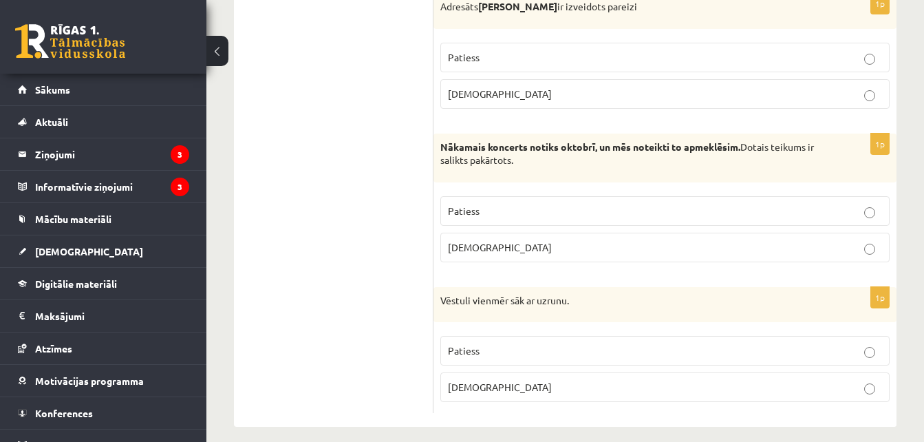
click at [600, 343] on p "Patiess" at bounding box center [665, 350] width 434 height 14
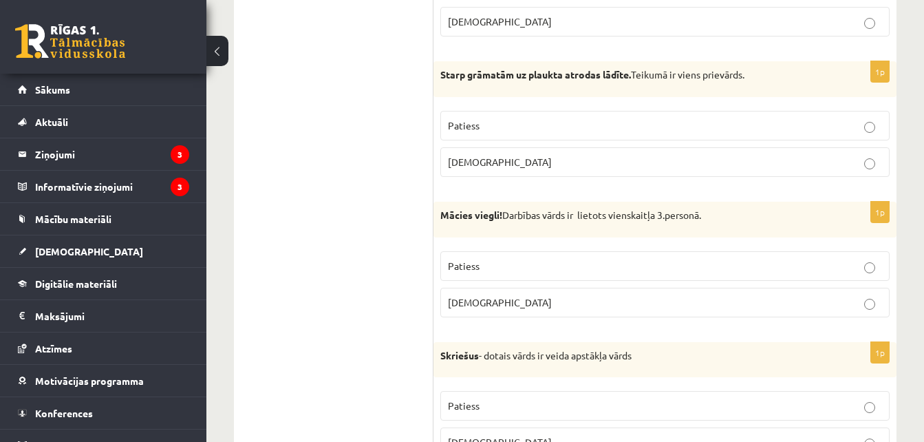
scroll to position [2773, 0]
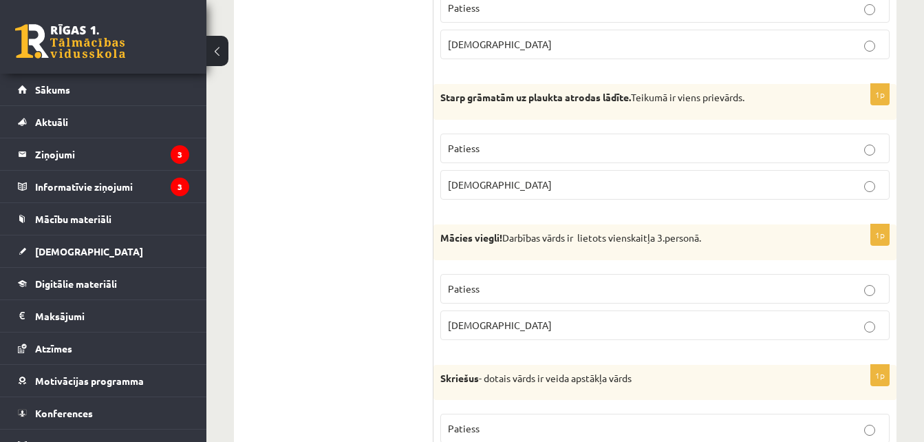
click at [854, 293] on p "Patiess" at bounding box center [665, 288] width 434 height 14
click at [692, 145] on p "Patiess" at bounding box center [665, 148] width 434 height 14
click at [676, 325] on p "Aplams" at bounding box center [665, 325] width 434 height 14
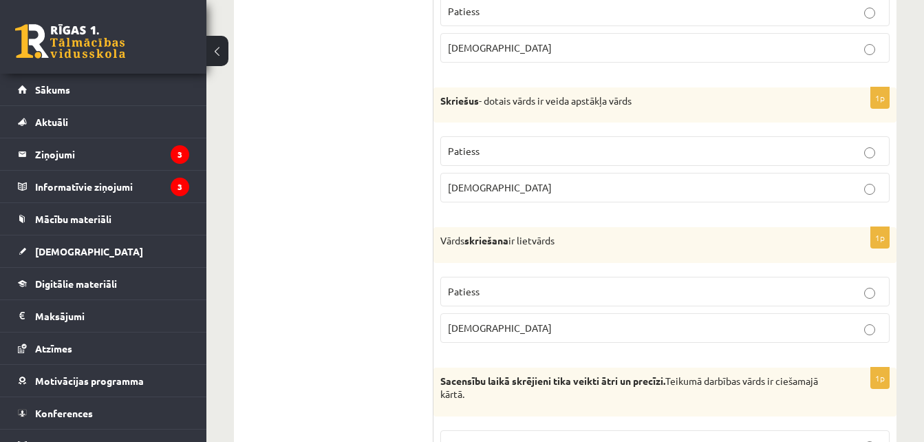
scroll to position [3073, 0]
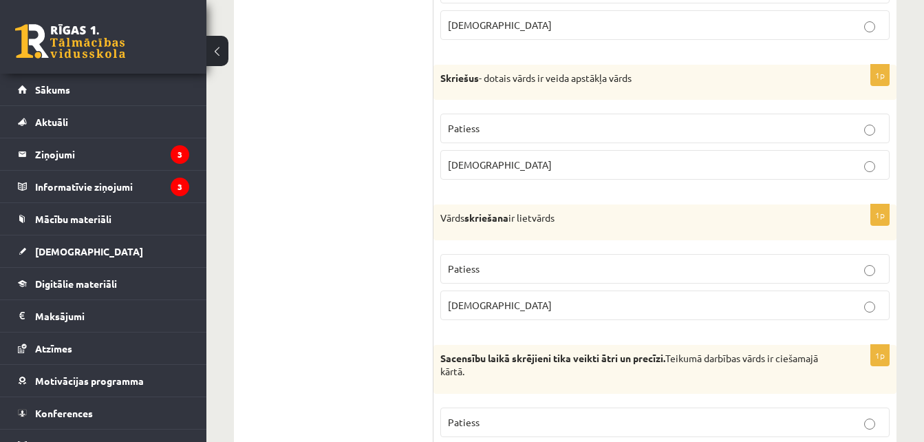
click at [742, 120] on label "Patiess" at bounding box center [664, 129] width 449 height 30
click at [670, 268] on p "Patiess" at bounding box center [665, 268] width 434 height 14
click at [705, 431] on label "Patiess" at bounding box center [664, 422] width 449 height 30
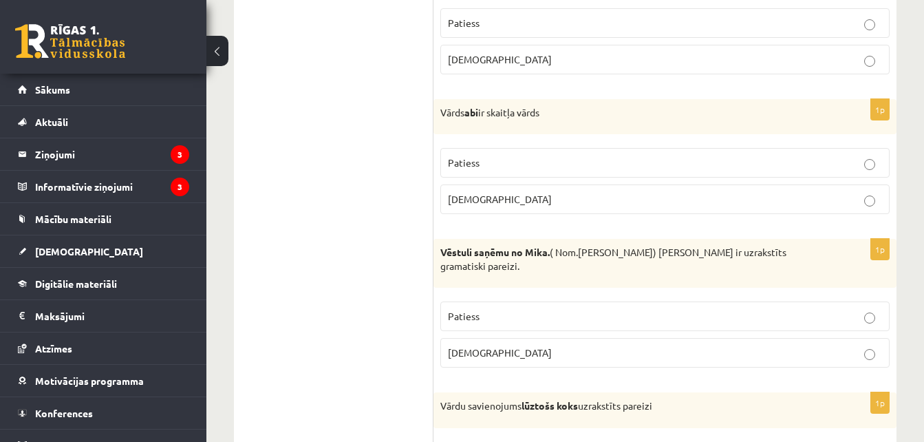
scroll to position [3620, 0]
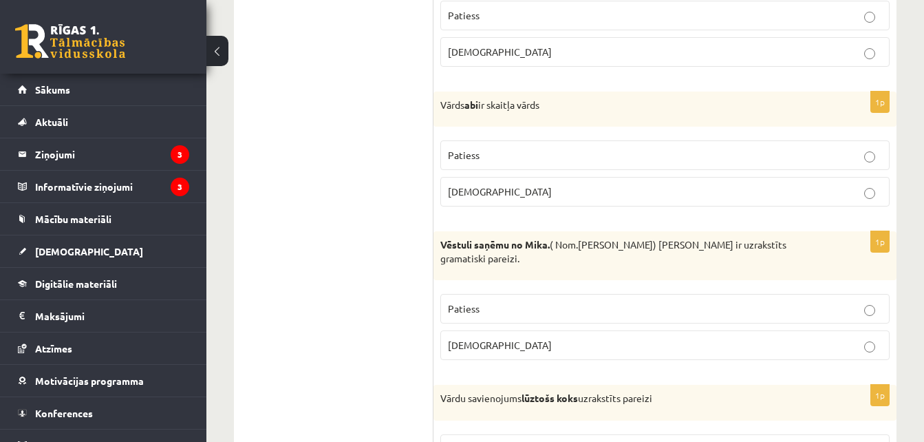
click at [822, 301] on p "Patiess" at bounding box center [665, 308] width 434 height 14
click at [718, 151] on p "Patiess" at bounding box center [665, 155] width 434 height 14
click at [759, 5] on label "Patiess" at bounding box center [664, 16] width 449 height 30
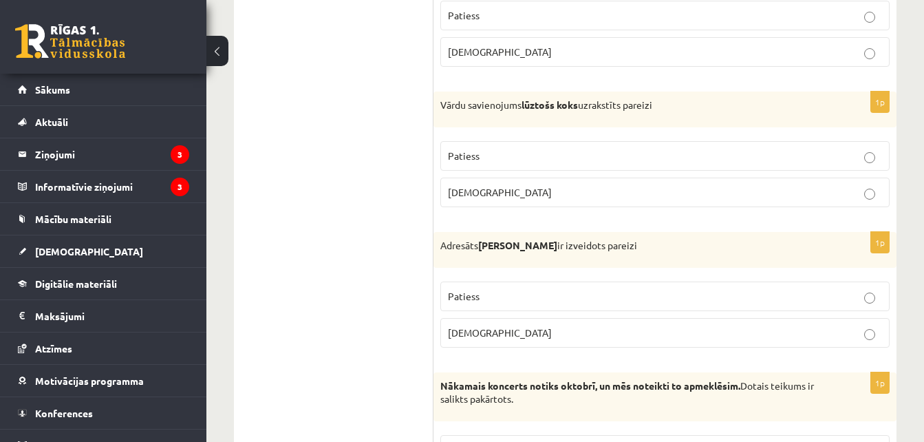
scroll to position [4152, 0]
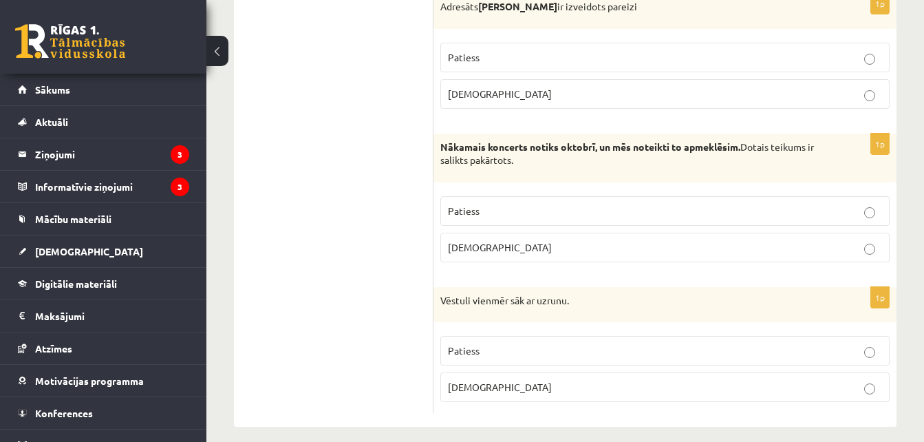
click at [814, 206] on label "Patiess" at bounding box center [664, 211] width 449 height 30
click at [819, 243] on label "Aplams" at bounding box center [664, 248] width 449 height 30
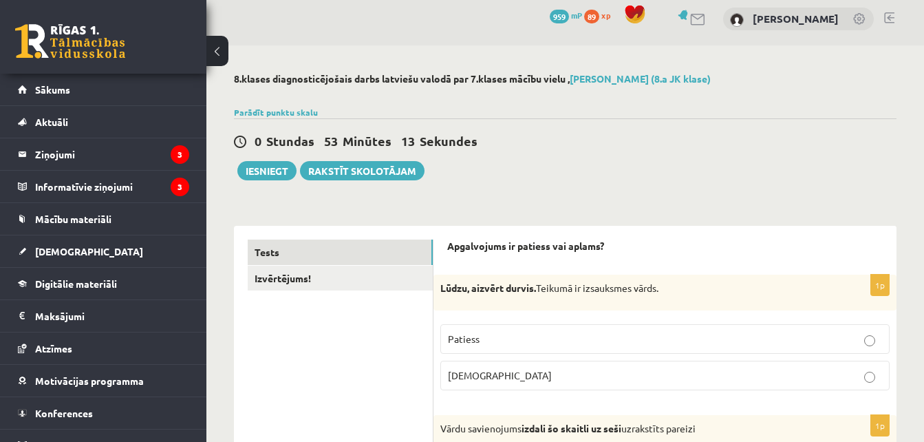
scroll to position [0, 0]
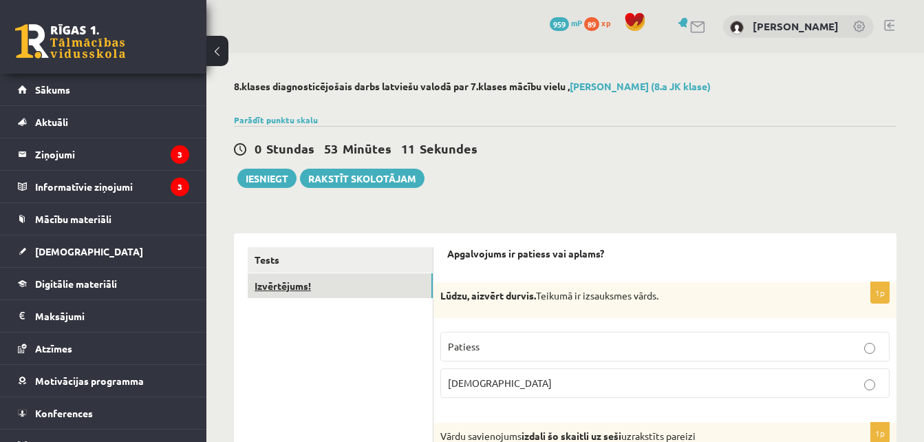
click at [287, 285] on link "Izvērtējums!" at bounding box center [340, 285] width 185 height 25
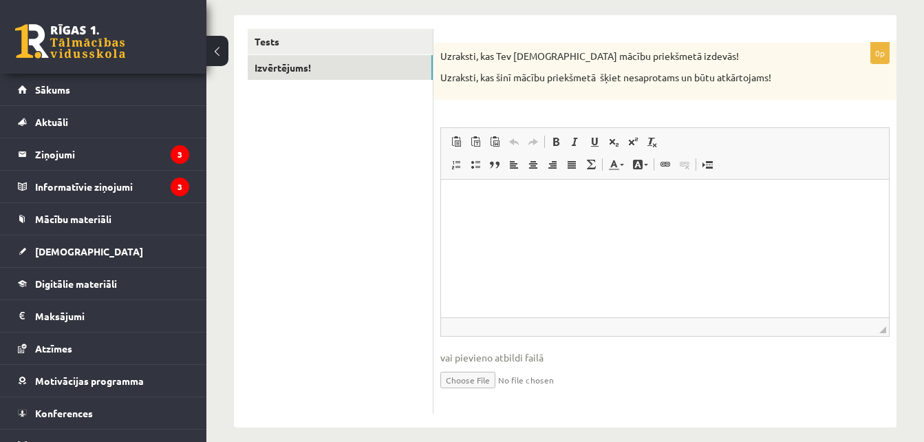
scroll to position [224, 0]
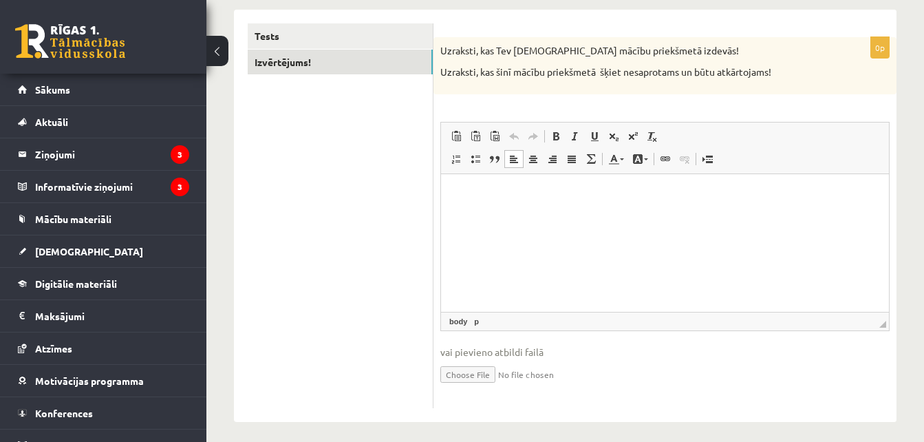
click at [608, 212] on html at bounding box center [665, 194] width 448 height 42
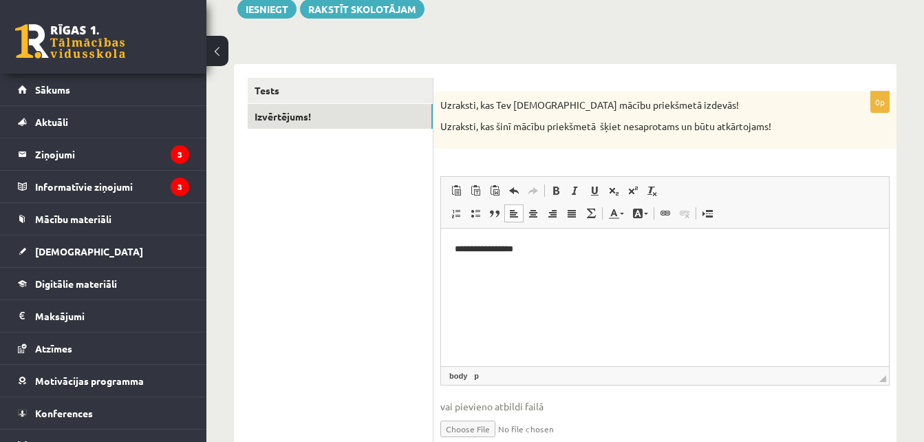
scroll to position [171, 0]
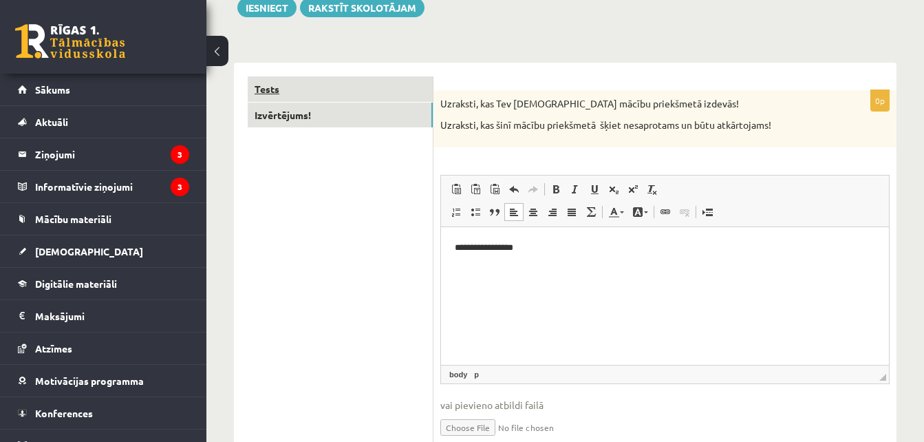
click at [407, 88] on link "Tests" at bounding box center [340, 88] width 185 height 25
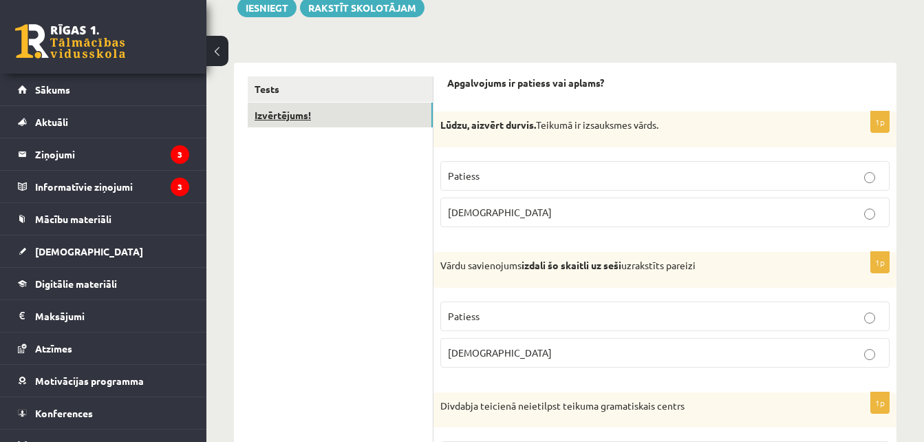
click at [373, 114] on link "Izvērtējums!" at bounding box center [340, 115] width 185 height 25
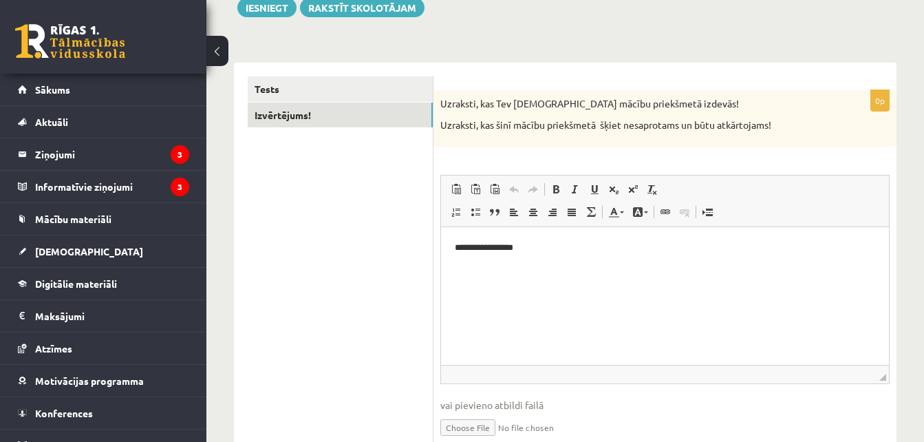
scroll to position [0, 0]
click at [559, 256] on html "**********" at bounding box center [665, 247] width 448 height 42
drag, startPoint x: 590, startPoint y: 253, endPoint x: 427, endPoint y: 247, distance: 162.5
click at [441, 247] on html "**********" at bounding box center [665, 247] width 448 height 42
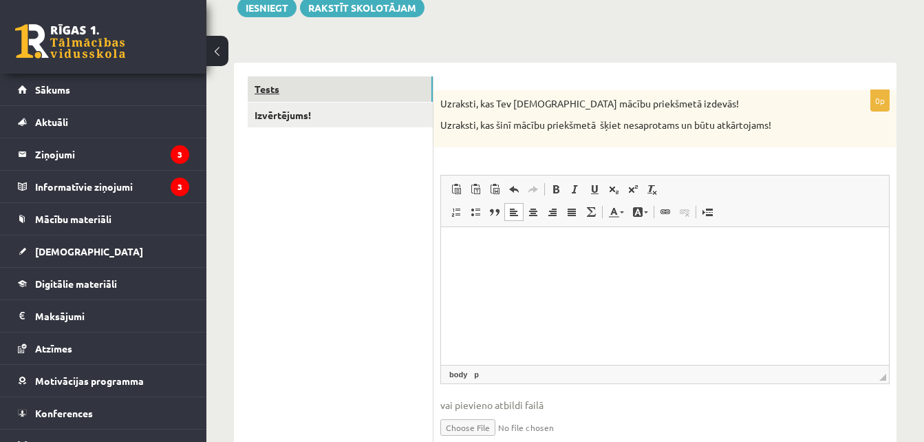
click at [393, 94] on link "Tests" at bounding box center [340, 88] width 185 height 25
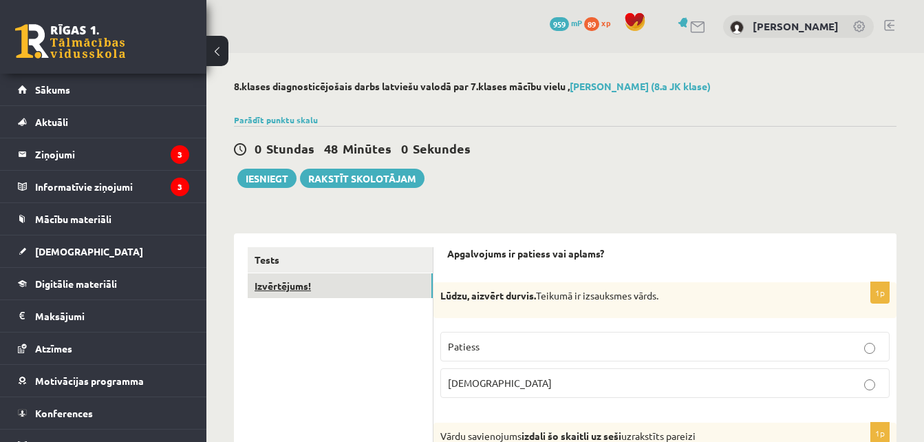
click at [354, 282] on link "Izvērtējums!" at bounding box center [340, 285] width 185 height 25
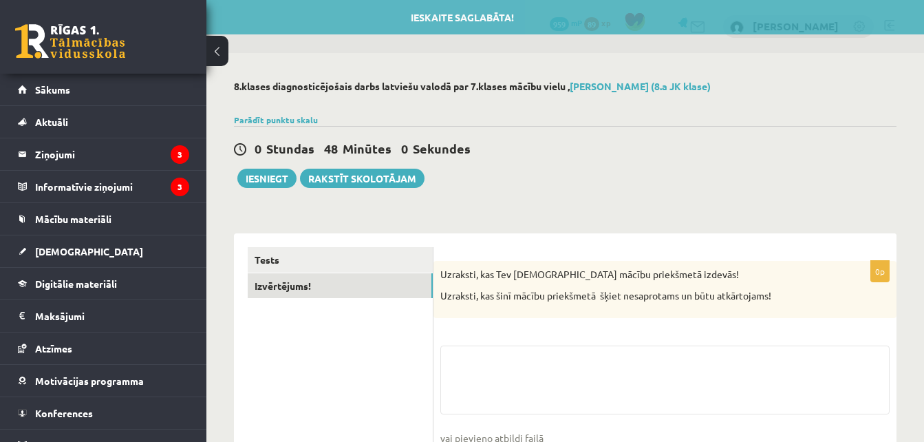
click at [490, 323] on div "0p Uzraksti, kas Tev šinī mācību priekšmetā izdevās! Uzraksti, kas šinī mācību …" at bounding box center [664, 377] width 463 height 233
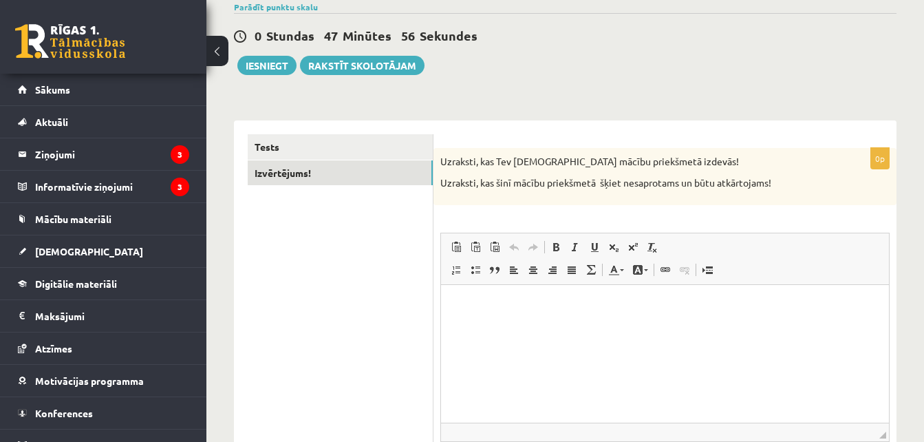
scroll to position [137, 0]
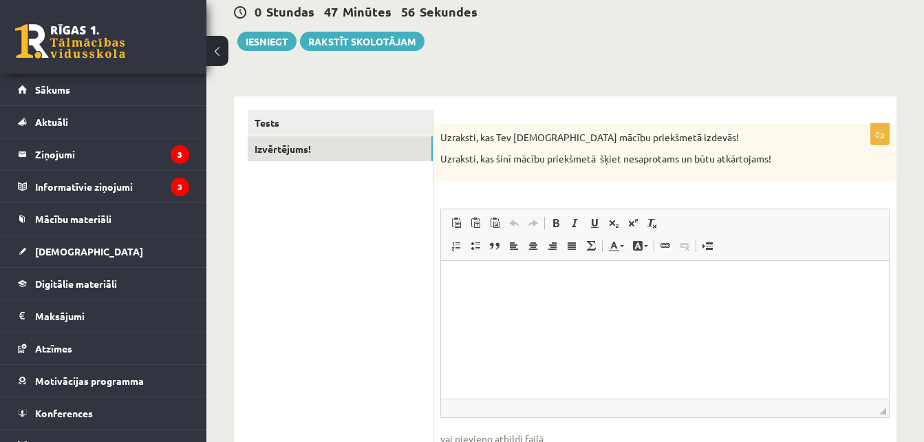
click at [568, 296] on html at bounding box center [665, 281] width 448 height 42
click at [261, 50] on button "Iesniegt" at bounding box center [266, 41] width 59 height 19
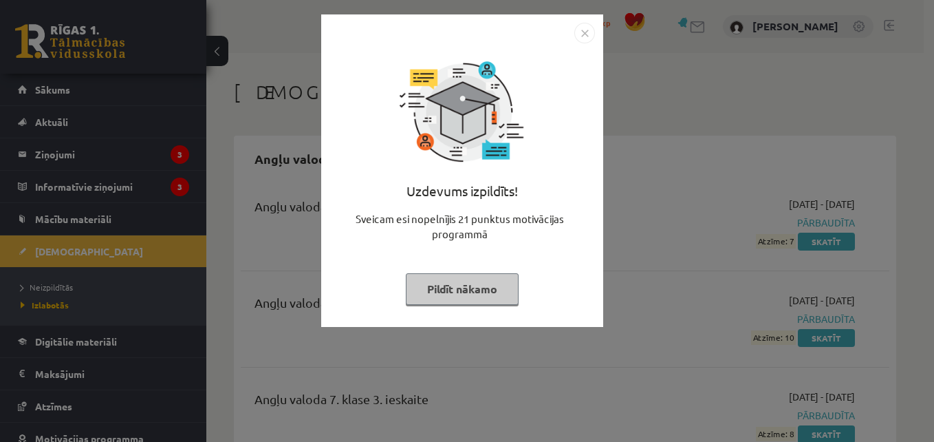
click at [583, 43] on img "Close" at bounding box center [584, 33] width 21 height 21
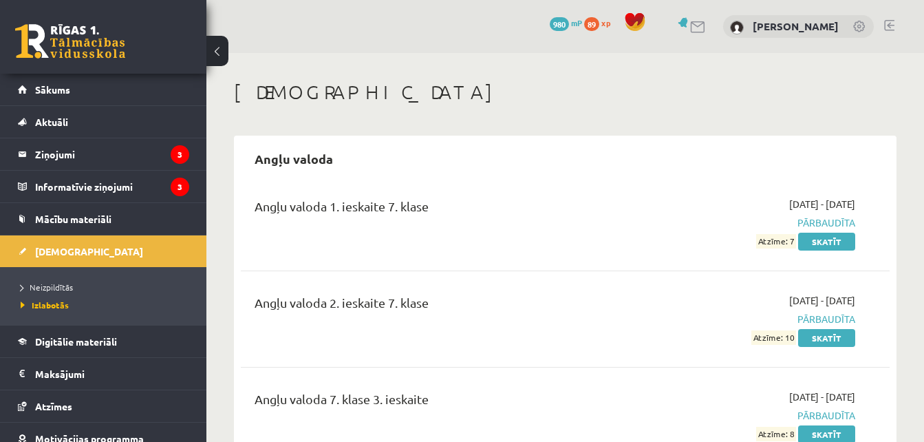
click at [554, 24] on span "980" at bounding box center [559, 24] width 19 height 14
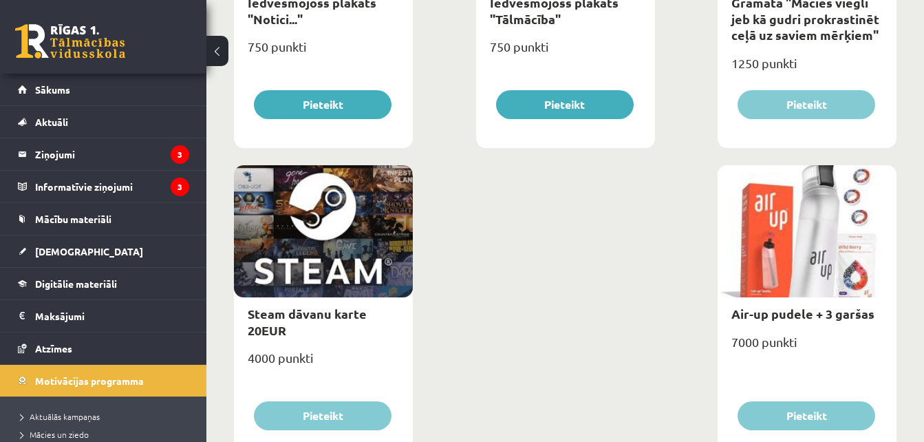
scroll to position [2294, 0]
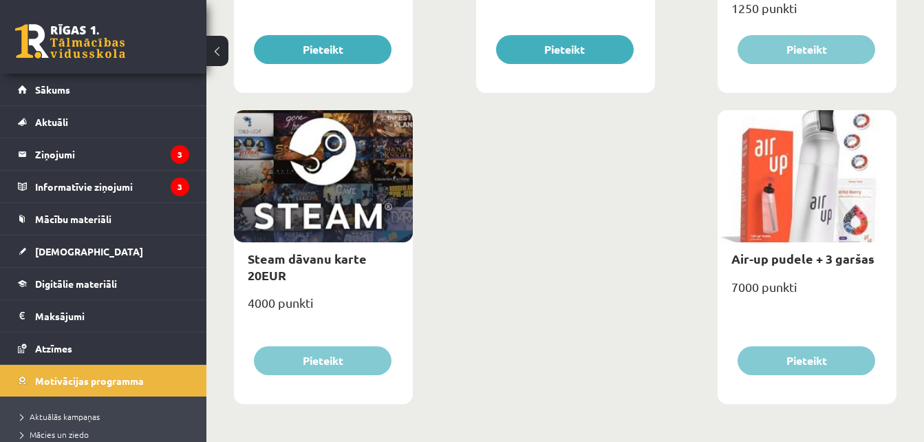
click at [829, 181] on div at bounding box center [807, 176] width 179 height 132
click at [112, 248] on link "[DEMOGRAPHIC_DATA]" at bounding box center [103, 251] width 171 height 32
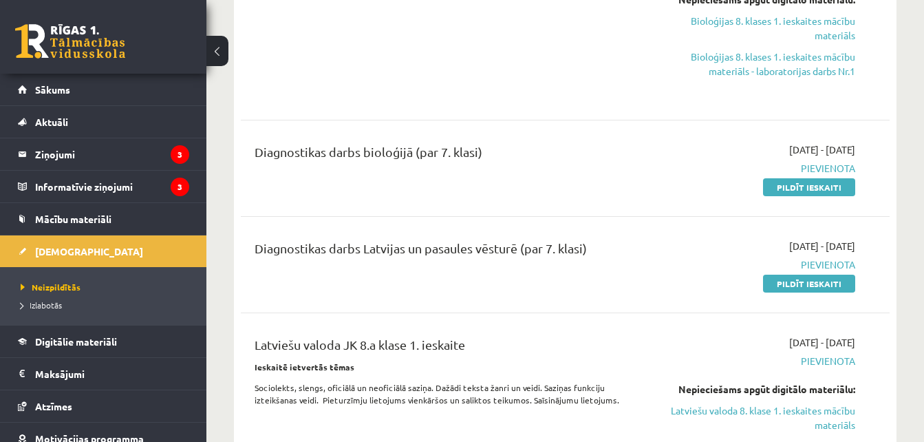
scroll to position [424, 0]
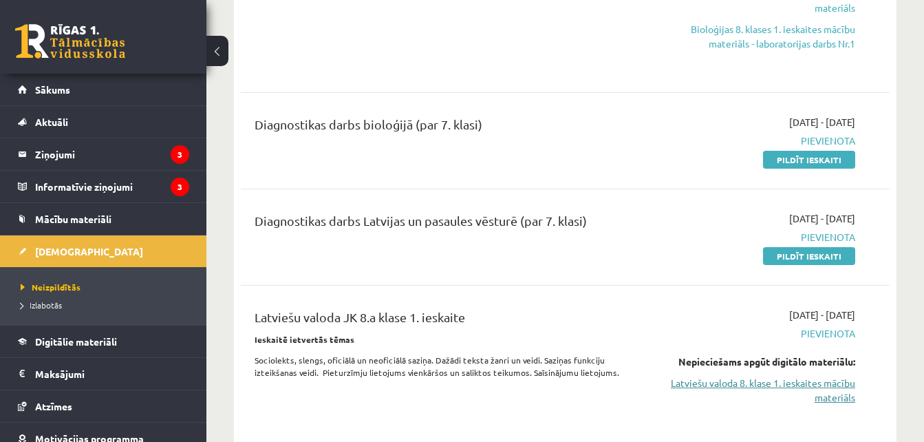
click at [836, 391] on link "Latviešu valoda 8. klase 1. ieskaites mācību materiāls" at bounding box center [762, 390] width 186 height 29
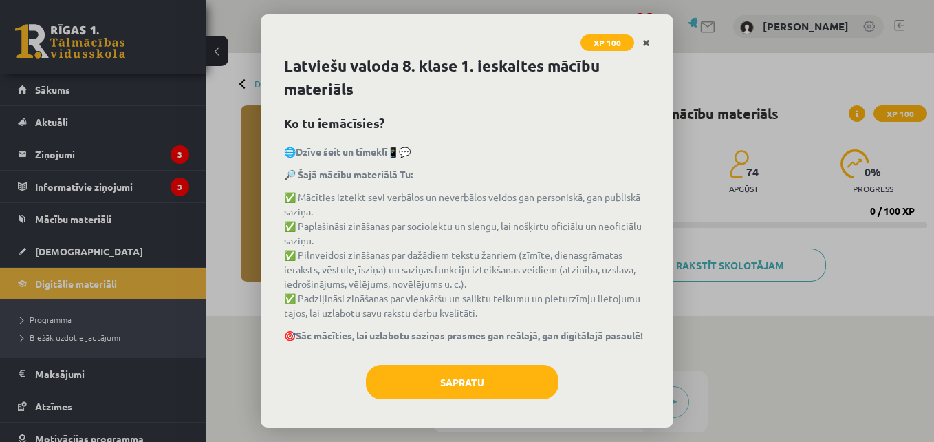
click at [645, 52] on link "Close" at bounding box center [646, 43] width 24 height 27
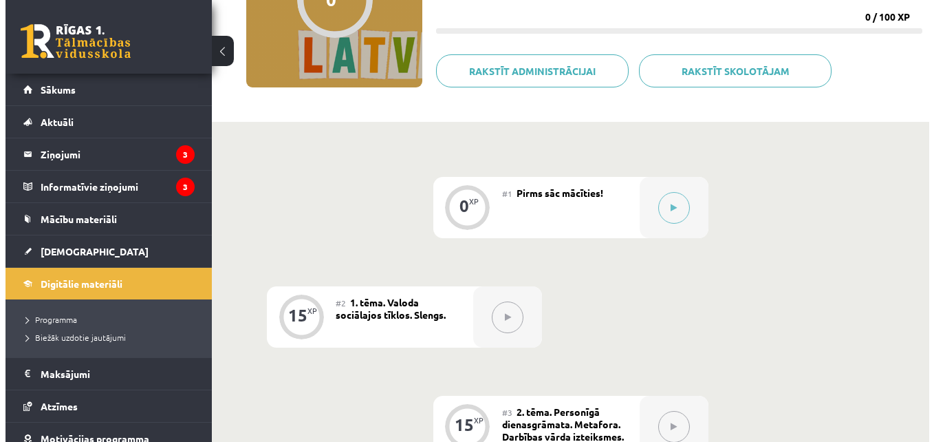
scroll to position [191, 0]
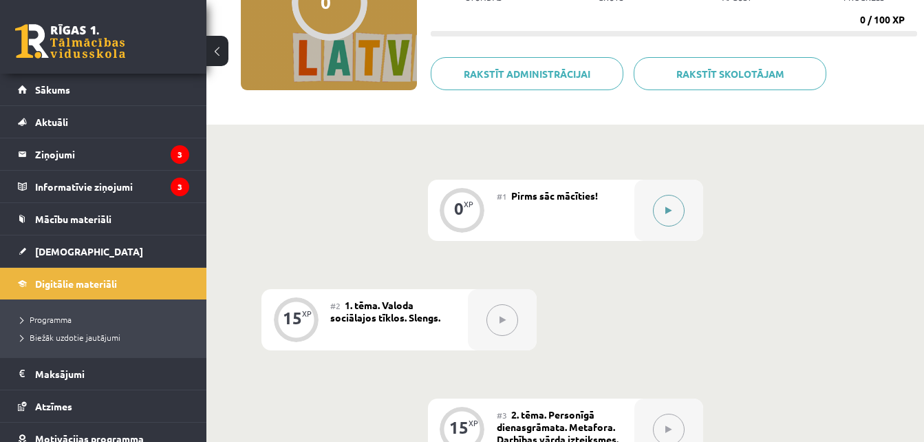
click at [668, 217] on button at bounding box center [669, 211] width 32 height 32
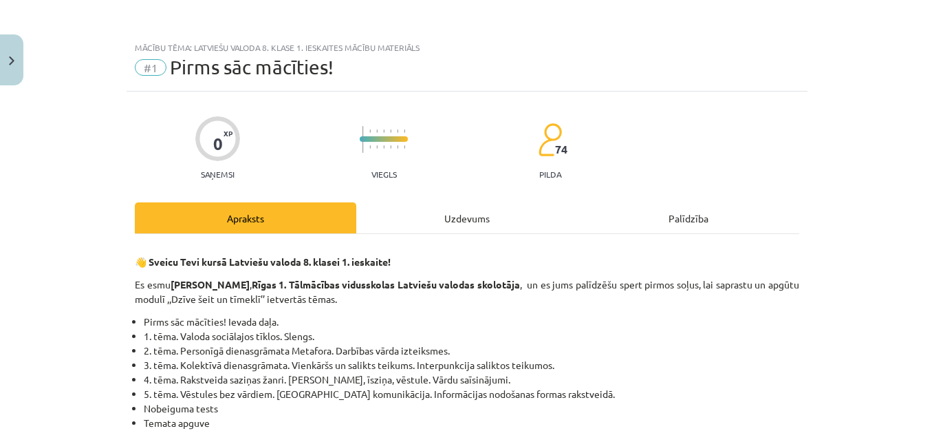
click at [463, 218] on div "Uzdevums" at bounding box center [467, 217] width 222 height 31
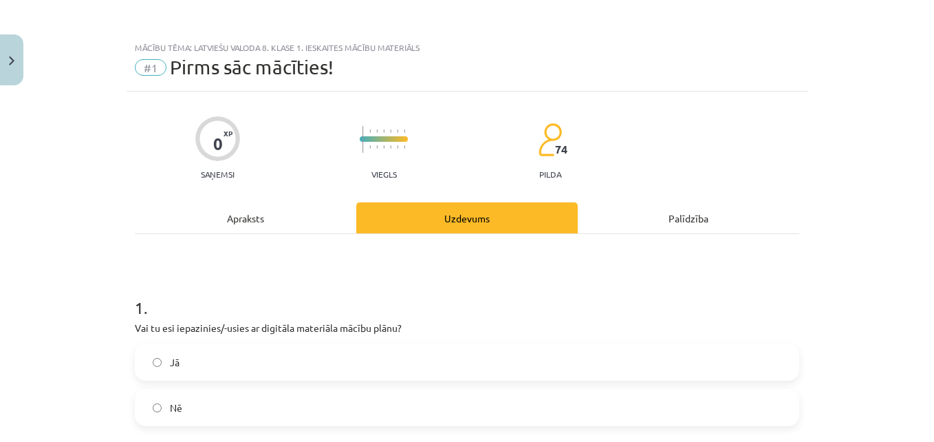
scroll to position [34, 0]
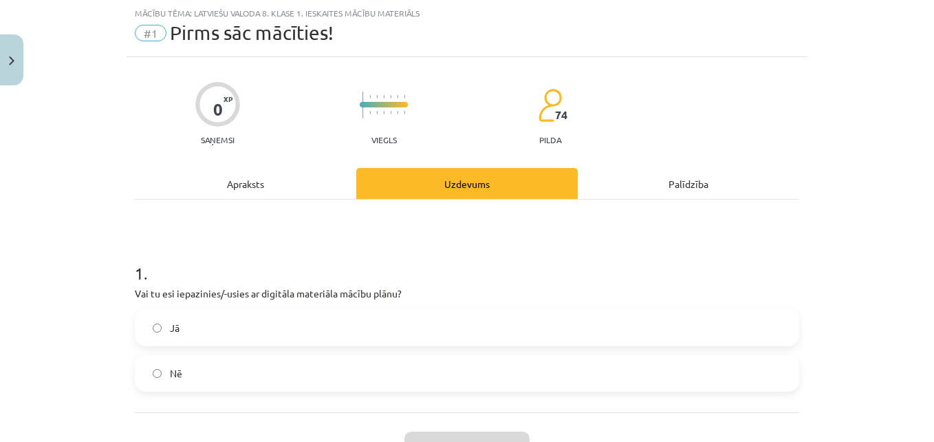
click at [233, 322] on label "Jā" at bounding box center [467, 327] width 662 height 34
click at [510, 435] on button "Iesniegt" at bounding box center [467, 446] width 125 height 30
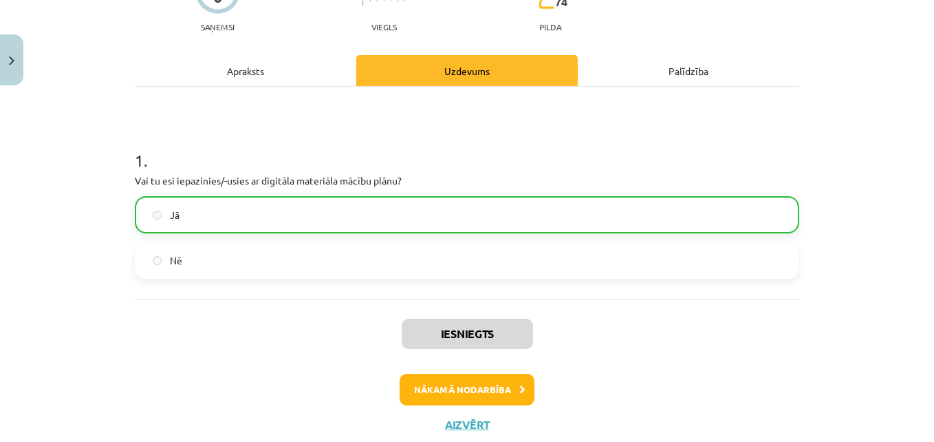
scroll to position [188, 0]
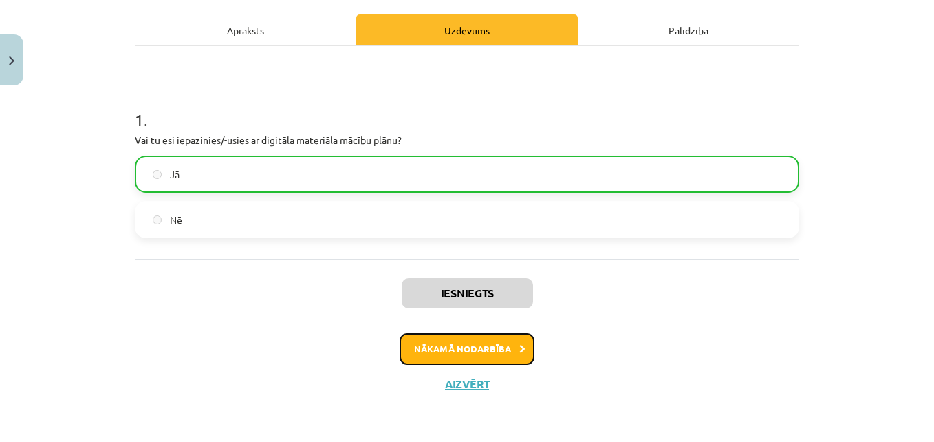
click at [510, 348] on button "Nākamā nodarbība" at bounding box center [467, 349] width 135 height 32
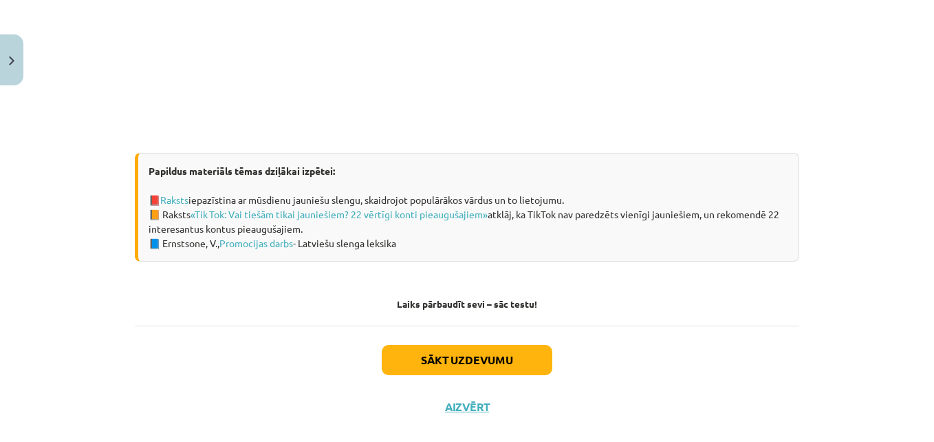
scroll to position [916, 0]
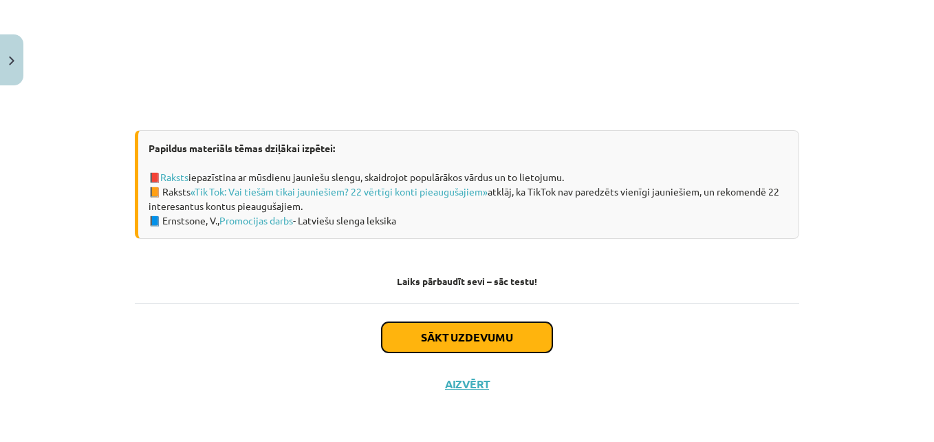
click at [510, 338] on button "Sākt uzdevumu" at bounding box center [467, 337] width 171 height 30
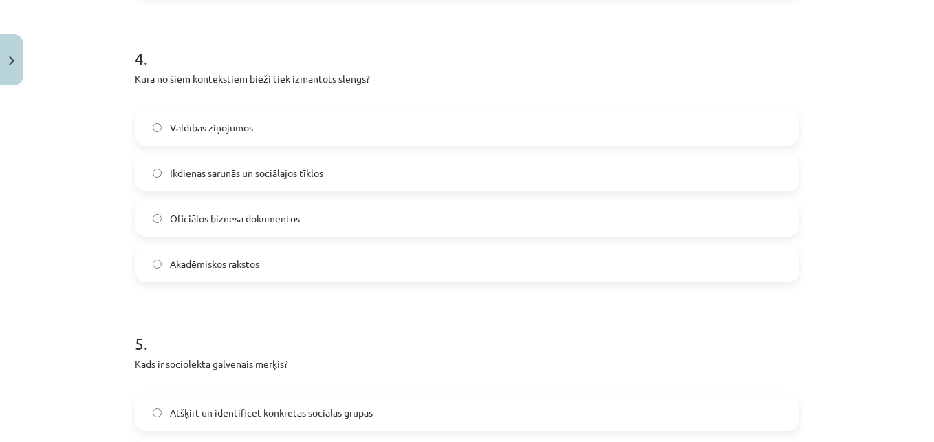
scroll to position [1374, 0]
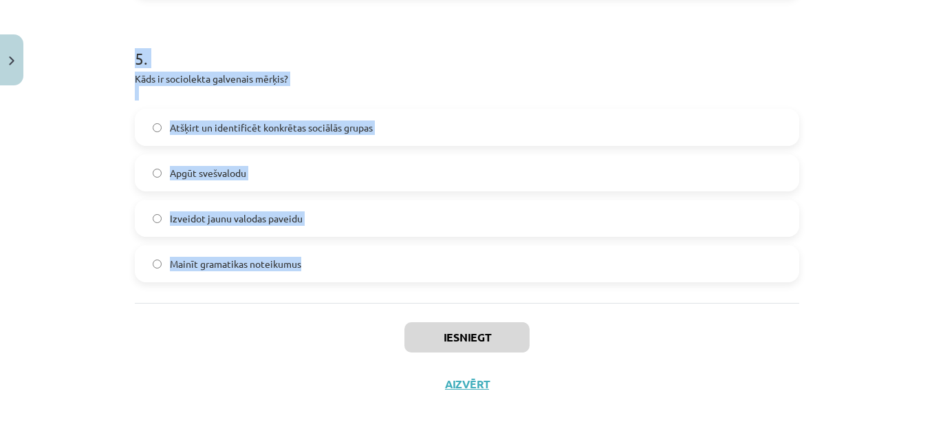
drag, startPoint x: 140, startPoint y: 274, endPoint x: 347, endPoint y: 266, distance: 207.9
click at [347, 266] on div "Mācību tēma: Latviešu valoda 8. klase 1. ieskaites mācību materiāls #2 1. tēma.…" at bounding box center [467, 221] width 934 height 442
copy form "1 . Kas ir slengs? Oficiāla un standarta valoda Neformāla, bieži vien žargonisk…"
